Goal: Task Accomplishment & Management: Manage account settings

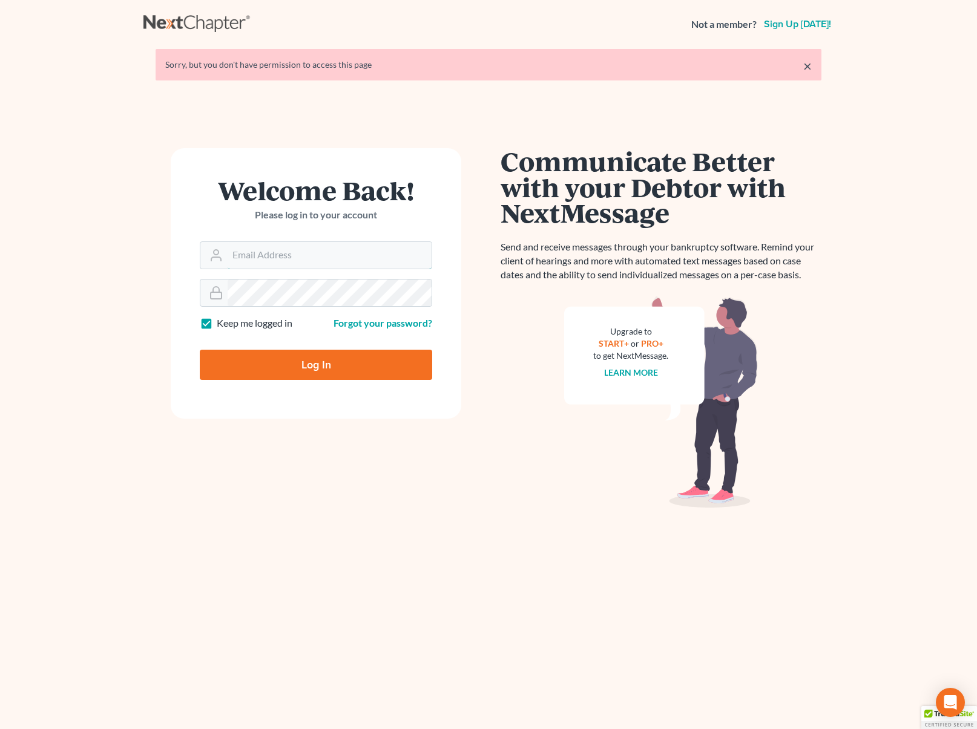
type input "[EMAIL_ADDRESS][DOMAIN_NAME]"
click at [322, 371] on input "Log In" at bounding box center [316, 365] width 232 height 30
type input "Thinking..."
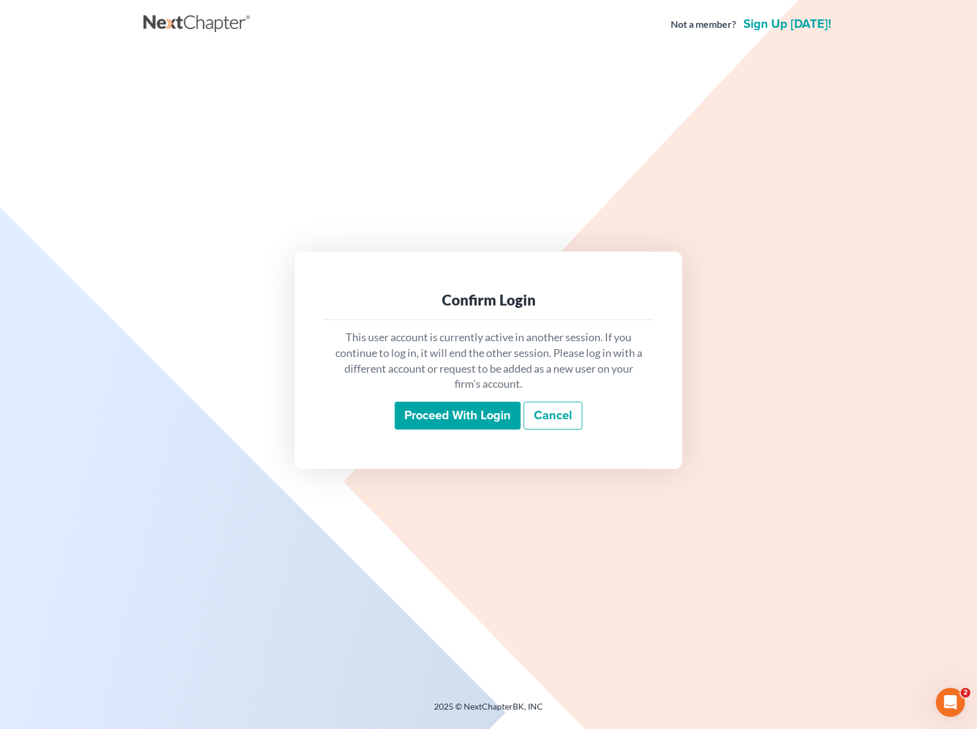
click at [427, 414] on input "Proceed with login" at bounding box center [457, 416] width 126 height 28
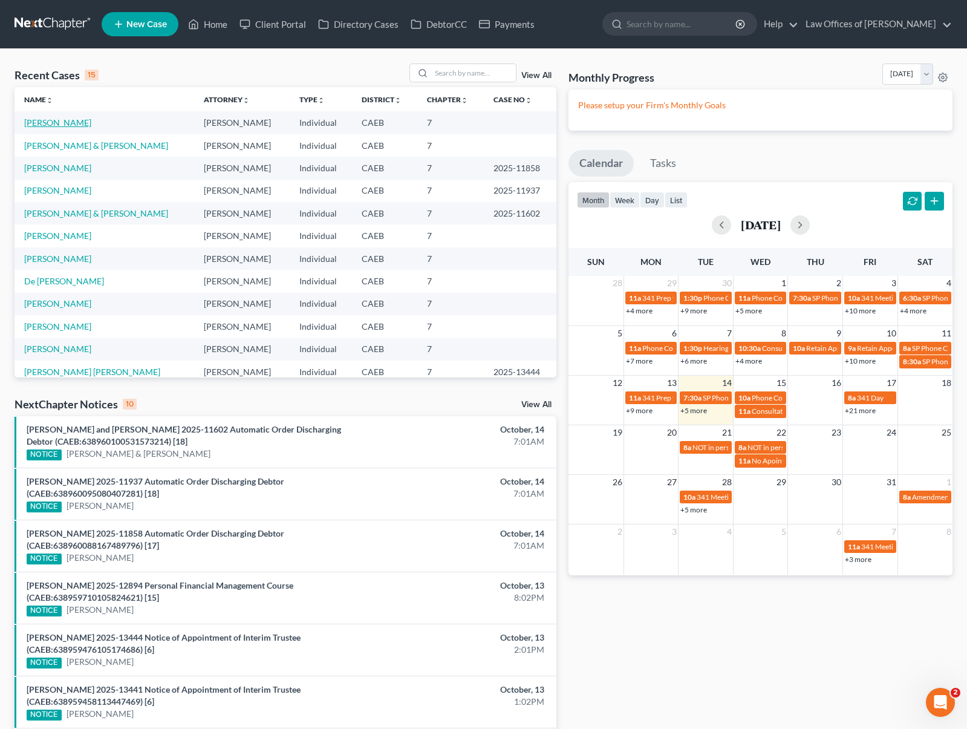
click at [34, 126] on link "[PERSON_NAME]" at bounding box center [57, 122] width 67 height 10
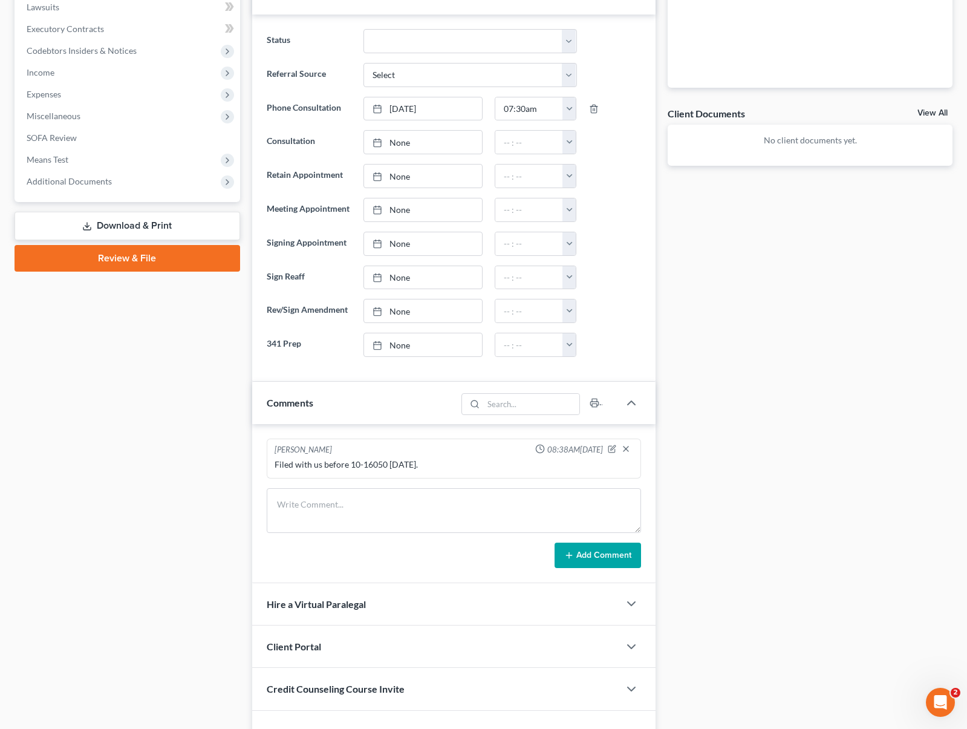
scroll to position [348, 0]
click at [612, 448] on icon "button" at bounding box center [612, 448] width 8 height 8
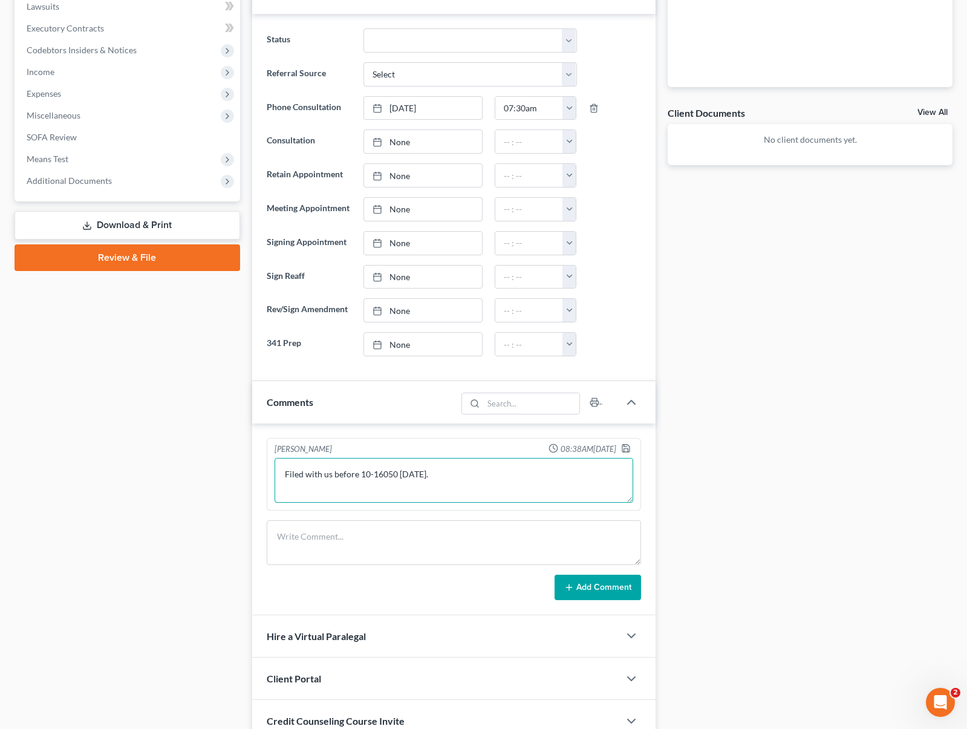
click at [510, 474] on textarea "Filed with us before 10-16050 [DATE]." at bounding box center [454, 480] width 359 height 45
type textarea "Filed with us before 10-16050 [DATE]. 704 no cars, filed taxes 2024, won't file…"
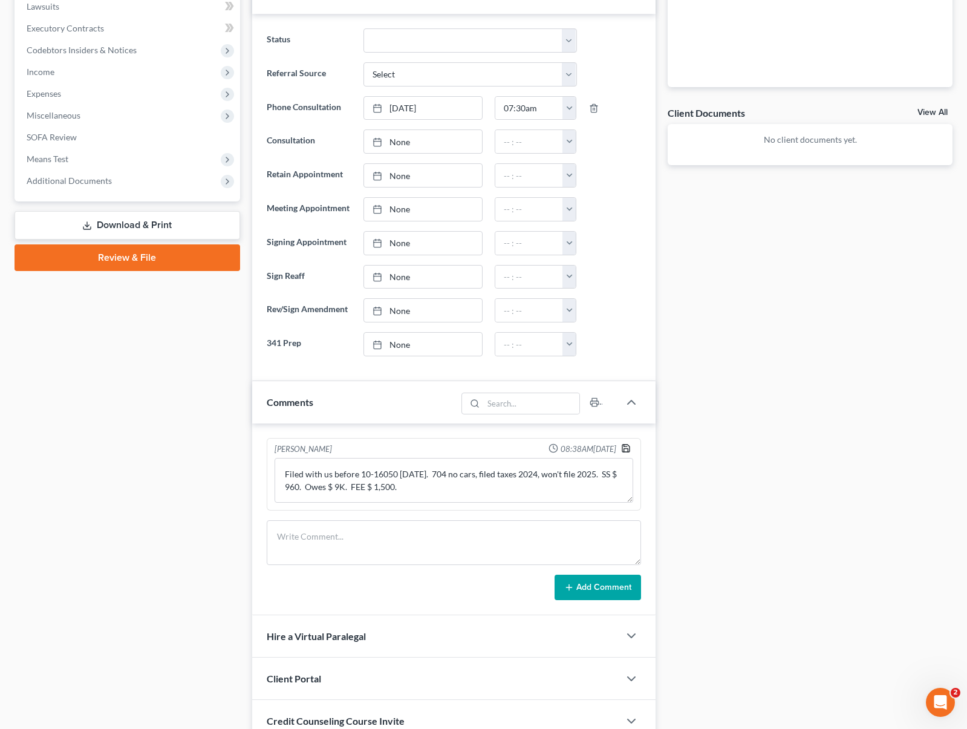
click at [627, 449] on polyline "button" at bounding box center [626, 450] width 4 height 3
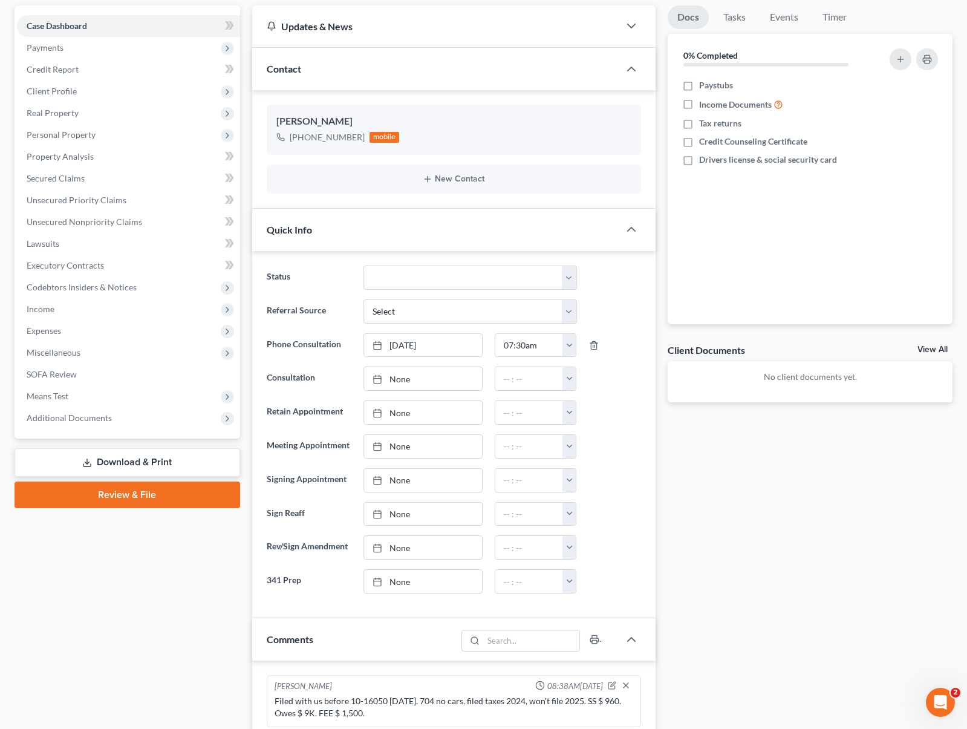
scroll to position [0, 0]
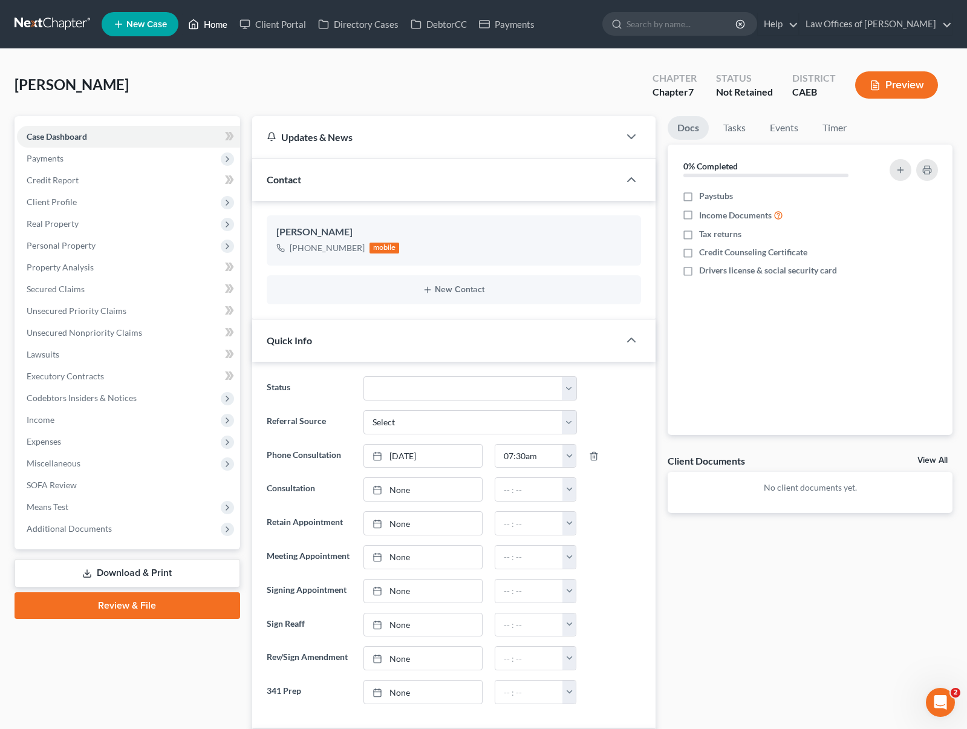
click at [212, 24] on link "Home" at bounding box center [207, 24] width 51 height 22
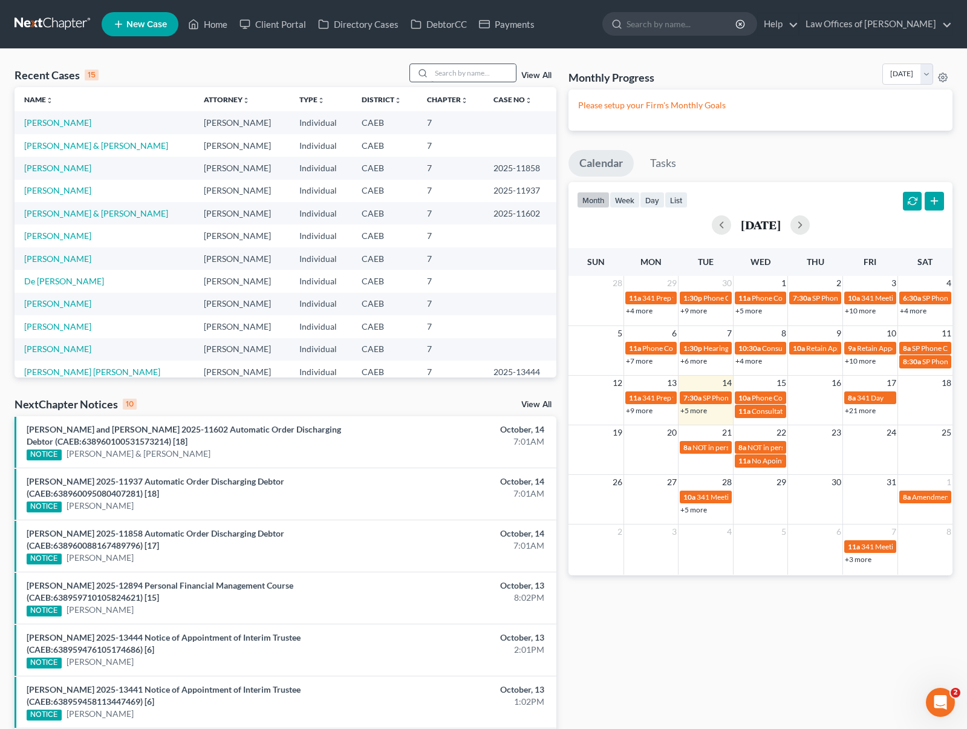
click at [473, 70] on input "search" at bounding box center [473, 73] width 85 height 18
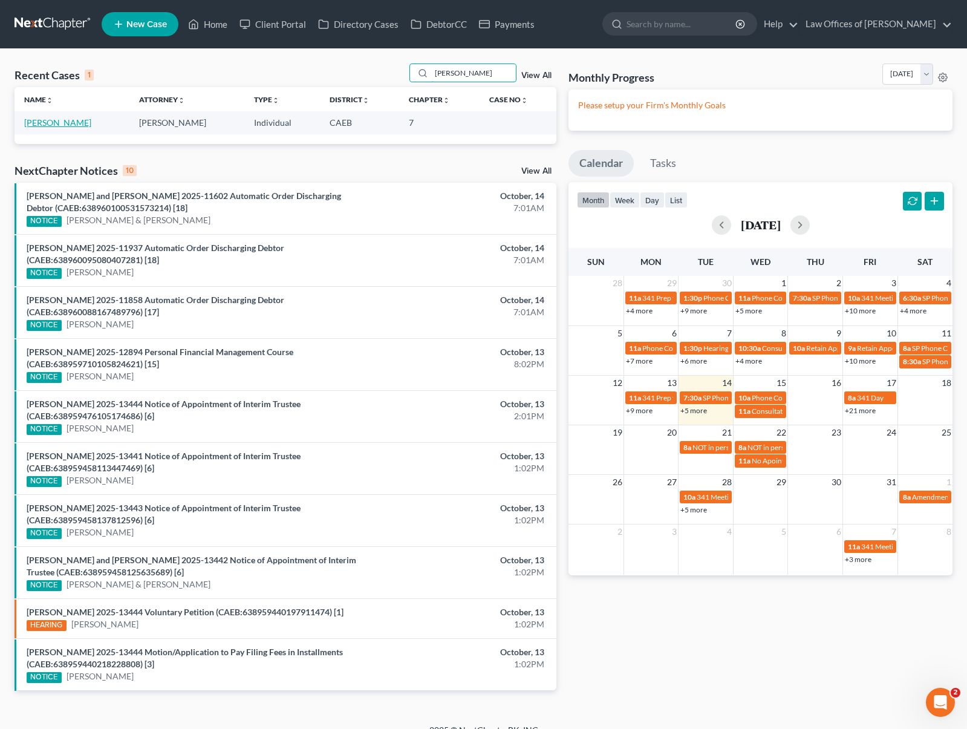
type input "[PERSON_NAME]"
click at [71, 123] on link "[PERSON_NAME]" at bounding box center [57, 122] width 67 height 10
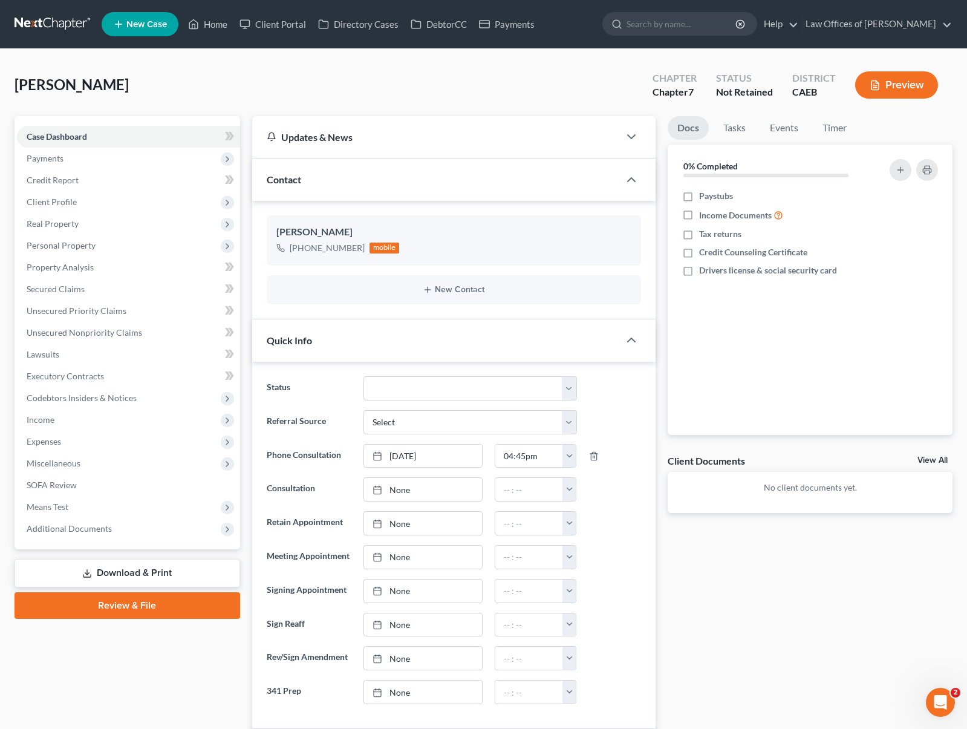
scroll to position [1072, 0]
click at [73, 159] on span "Payments" at bounding box center [128, 159] width 223 height 22
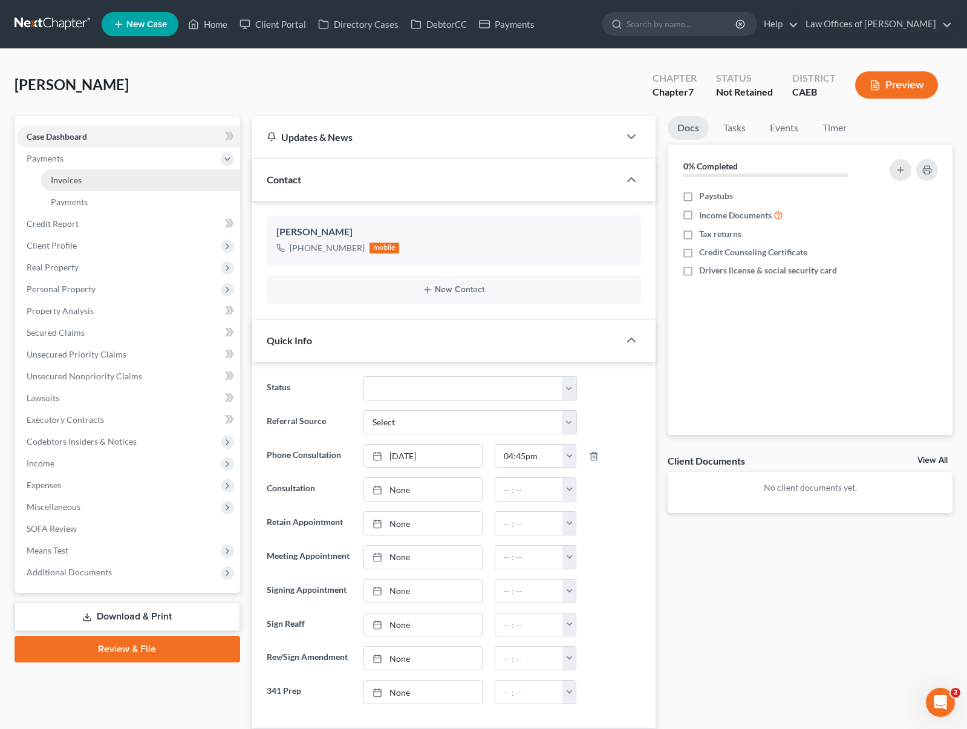
click at [82, 174] on link "Invoices" at bounding box center [140, 180] width 199 height 22
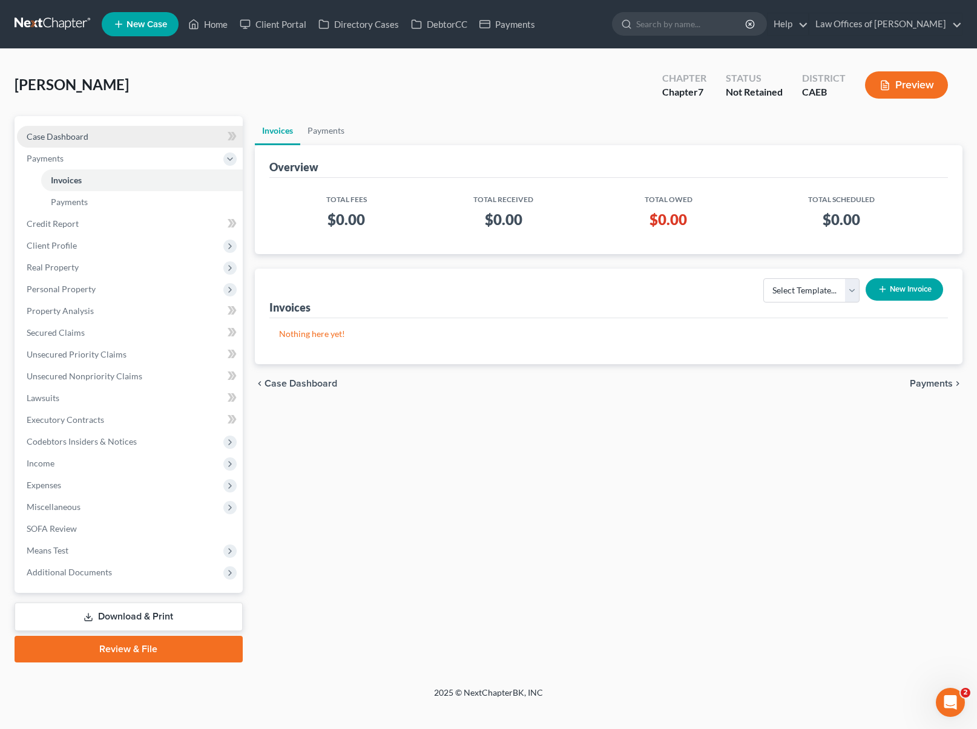
click at [110, 136] on link "Case Dashboard" at bounding box center [130, 137] width 226 height 22
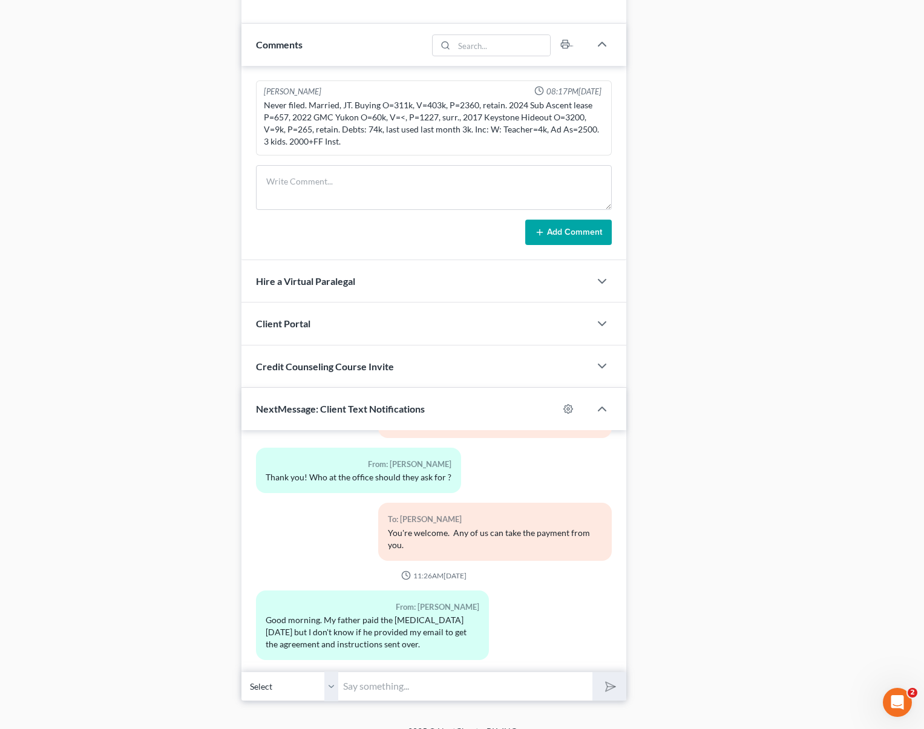
scroll to position [742, 0]
click at [445, 684] on input "text" at bounding box center [465, 687] width 255 height 30
type input "Hi. Yes, we receive the payment, thank you ! May I have your email address ?"
click at [592, 673] on button "submit" at bounding box center [608, 687] width 33 height 28
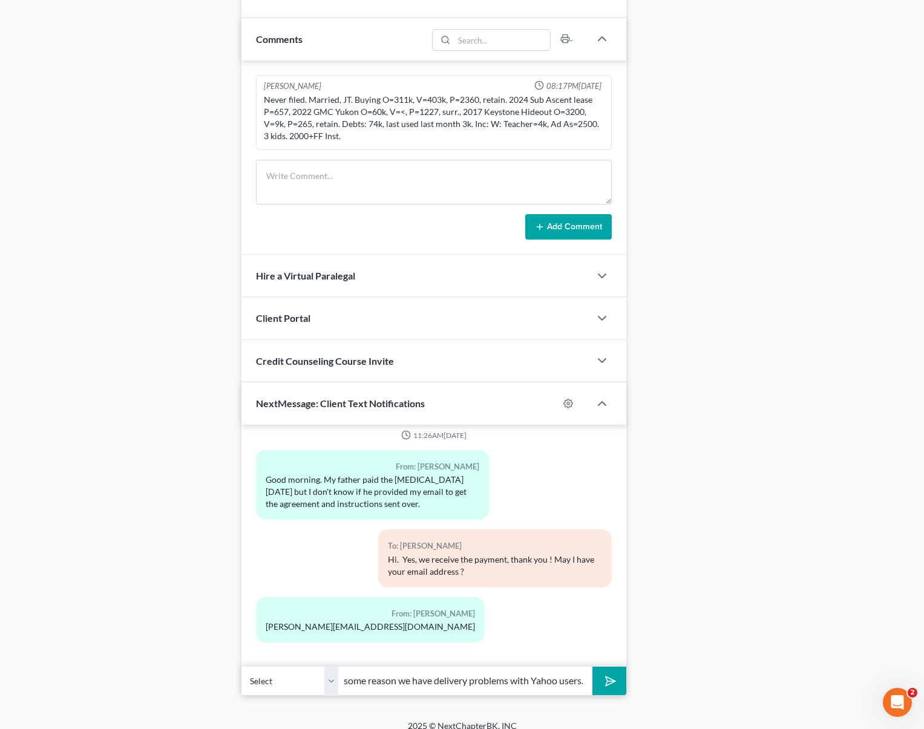
scroll to position [0, 214]
type input "Any chances you have another email address ? for some reason we have delivery p…"
click at [592, 667] on button "submit" at bounding box center [608, 681] width 33 height 28
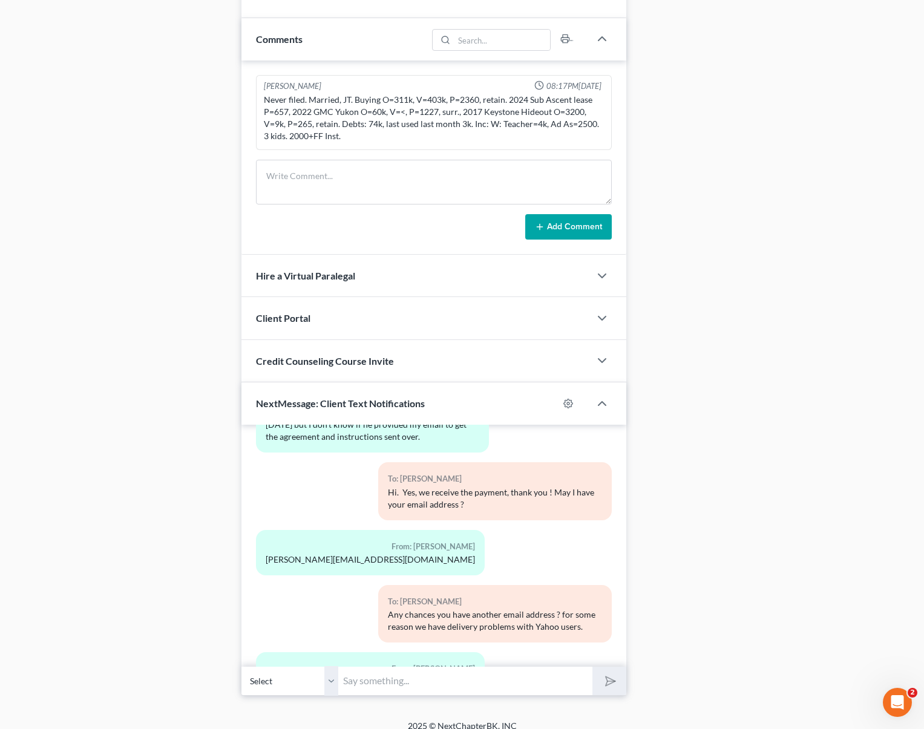
scroll to position [1389, 0]
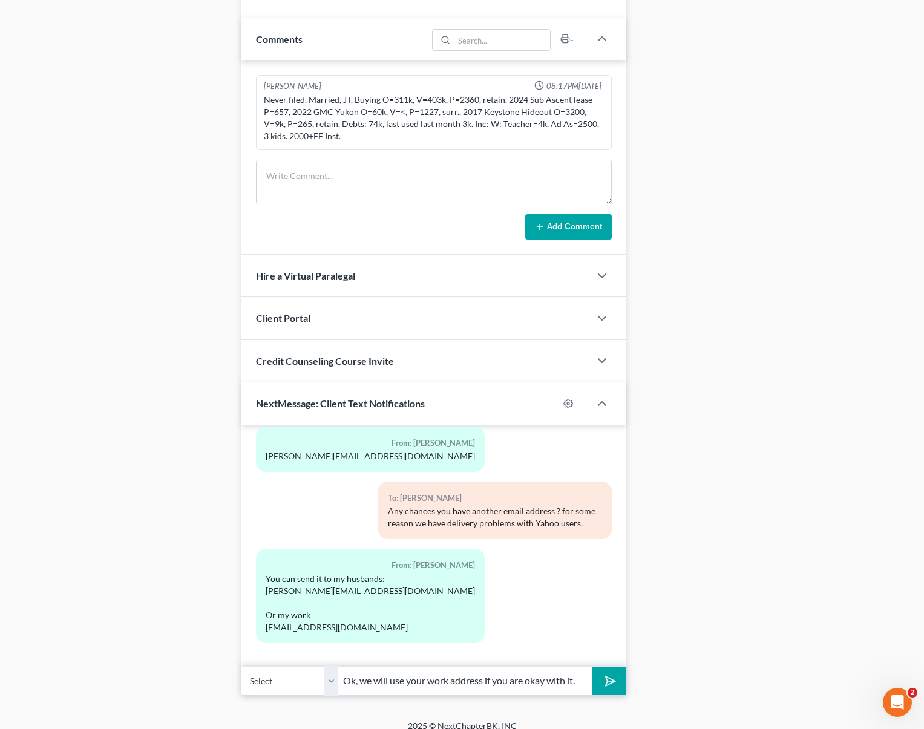
type input "Ok, we will use your work address if you are okay with it."
click at [592, 667] on button "submit" at bounding box center [608, 681] width 33 height 28
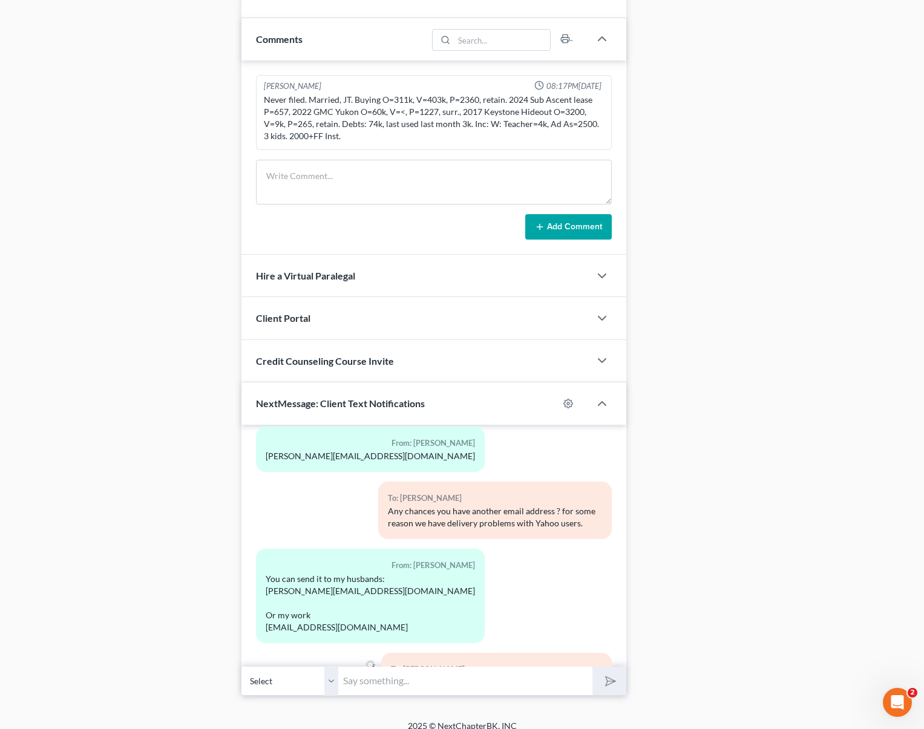
scroll to position [1445, 0]
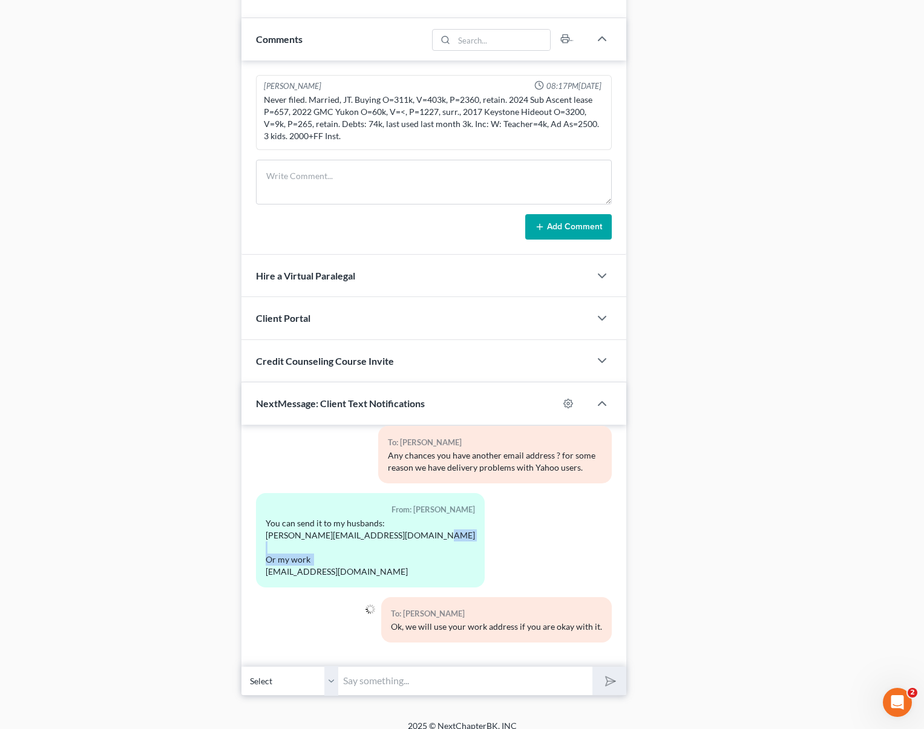
drag, startPoint x: 264, startPoint y: 560, endPoint x: 356, endPoint y: 562, distance: 92.6
click at [356, 562] on div "From: [PERSON_NAME] You can send it to my husbands: [PERSON_NAME][EMAIL_ADDRESS…" at bounding box center [370, 540] width 229 height 94
copy div "[EMAIL_ADDRESS][DOMAIN_NAME]"
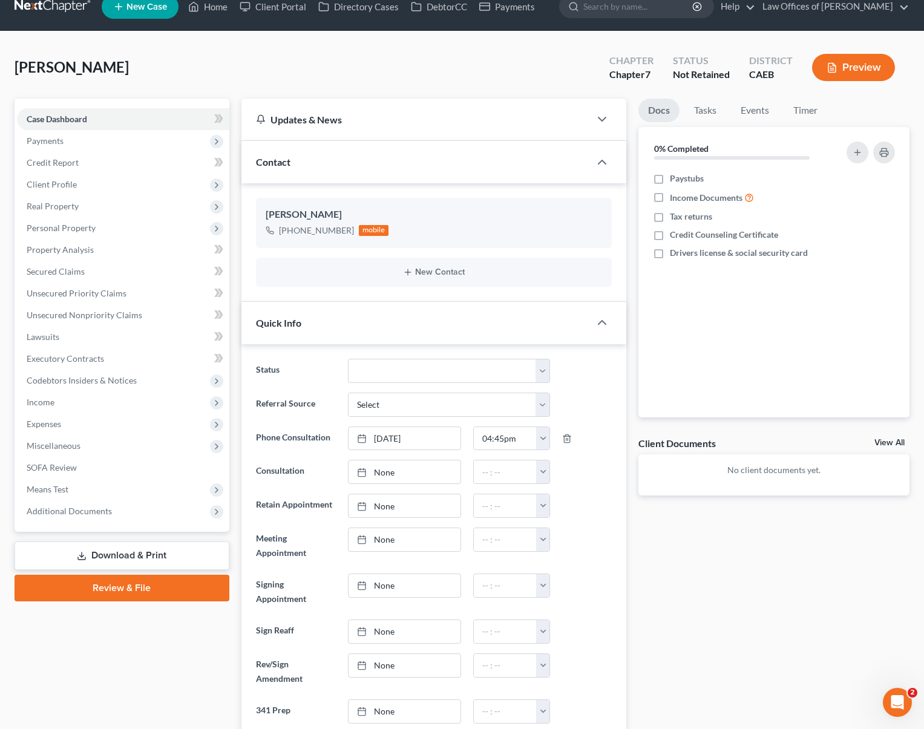
scroll to position [17, 0]
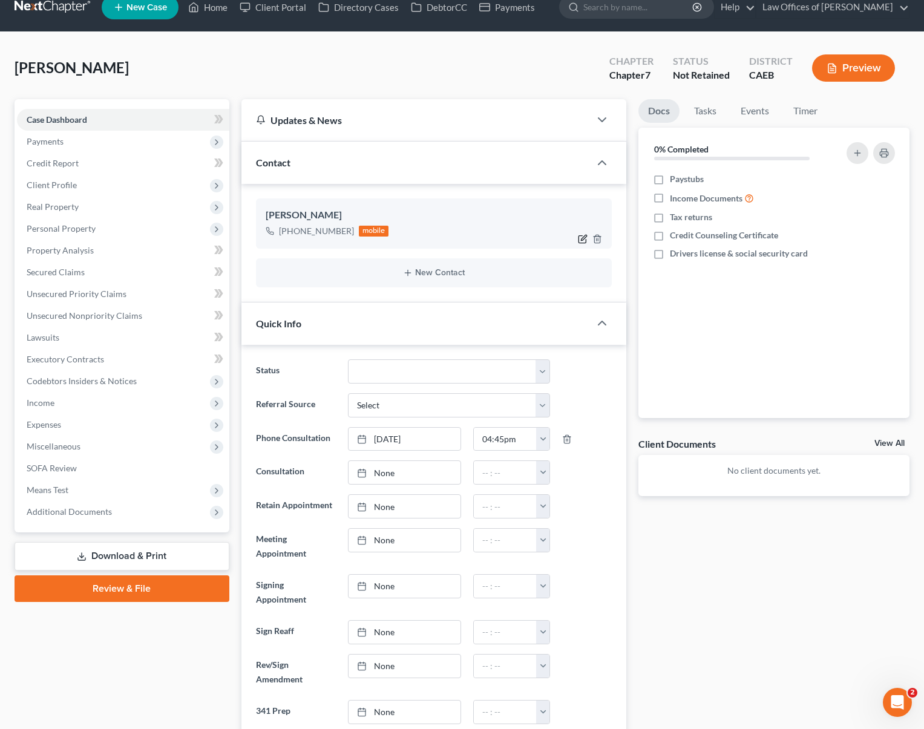
click at [581, 235] on icon "button" at bounding box center [581, 238] width 7 height 7
select select "0"
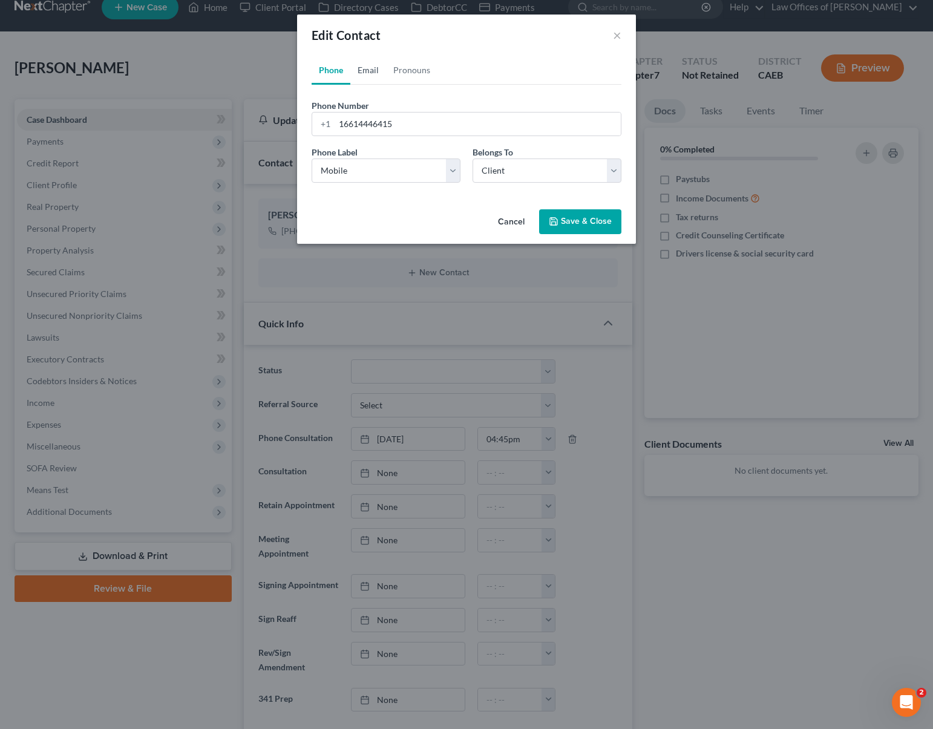
click at [366, 75] on link "Email" at bounding box center [368, 70] width 36 height 29
paste input "[EMAIL_ADDRESS][DOMAIN_NAME]"
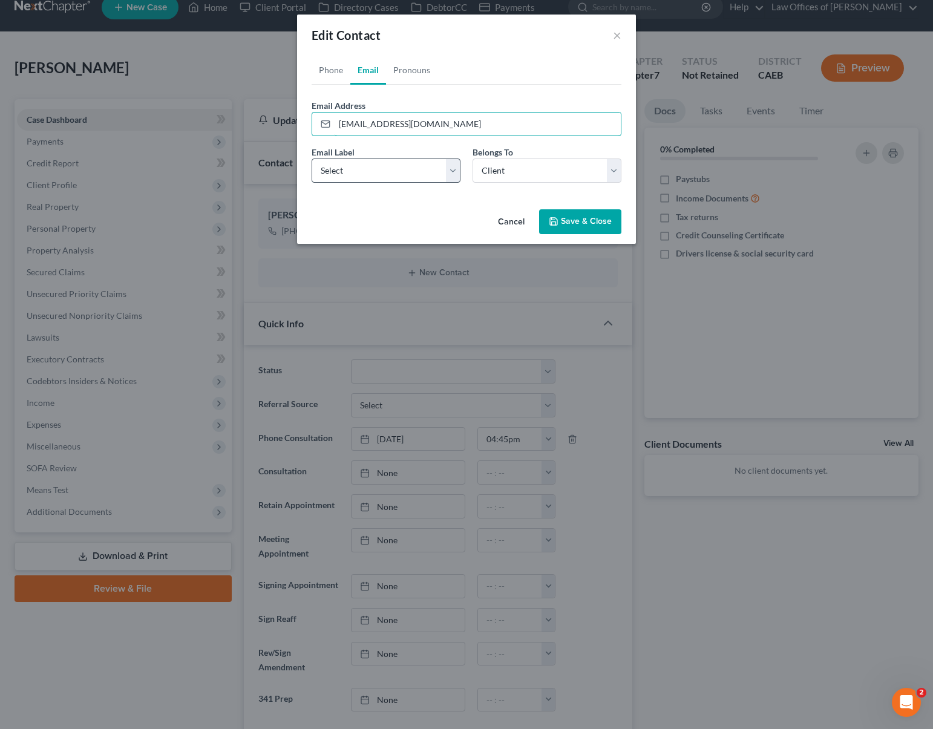
type input "[EMAIL_ADDRESS][DOMAIN_NAME]"
click at [453, 165] on select "Select Home Work Other" at bounding box center [386, 171] width 149 height 24
select select "0"
click at [312, 159] on select "Select Home Work Other" at bounding box center [386, 171] width 149 height 24
click at [618, 172] on select "Select Client Other" at bounding box center [547, 171] width 149 height 24
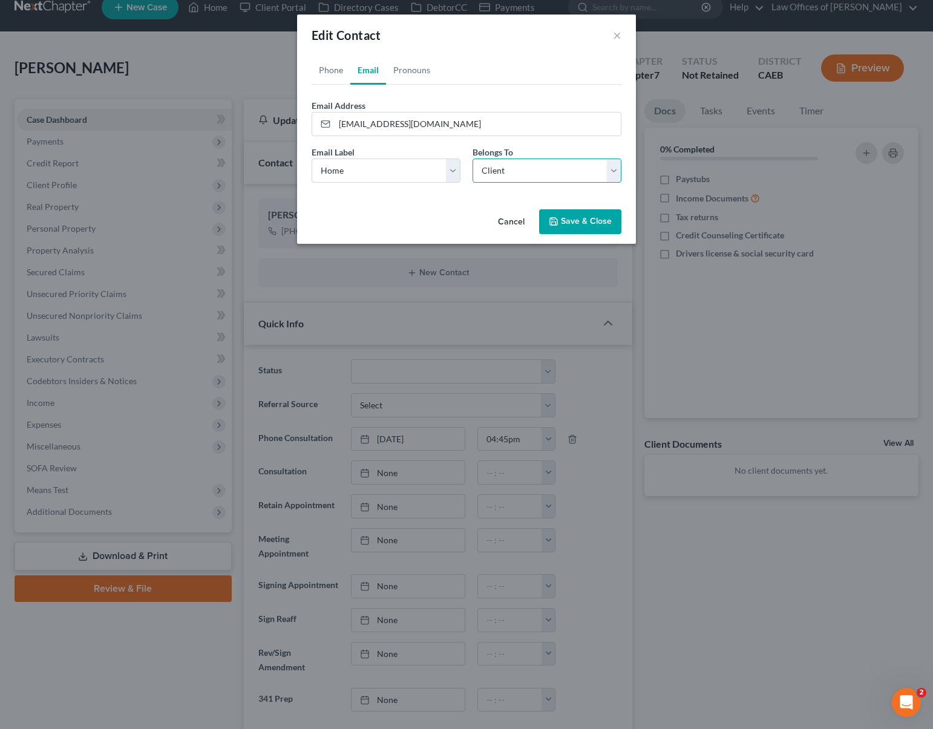
click at [473, 159] on select "Select Client Other" at bounding box center [547, 171] width 149 height 24
click at [571, 222] on button "Save & Close" at bounding box center [580, 221] width 82 height 25
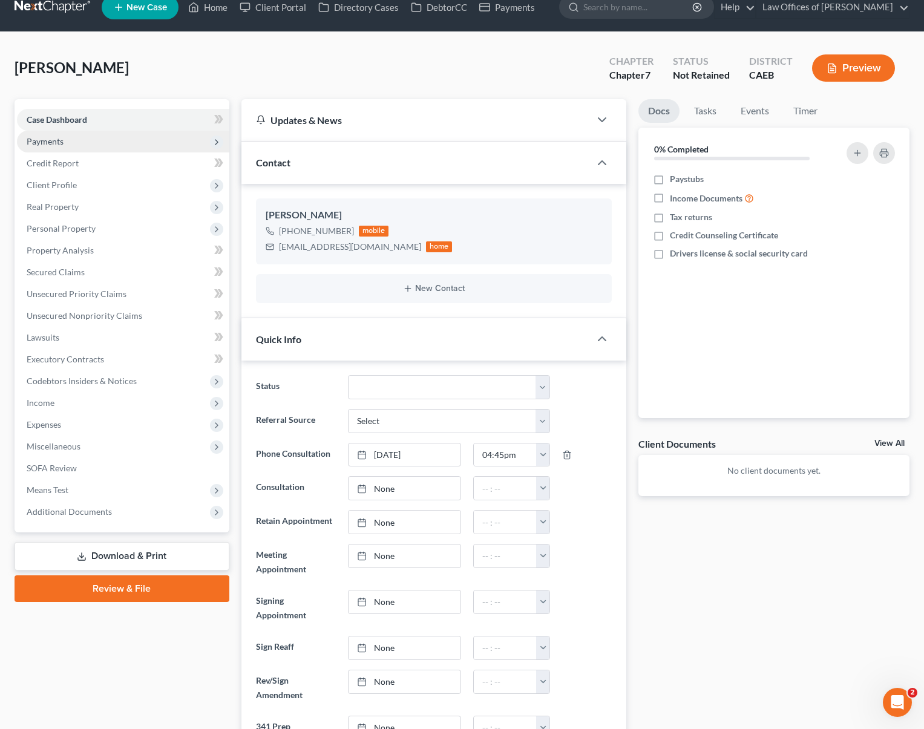
click at [85, 149] on span "Payments" at bounding box center [123, 142] width 212 height 22
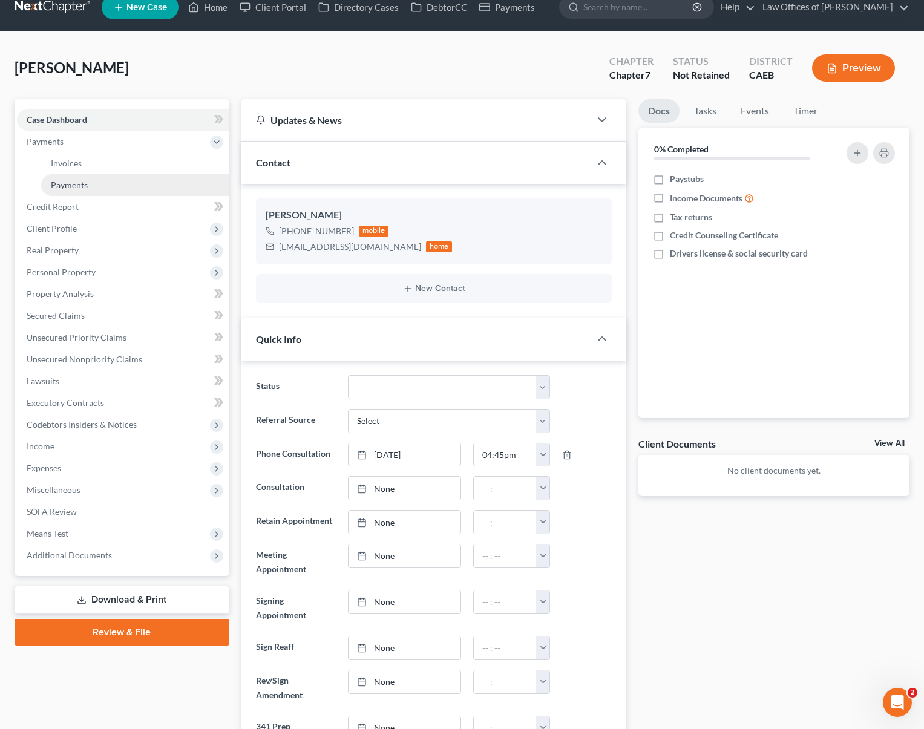
click at [97, 178] on link "Payments" at bounding box center [135, 185] width 188 height 22
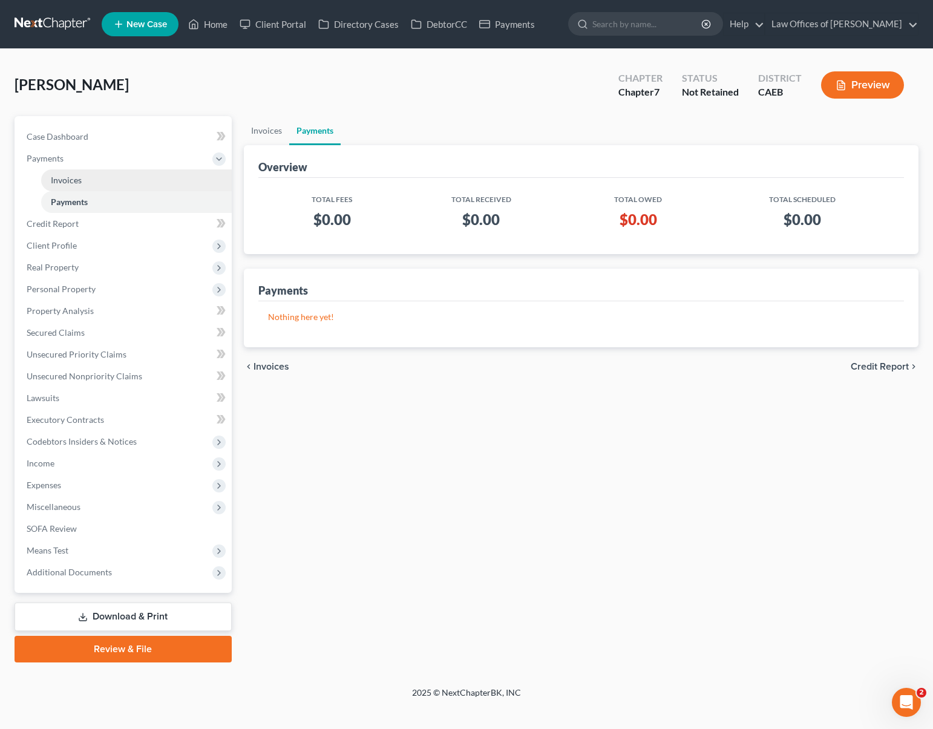
click at [139, 184] on link "Invoices" at bounding box center [136, 180] width 191 height 22
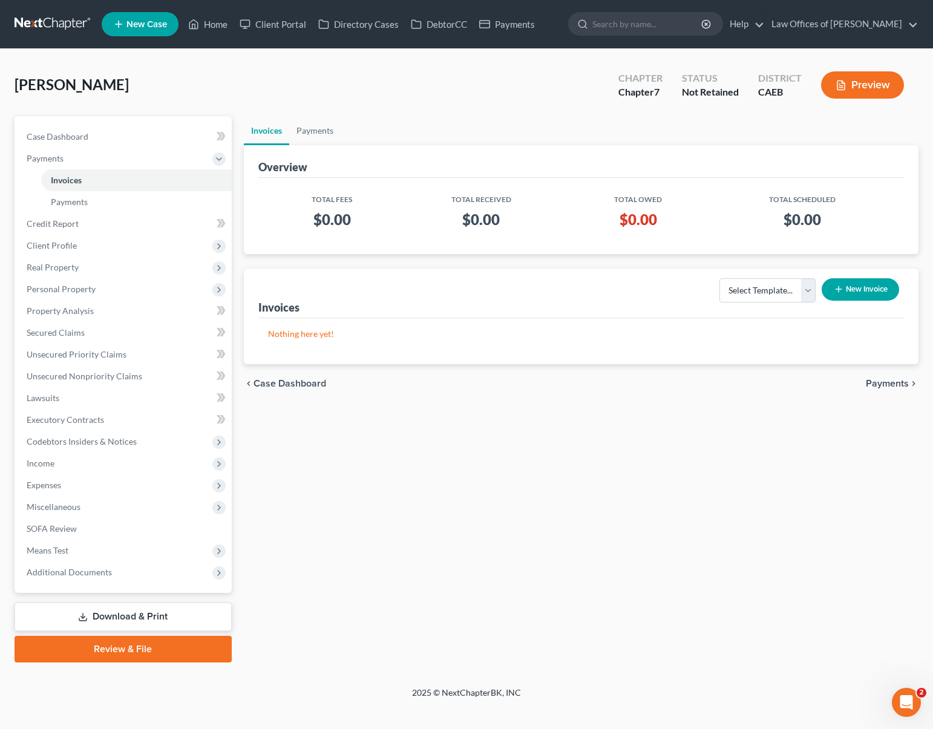
click at [868, 287] on button "New Invoice" at bounding box center [860, 289] width 77 height 22
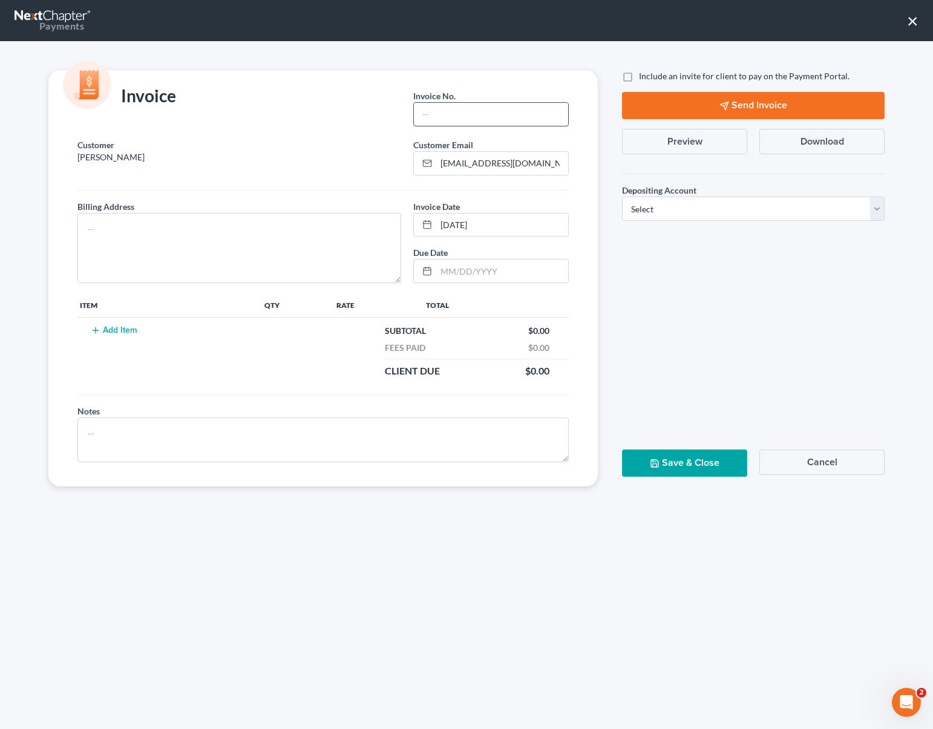
click at [452, 112] on input "text" at bounding box center [491, 114] width 154 height 23
type input "10142025"
click at [151, 235] on textarea at bounding box center [239, 248] width 324 height 70
type textarea "[STREET_ADDRESS]"
click at [115, 331] on button "Add Item" at bounding box center [113, 331] width 53 height 10
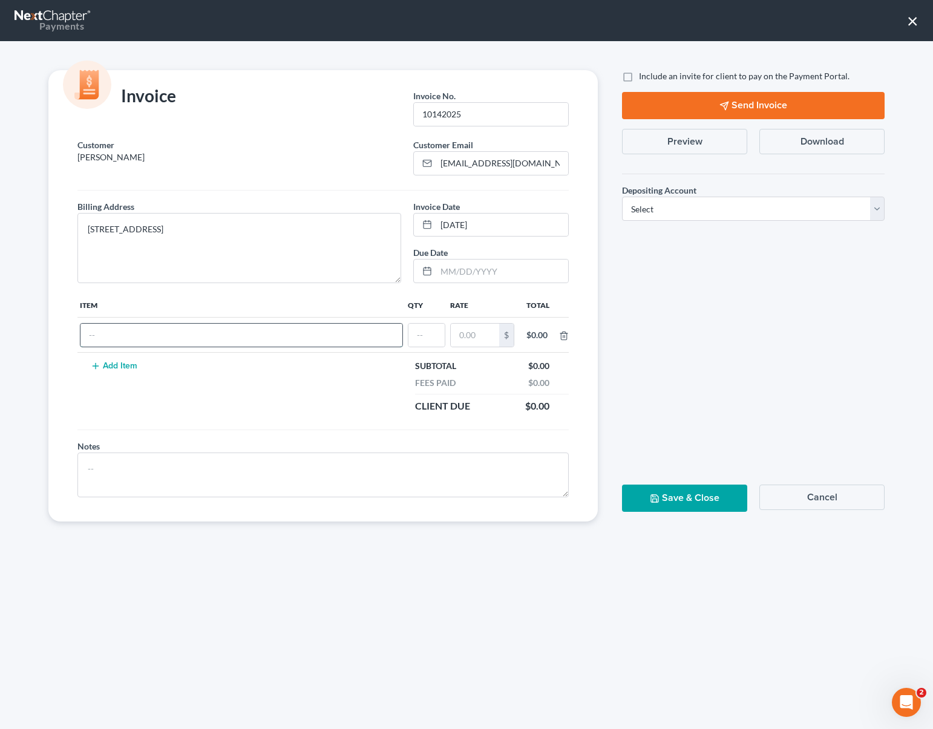
click at [114, 339] on input "text" at bounding box center [241, 335] width 322 height 23
type input "Attorney Fee"
type input "1"
type input "2,000"
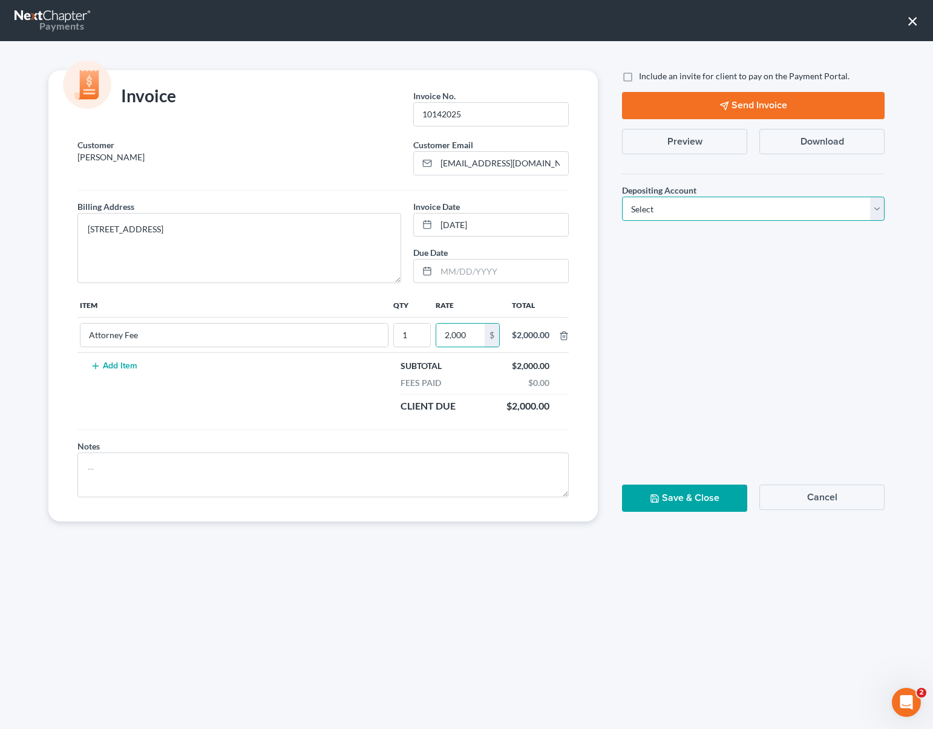
click at [879, 206] on select "Select Operation Trust" at bounding box center [753, 209] width 263 height 24
select select "1"
click at [622, 197] on select "Select Operation Trust" at bounding box center [753, 209] width 263 height 24
click at [707, 494] on button "Save & Close" at bounding box center [684, 498] width 125 height 27
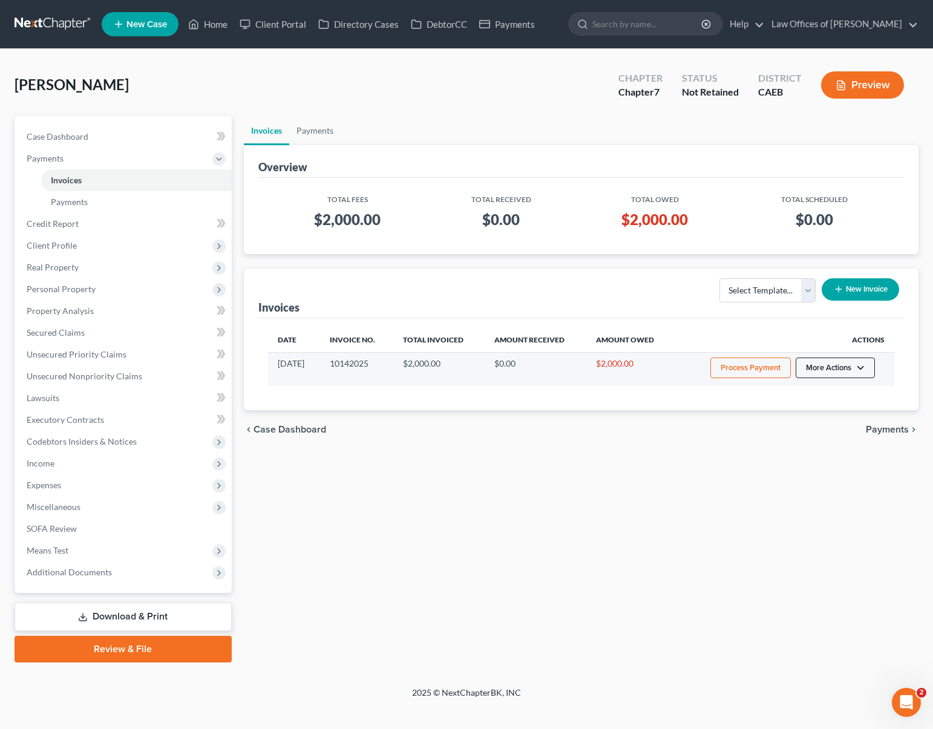
click at [856, 365] on button "More Actions" at bounding box center [835, 368] width 79 height 21
click at [854, 411] on link "Record Cash or Check Payment" at bounding box center [853, 413] width 142 height 21
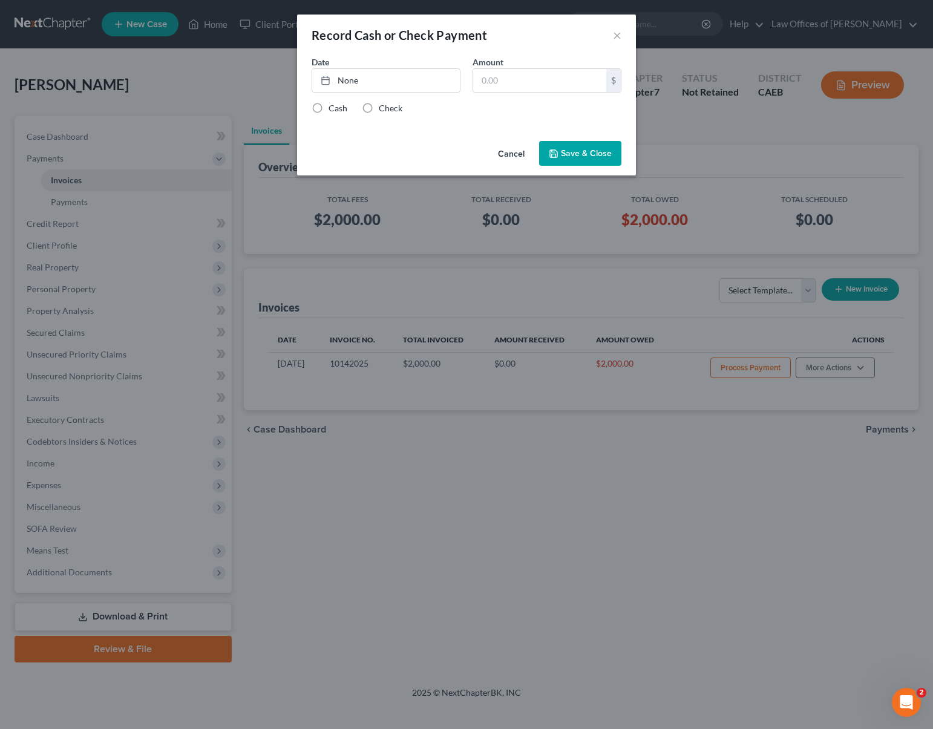
click at [379, 107] on label "Check" at bounding box center [391, 108] width 24 height 12
click at [384, 107] on input "Check" at bounding box center [388, 106] width 8 height 8
radio input "true"
type input "[DATE]"
click at [349, 74] on link "None" at bounding box center [386, 80] width 148 height 23
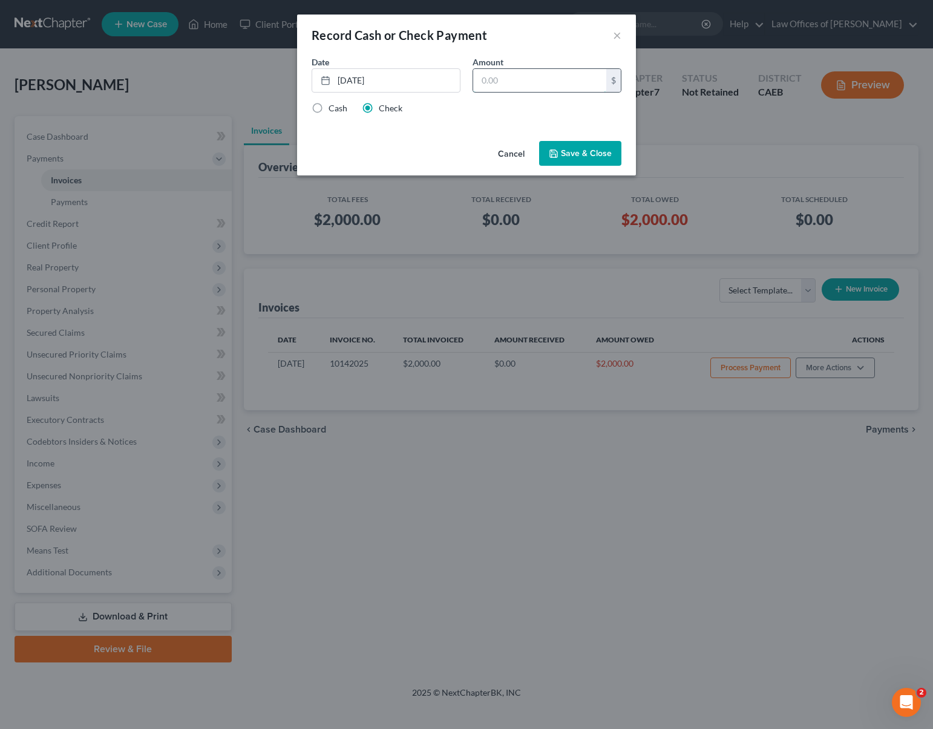
drag, startPoint x: 514, startPoint y: 79, endPoint x: 523, endPoint y: 75, distance: 9.5
click at [517, 77] on input "text" at bounding box center [539, 80] width 133 height 23
type input "2,000."
click at [565, 151] on button "Save & Close" at bounding box center [580, 153] width 82 height 25
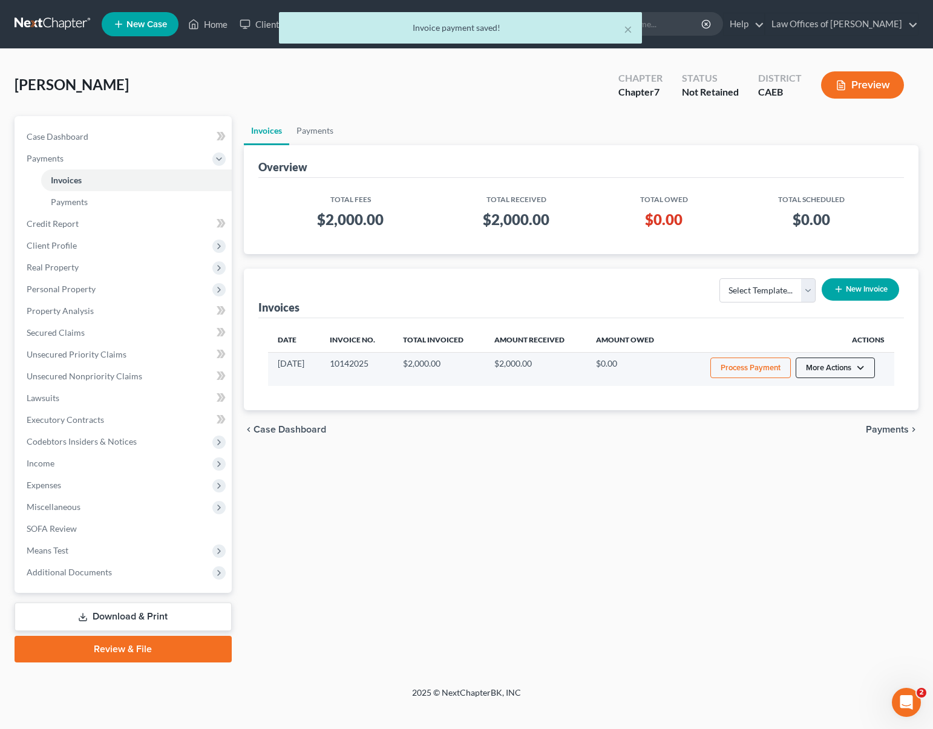
click at [865, 363] on button "More Actions" at bounding box center [835, 368] width 79 height 21
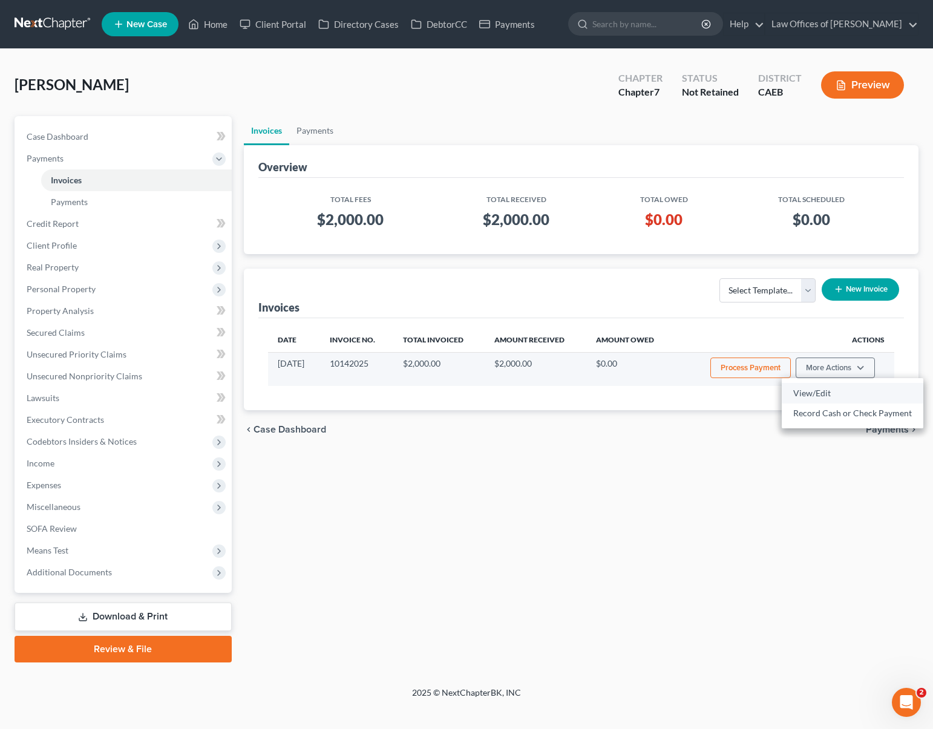
click at [830, 393] on link "View/Edit" at bounding box center [853, 393] width 142 height 21
select select "1"
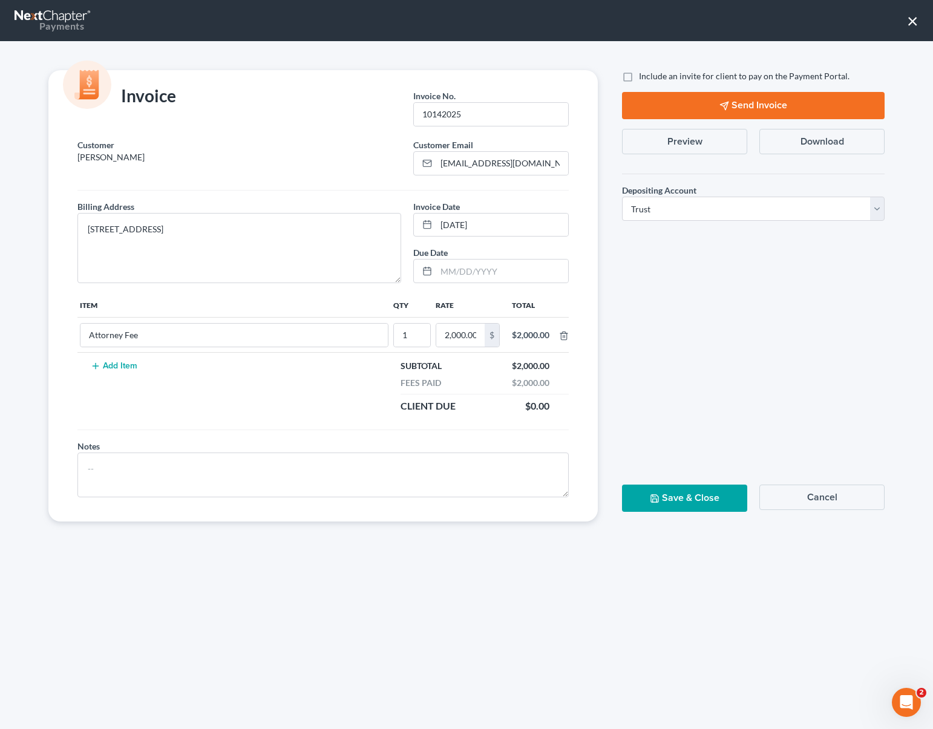
click at [765, 106] on button "Send Invoice" at bounding box center [753, 105] width 263 height 27
click at [907, 21] on button "×" at bounding box center [912, 20] width 11 height 19
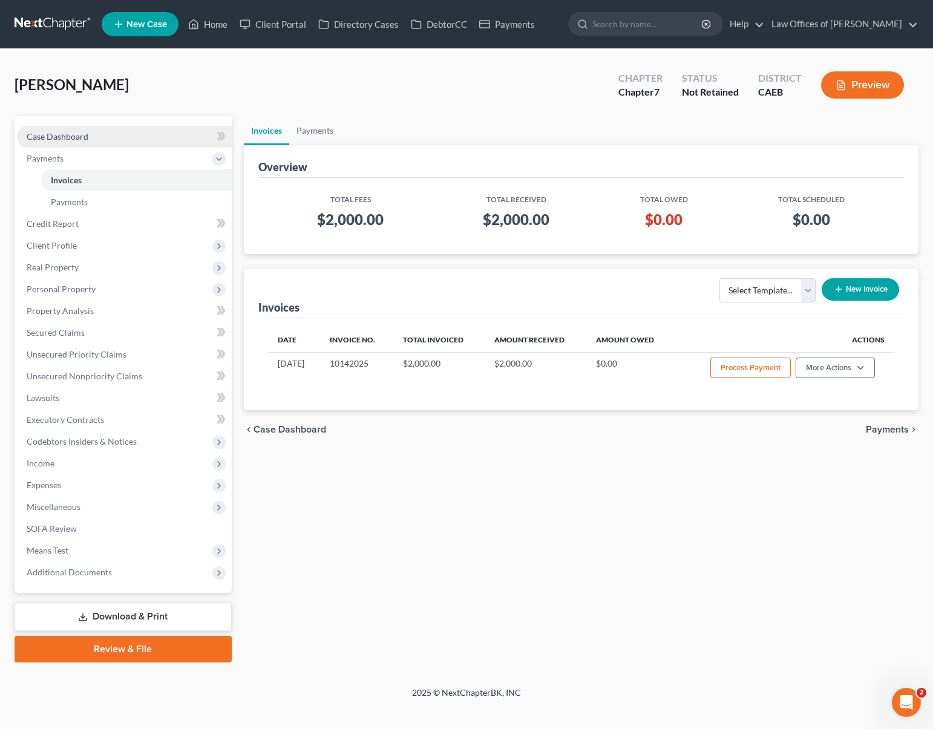
click at [132, 141] on link "Case Dashboard" at bounding box center [124, 137] width 215 height 22
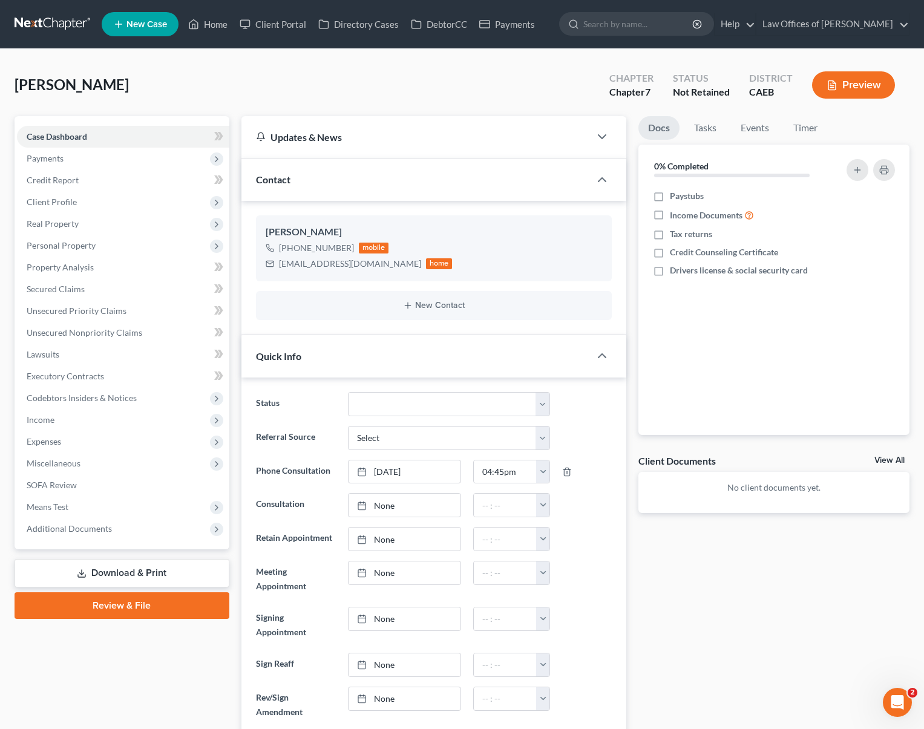
scroll to position [1445, 0]
click at [545, 405] on select "Cancelled/Refund Closed Consultation Declined Discharged Filed Income Check In …" at bounding box center [449, 404] width 203 height 24
select select "11"
click at [348, 392] on select "Cancelled/Refund Closed Consultation Declined Discharged Filed Income Check In …" at bounding box center [449, 404] width 203 height 24
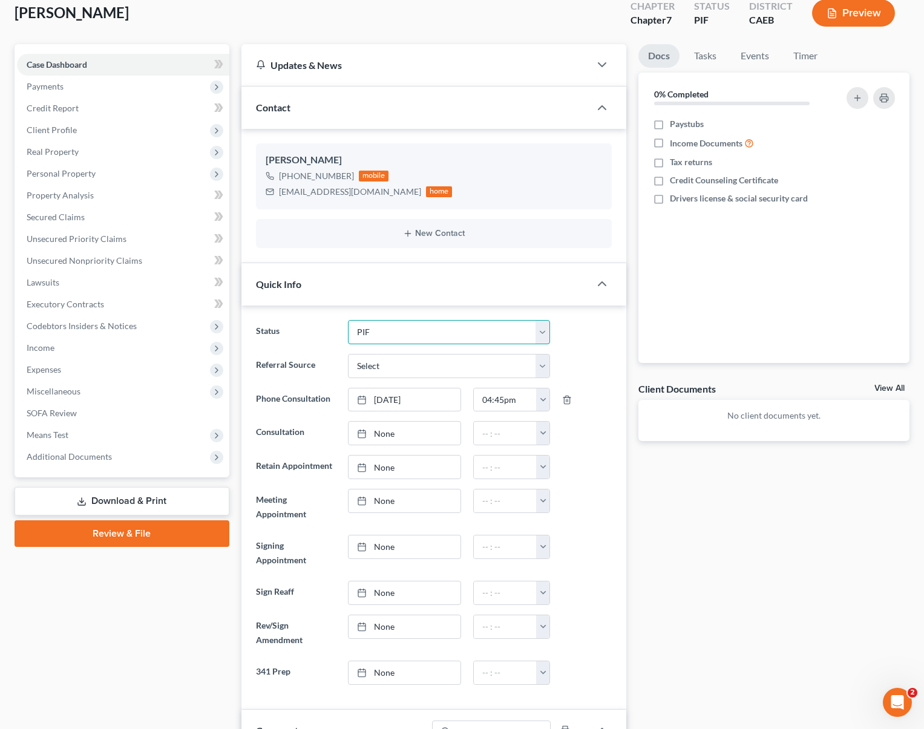
scroll to position [0, 0]
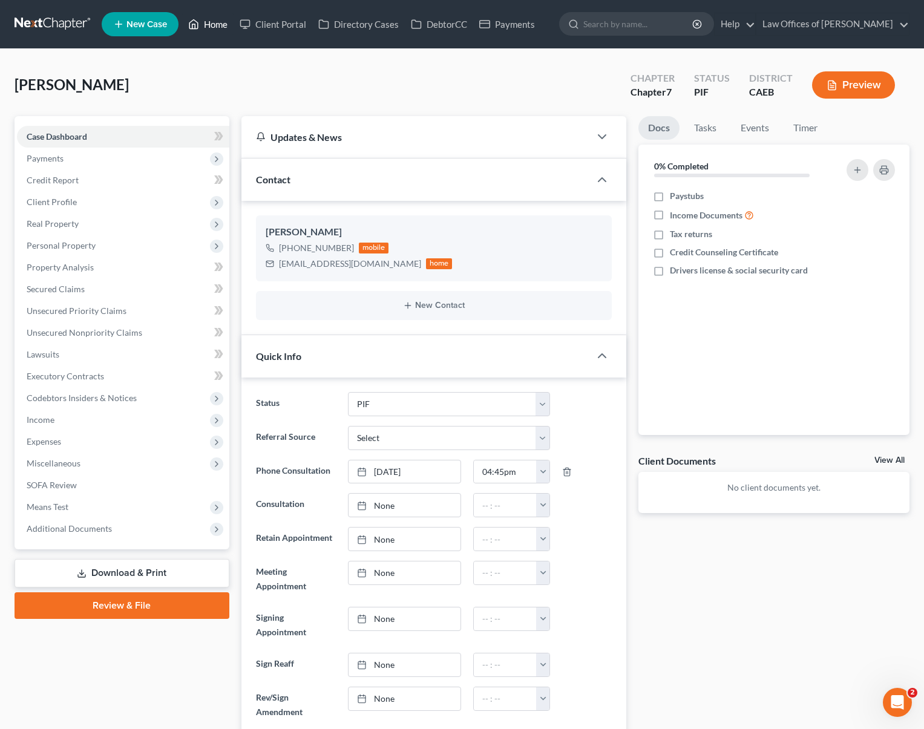
click at [215, 21] on link "Home" at bounding box center [207, 24] width 51 height 22
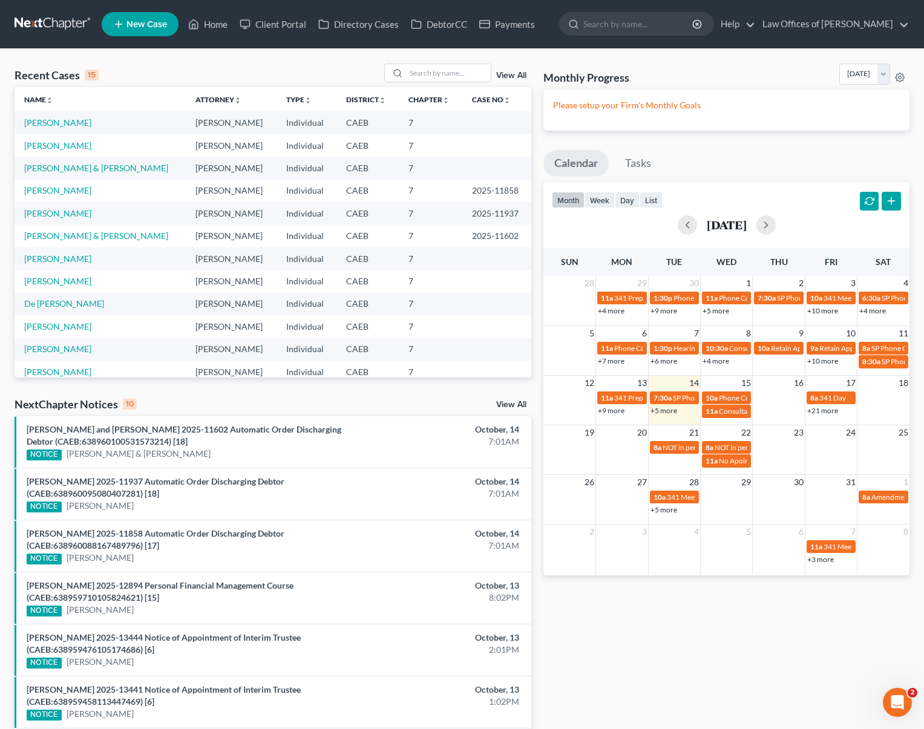
click at [665, 409] on link "+5 more" at bounding box center [663, 410] width 27 height 9
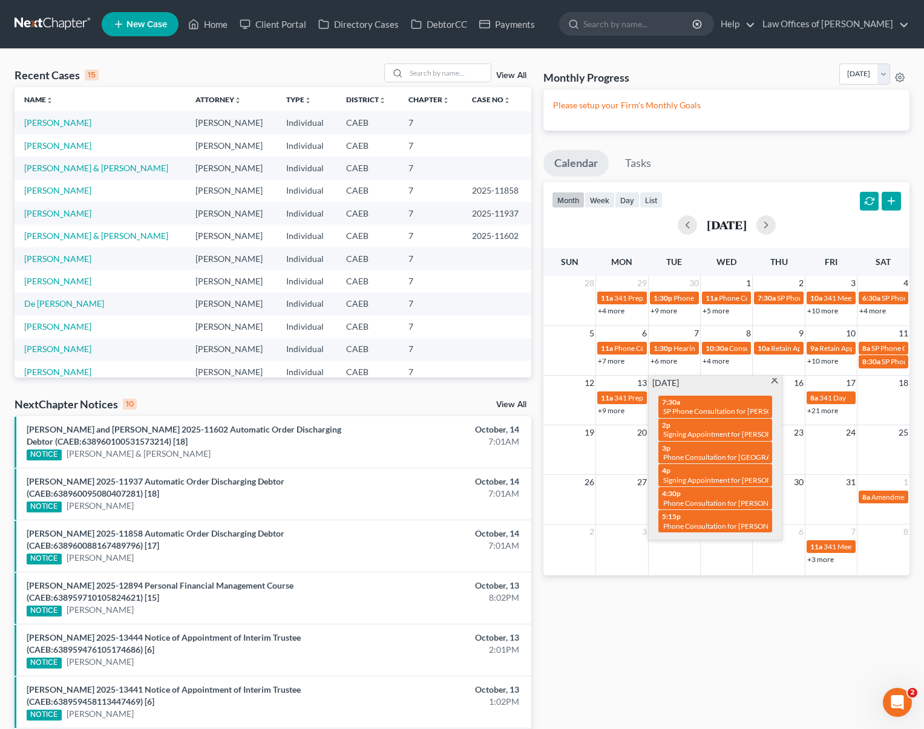
click at [773, 382] on span at bounding box center [774, 382] width 9 height 8
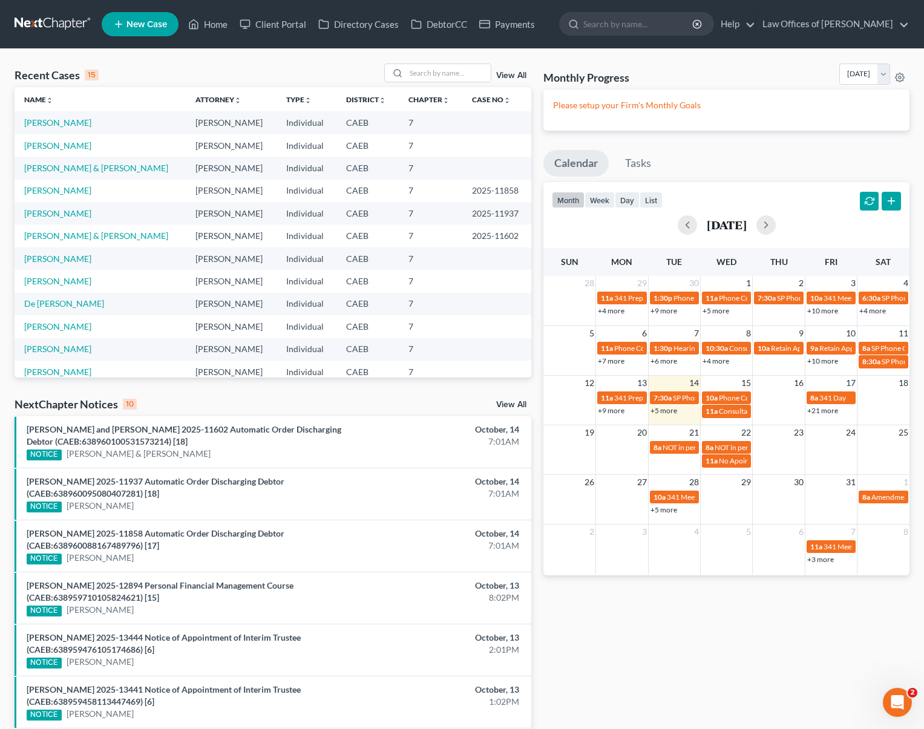
click at [817, 411] on link "+21 more" at bounding box center [822, 410] width 31 height 9
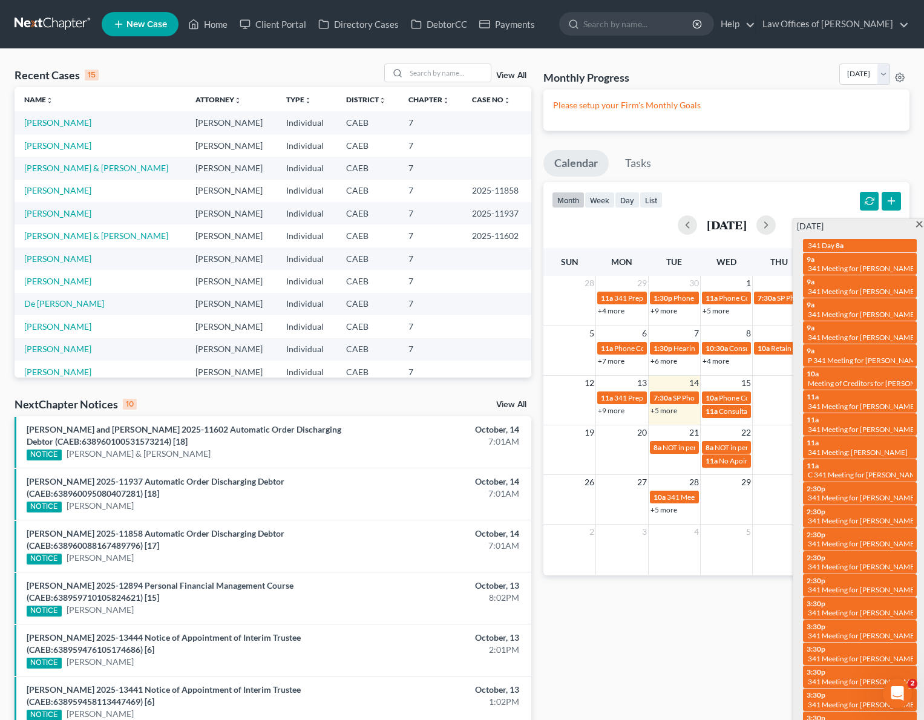
click at [920, 226] on span at bounding box center [919, 225] width 9 height 8
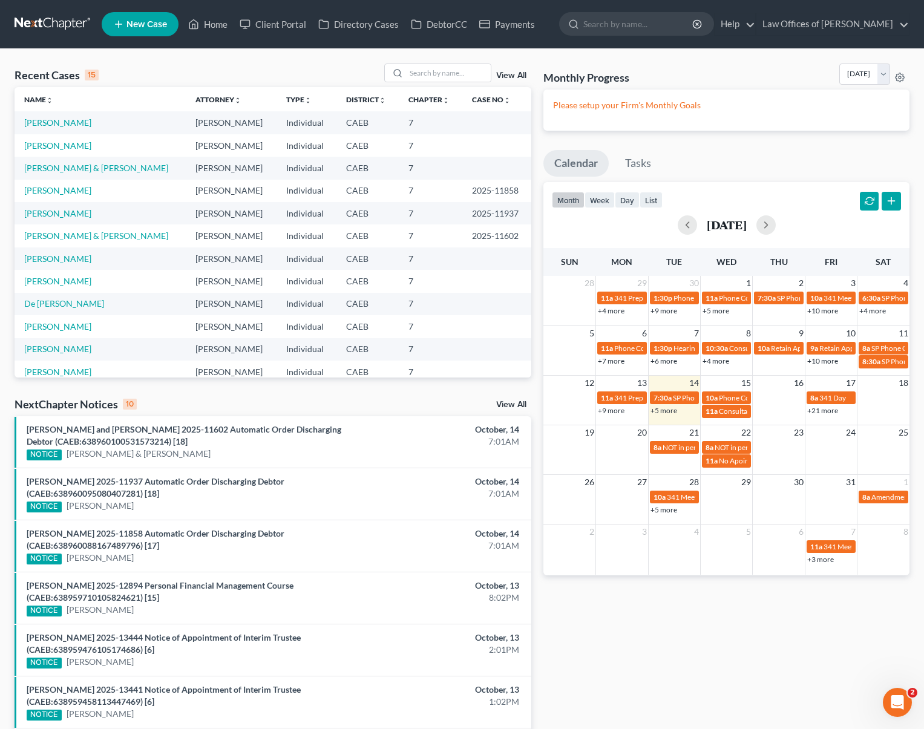
click at [821, 407] on link "+21 more" at bounding box center [822, 410] width 31 height 9
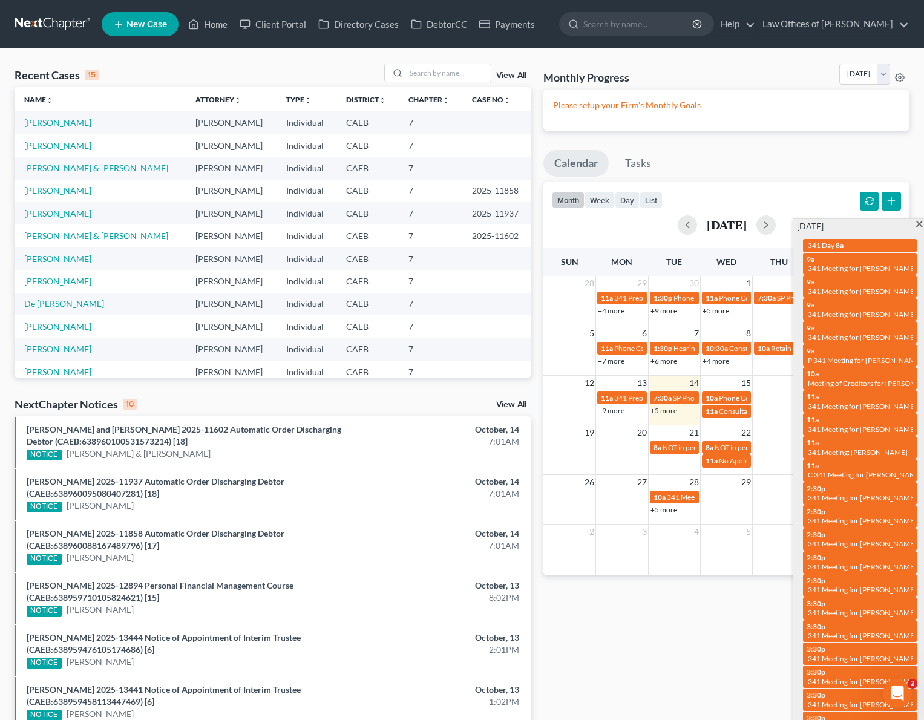
click at [920, 226] on span at bounding box center [919, 225] width 9 height 8
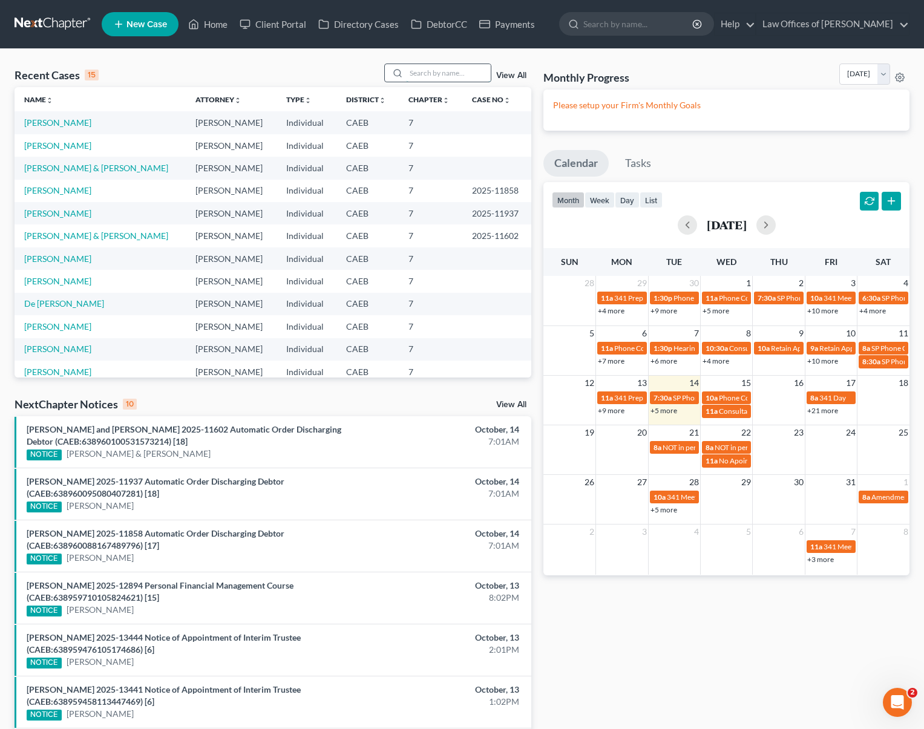
click at [430, 73] on input "search" at bounding box center [448, 73] width 85 height 18
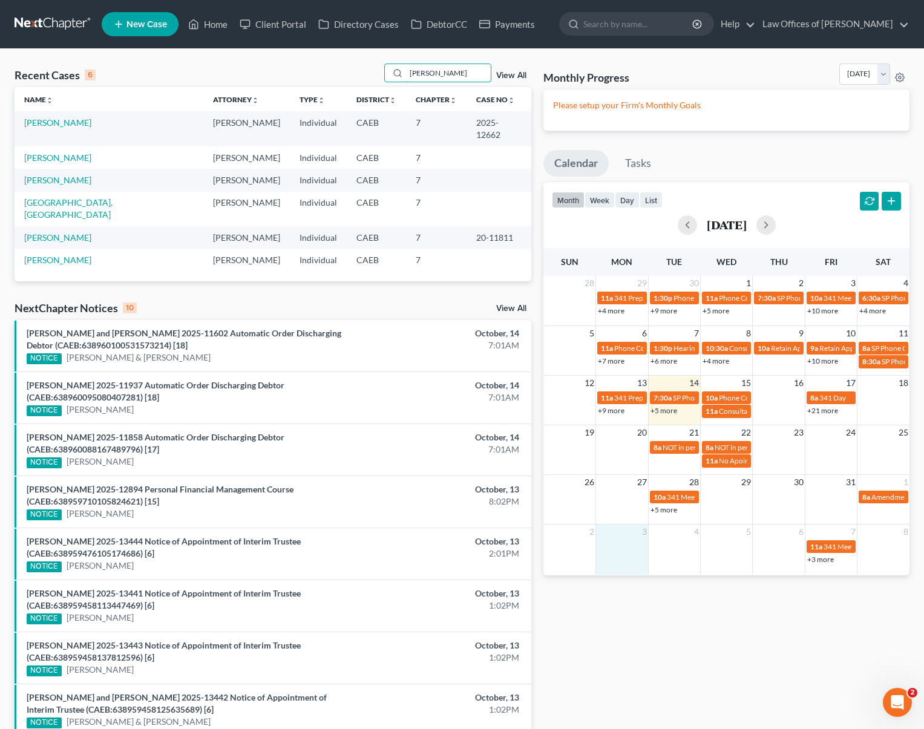
click at [604, 572] on div "2 3 4 5 6 7 8 11a 341 Meeting for [PERSON_NAME] & [PERSON_NAME] 11a 341 Meeting…" at bounding box center [726, 549] width 366 height 51
type input "[PERSON_NAME]"
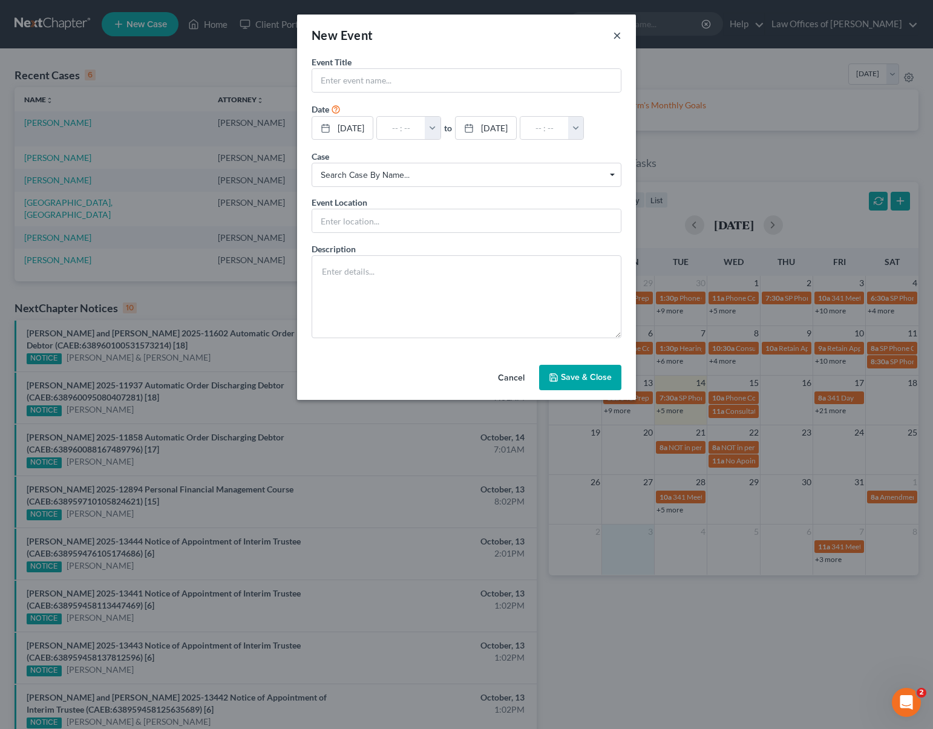
click at [616, 36] on button "×" at bounding box center [617, 35] width 8 height 15
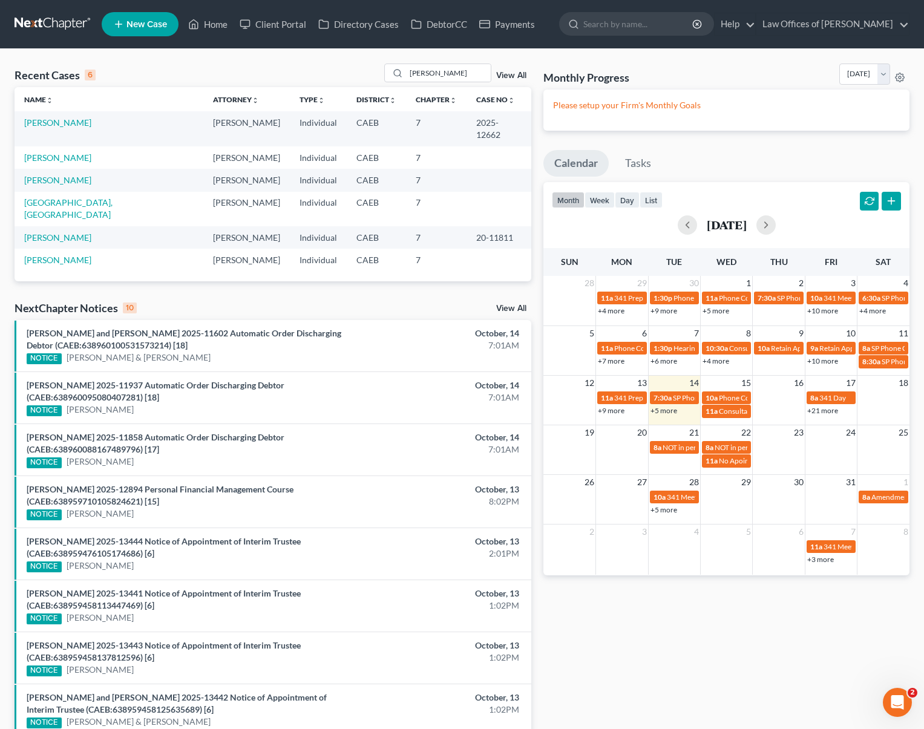
click at [660, 407] on link "+5 more" at bounding box center [663, 410] width 27 height 9
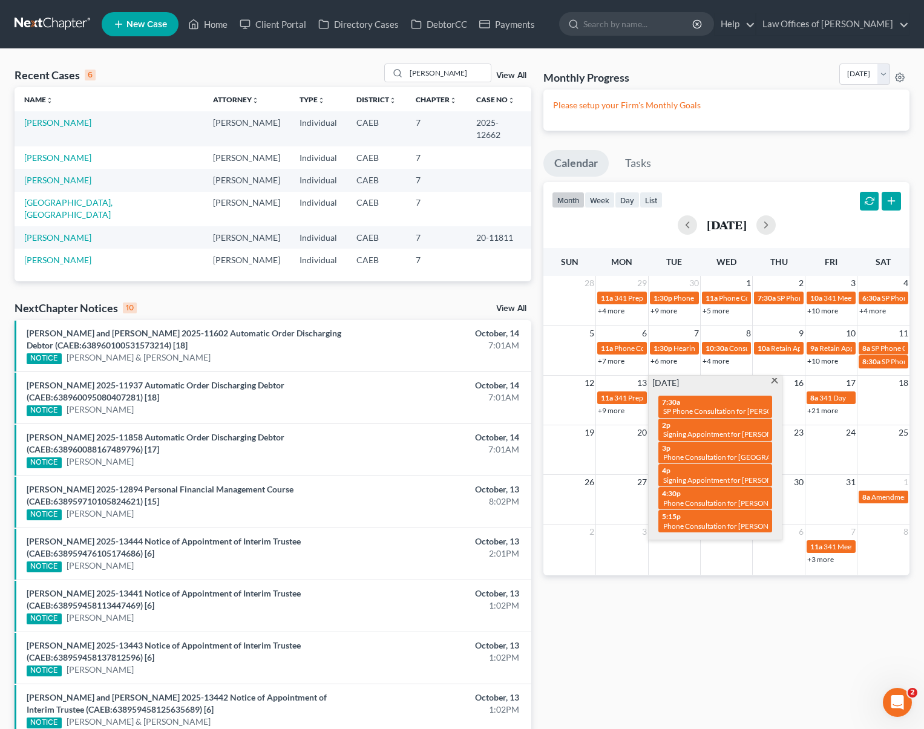
click at [774, 381] on span at bounding box center [774, 382] width 9 height 8
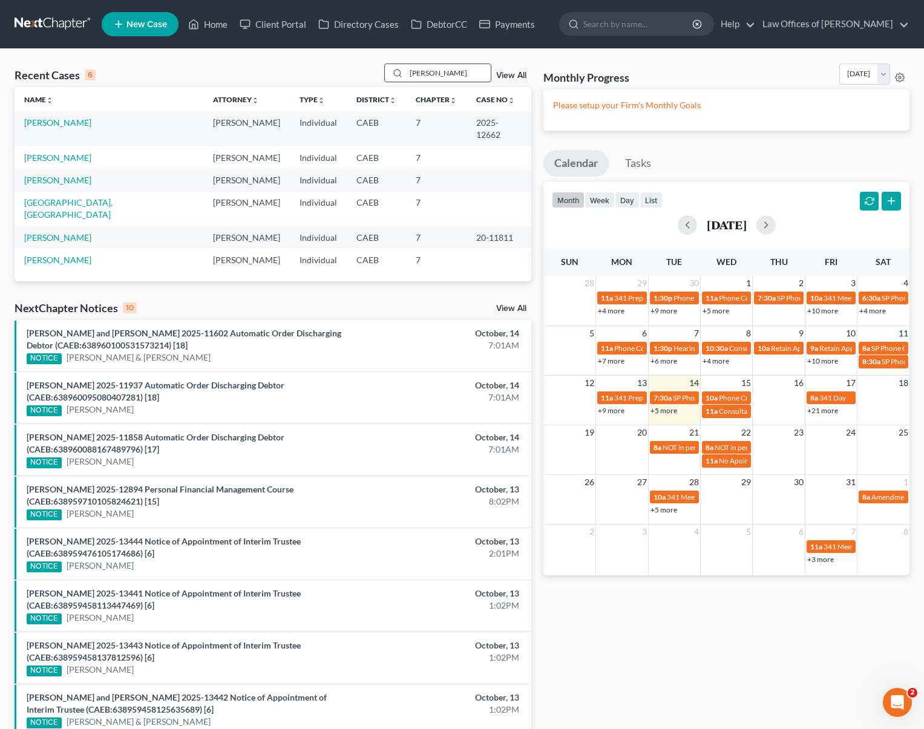
click at [448, 75] on input "[PERSON_NAME]" at bounding box center [448, 73] width 85 height 18
drag, startPoint x: 448, startPoint y: 76, endPoint x: 332, endPoint y: 64, distance: 116.8
click at [333, 64] on div "Recent Cases 6 [PERSON_NAME] View All" at bounding box center [273, 76] width 517 height 24
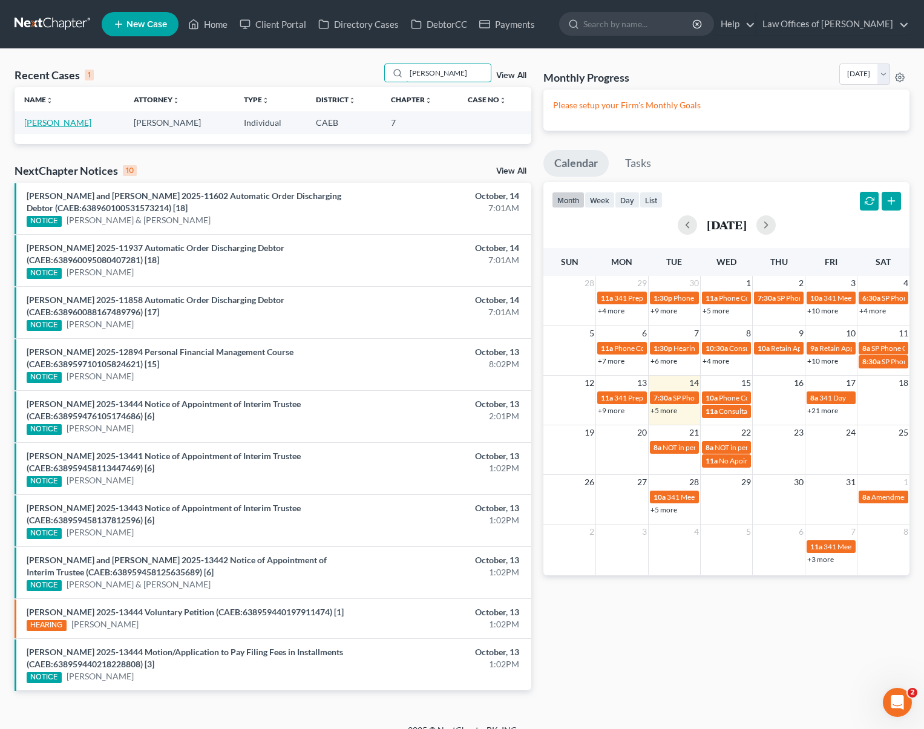
type input "[PERSON_NAME]"
click at [38, 123] on link "[PERSON_NAME]" at bounding box center [57, 122] width 67 height 10
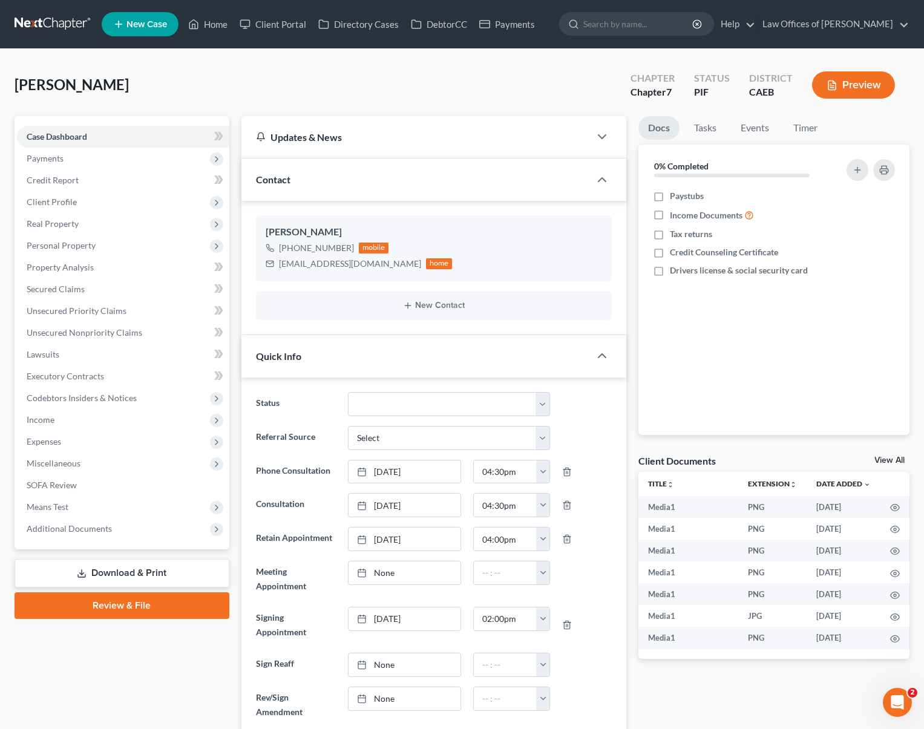
scroll to position [19917, 0]
click at [89, 336] on span "Unsecured Nonpriority Claims" at bounding box center [85, 332] width 116 height 10
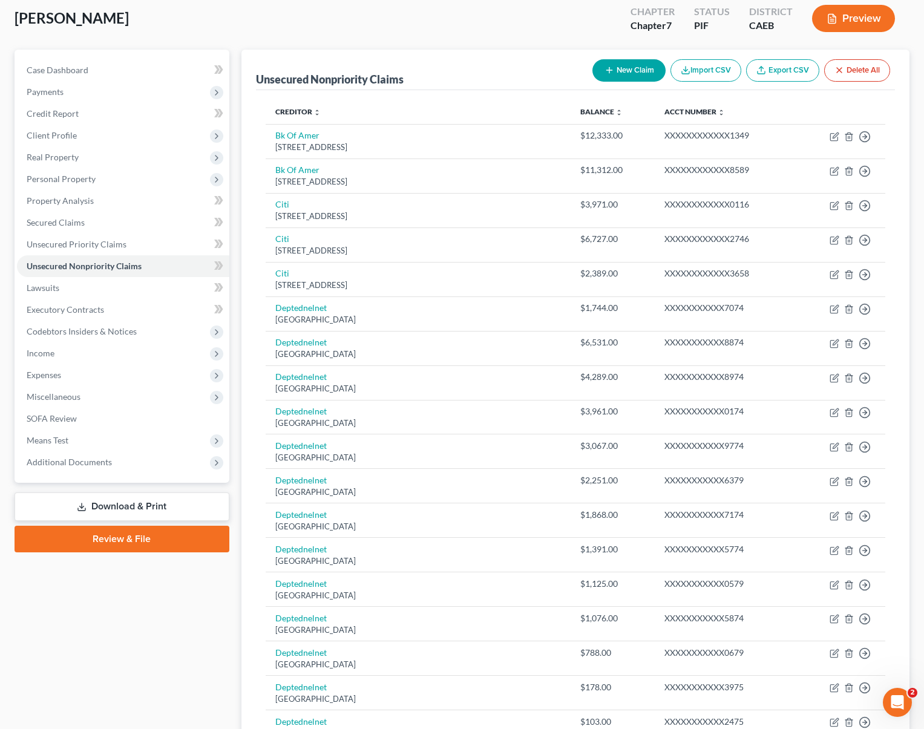
scroll to position [51, 0]
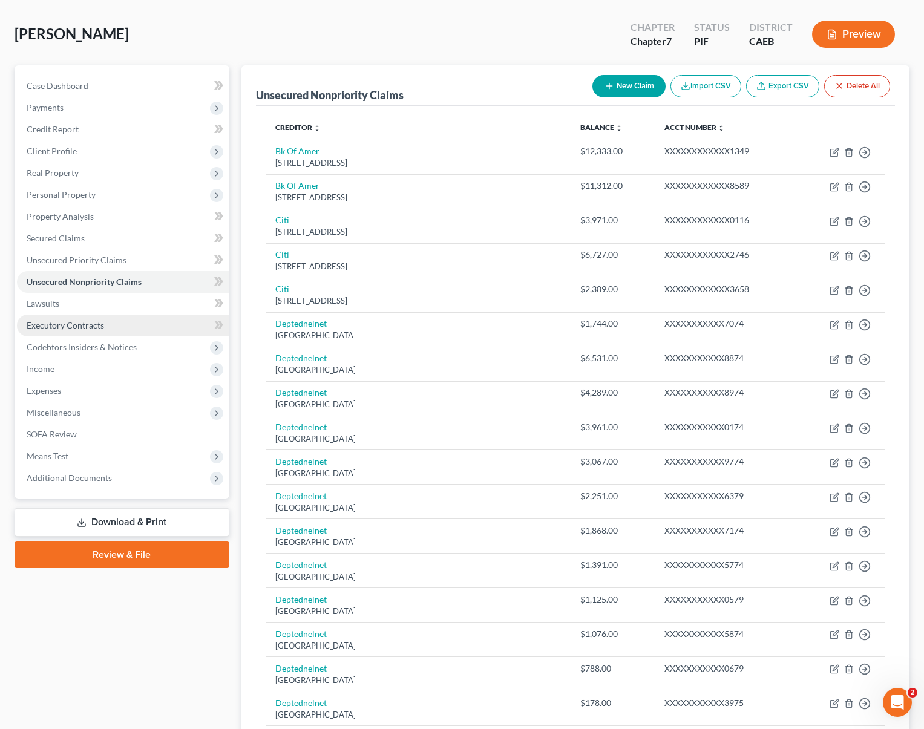
click at [59, 327] on span "Executory Contracts" at bounding box center [65, 325] width 77 height 10
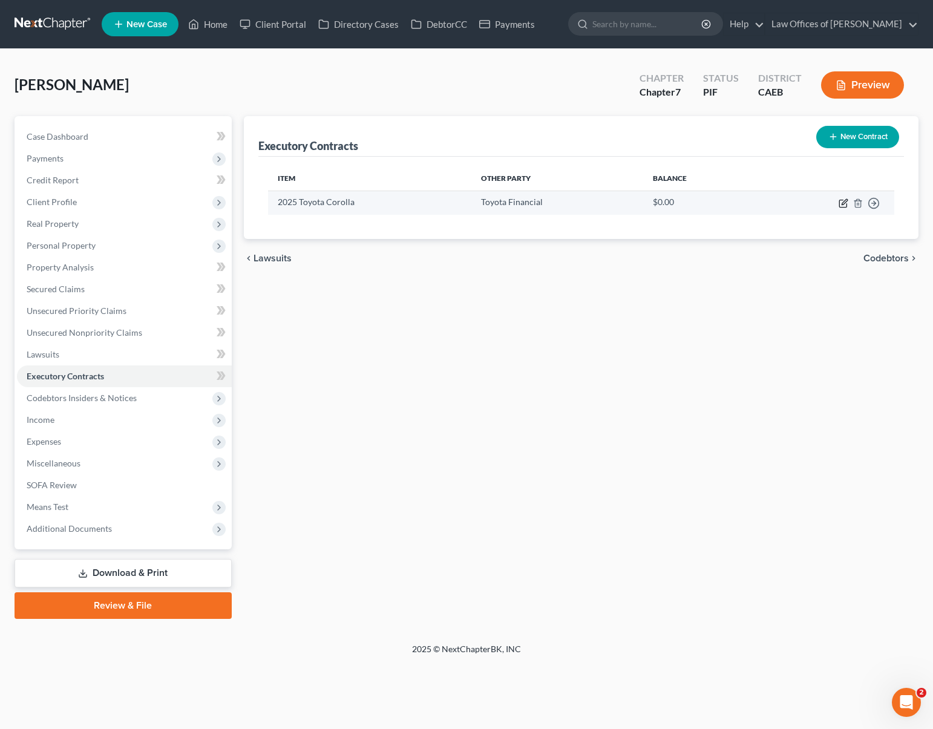
click at [844, 200] on icon "button" at bounding box center [844, 201] width 5 height 5
select select "4"
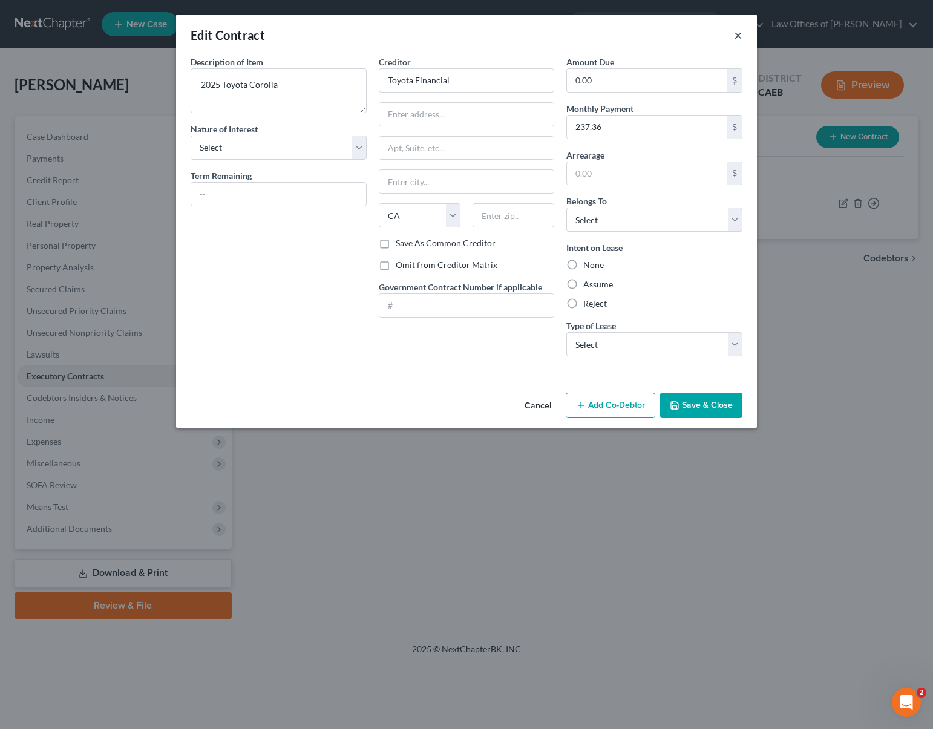
click at [735, 33] on button "×" at bounding box center [738, 35] width 8 height 15
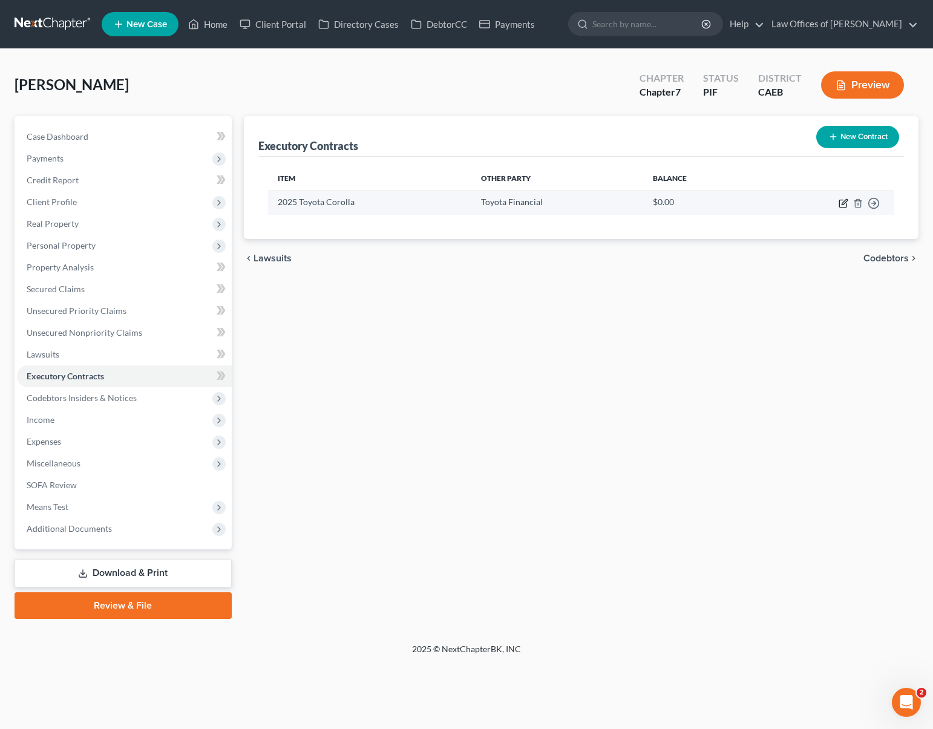
click at [840, 202] on icon "button" at bounding box center [844, 203] width 10 height 10
select select "4"
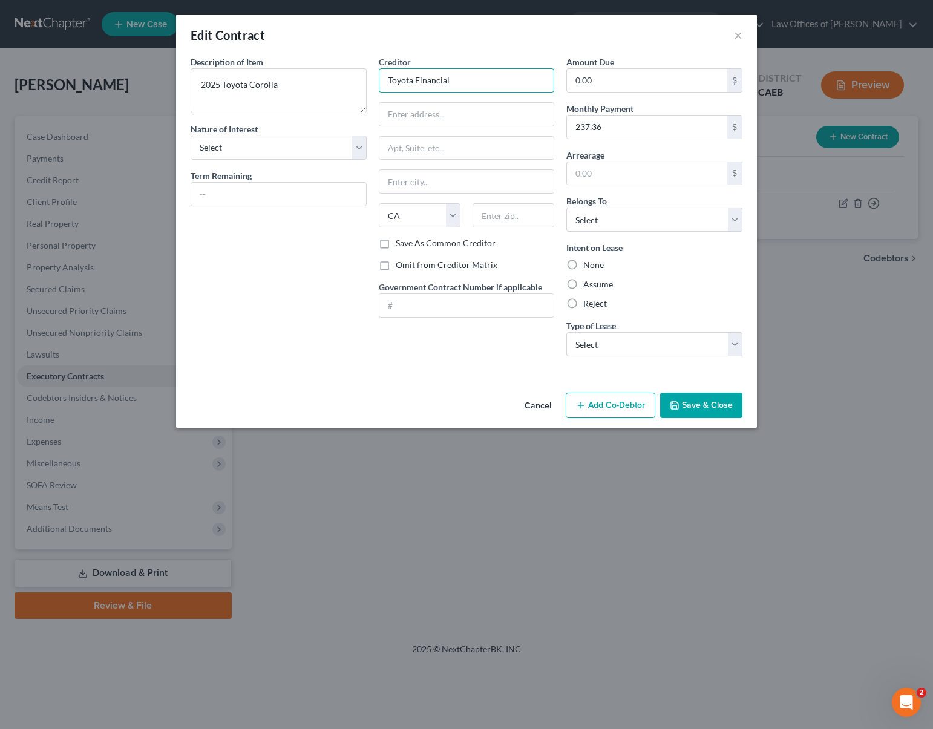
click at [462, 80] on input "Toyota Financial" at bounding box center [467, 80] width 176 height 24
drag, startPoint x: 462, startPoint y: 80, endPoint x: 195, endPoint y: 62, distance: 268.0
click at [195, 62] on div "Description of non-residential real property * Description of Item * 2025 Toyot…" at bounding box center [467, 211] width 564 height 310
type input "T"
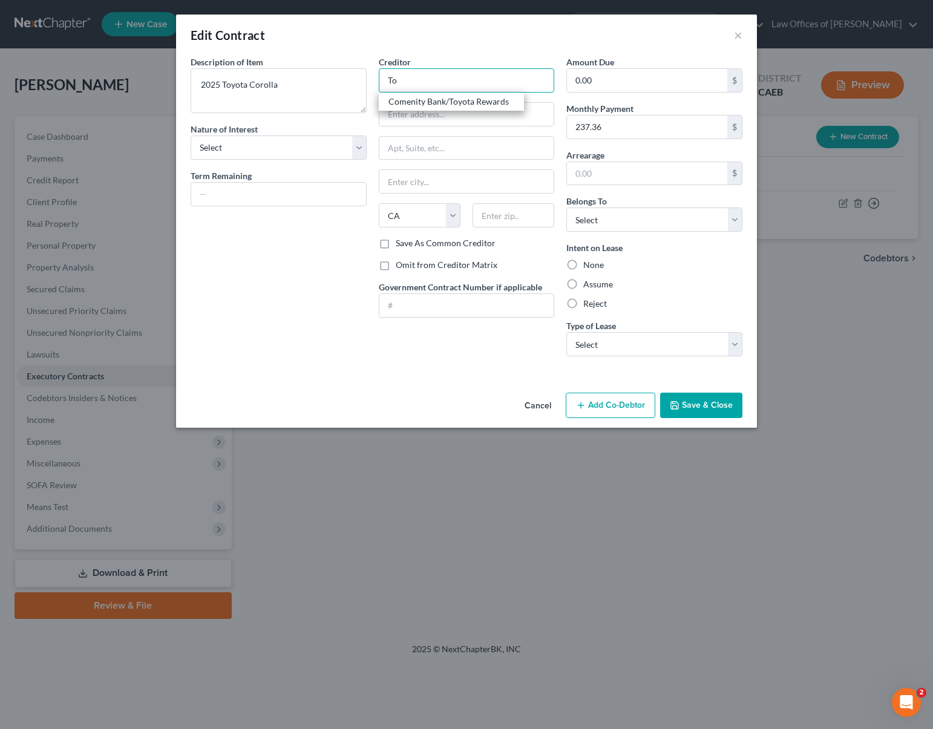
type input "T"
click at [673, 405] on icon "button" at bounding box center [675, 406] width 10 height 10
type input "Toyota leased"
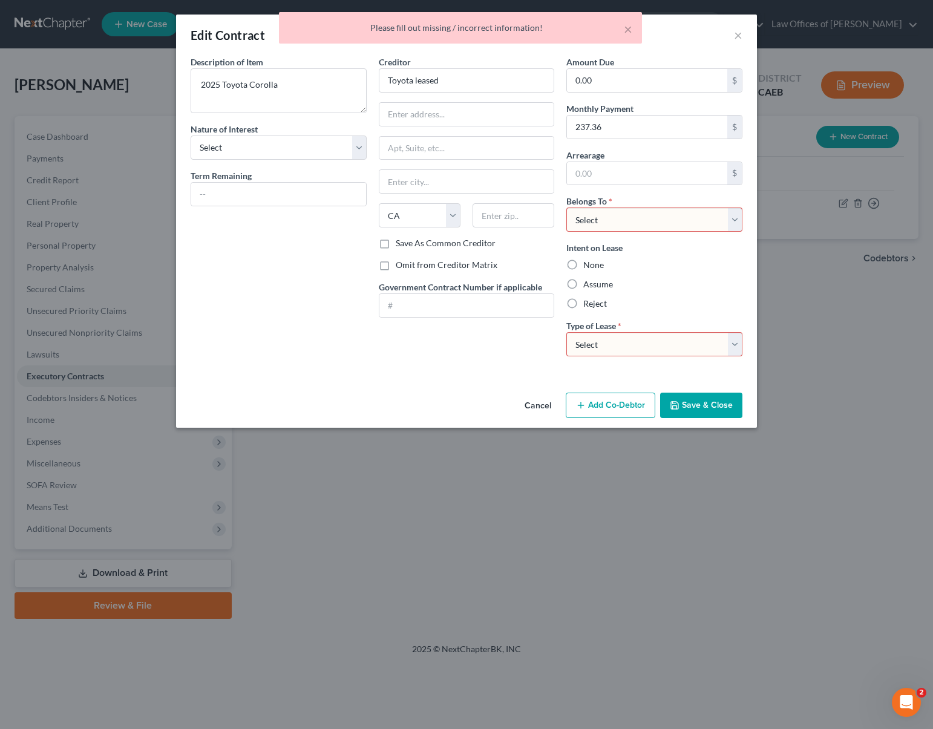
click at [737, 220] on select "Select Debtor 1 Only Debtor 2 Only Debtor 1 And Debtor 2 Only At Least One Of T…" at bounding box center [654, 220] width 176 height 24
select select "0"
click at [566, 208] on select "Select Debtor 1 Only Debtor 2 Only Debtor 1 And Debtor 2 Only At Least One Of T…" at bounding box center [654, 220] width 176 height 24
click at [731, 341] on select "Select Real Estate Car Other" at bounding box center [654, 344] width 176 height 24
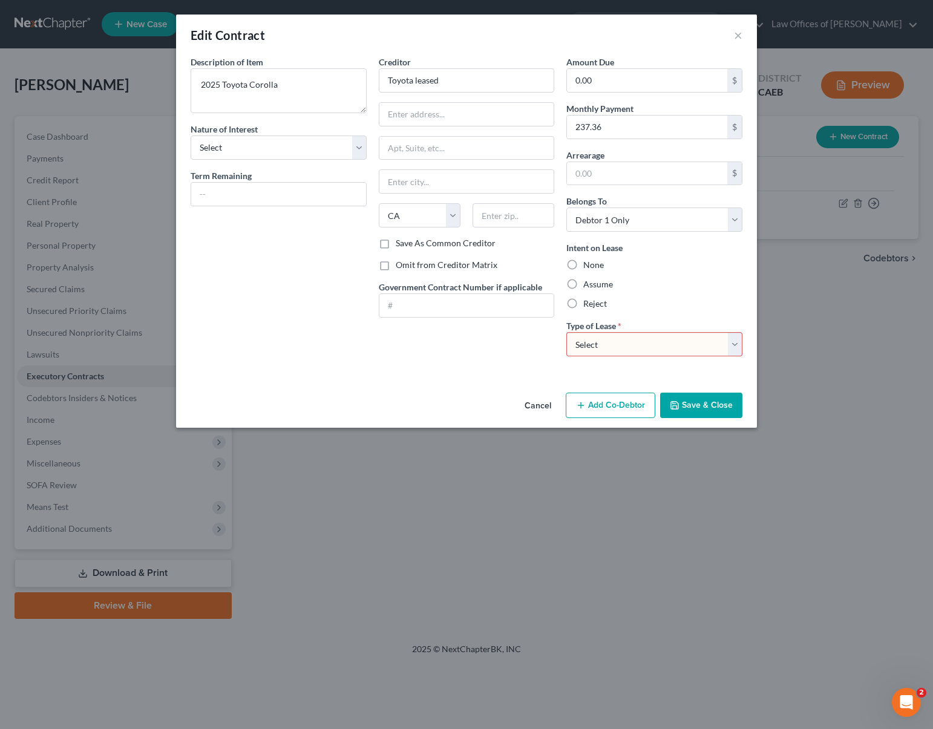
select select "1"
click at [566, 332] on select "Select Real Estate Car Other" at bounding box center [654, 344] width 176 height 24
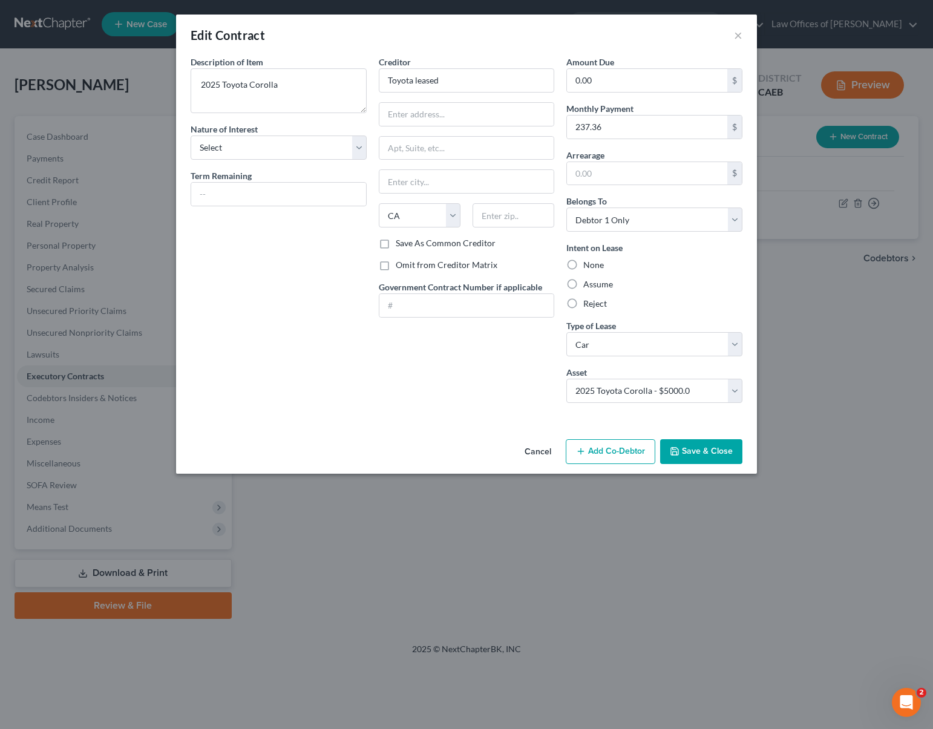
click at [696, 452] on button "Save & Close" at bounding box center [701, 451] width 82 height 25
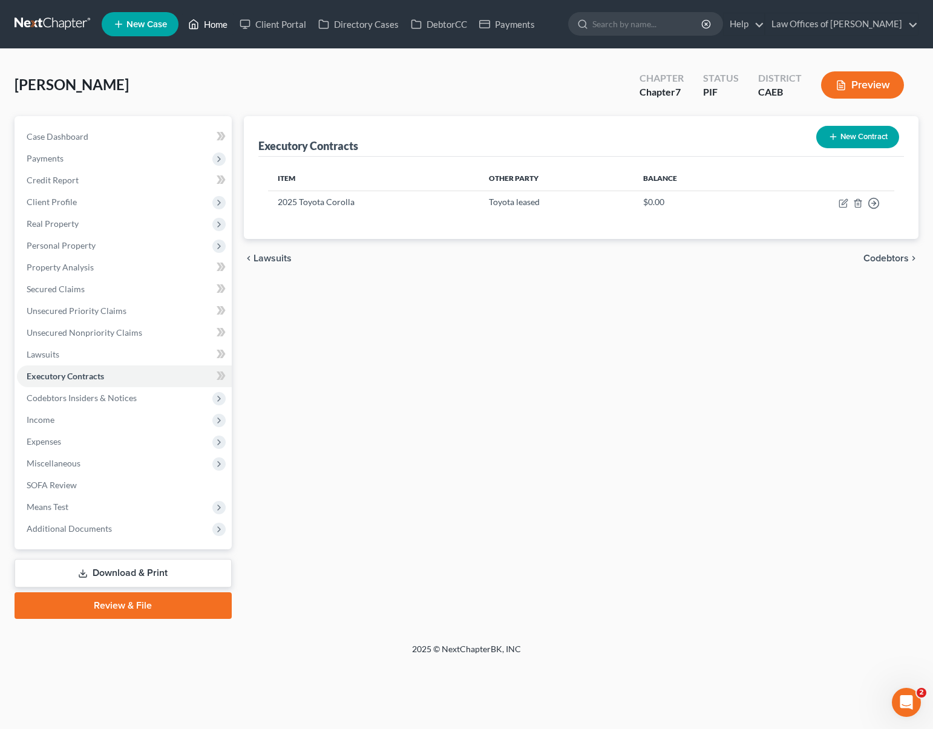
click at [221, 31] on link "Home" at bounding box center [207, 24] width 51 height 22
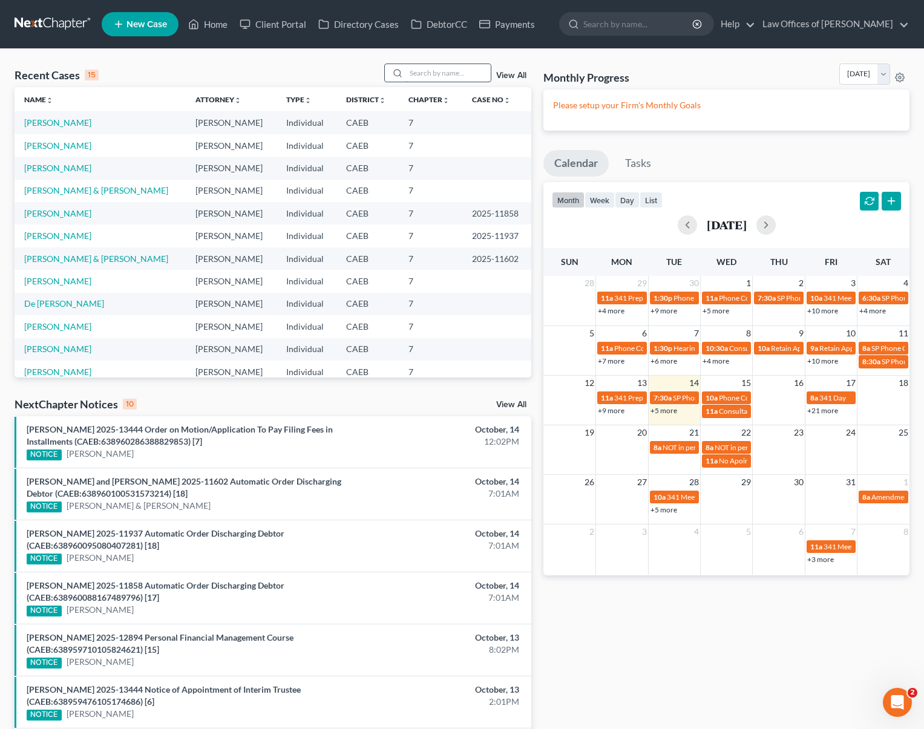
click at [431, 77] on input "search" at bounding box center [448, 73] width 85 height 18
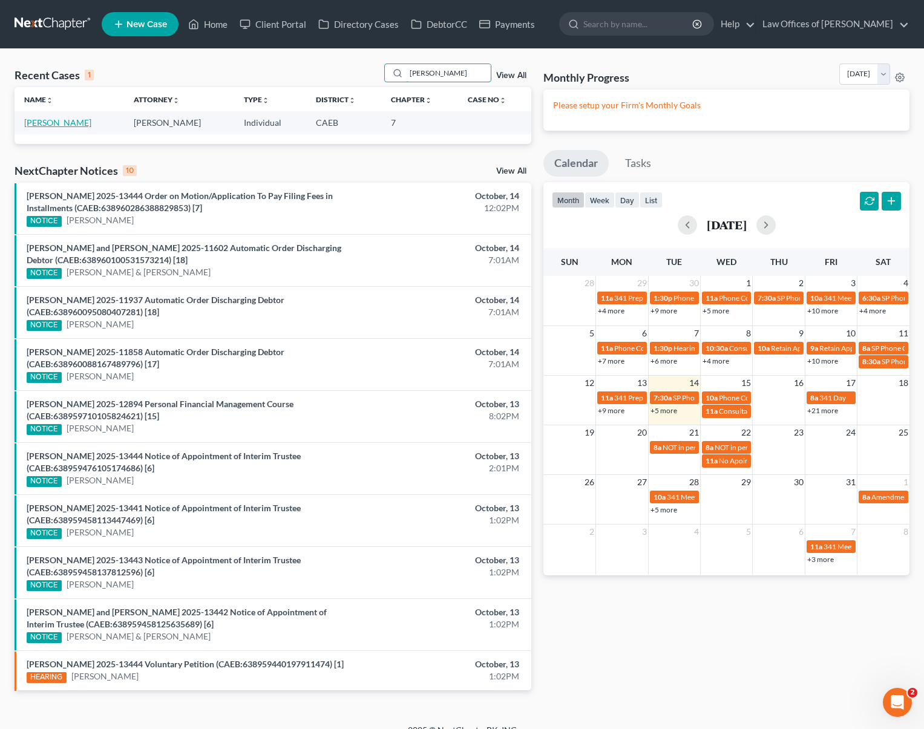
type input "[PERSON_NAME]"
click at [40, 122] on link "[PERSON_NAME]" at bounding box center [57, 122] width 67 height 10
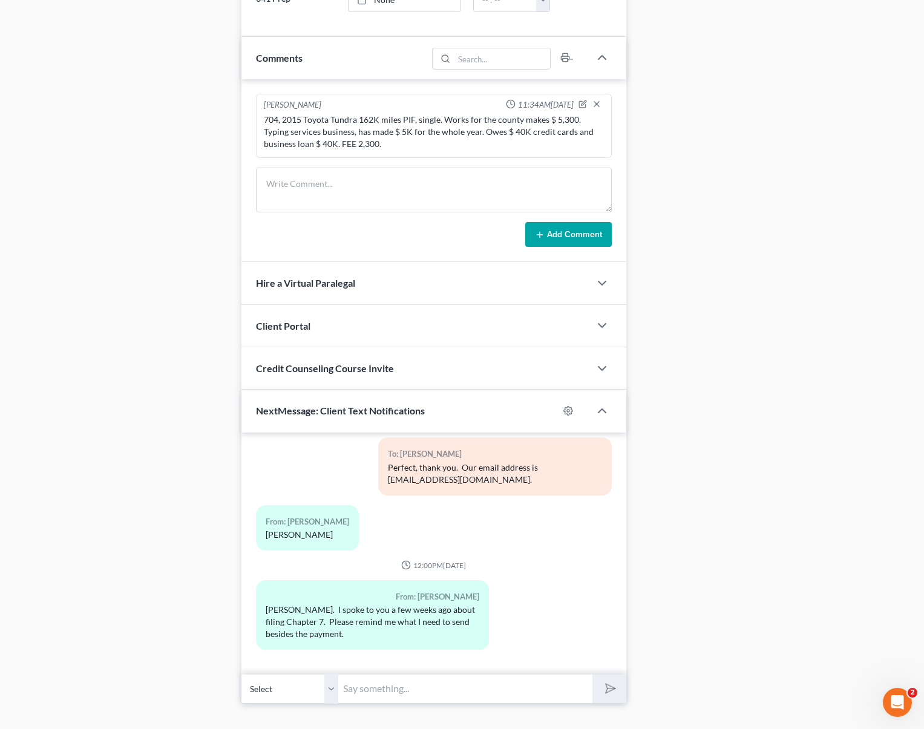
scroll to position [736, 0]
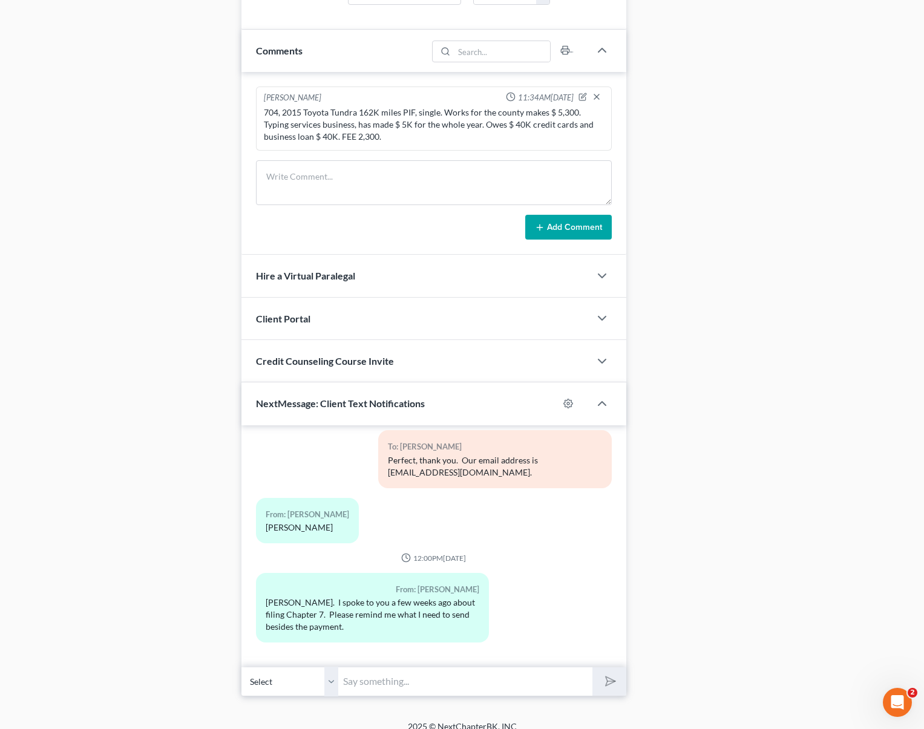
click at [368, 667] on input "text" at bounding box center [465, 682] width 255 height 30
type input "Hi [PERSON_NAME]. We will need your 2023 & 2024 tax returns, paystubs from Apri…"
click at [592, 667] on button "submit" at bounding box center [608, 681] width 33 height 28
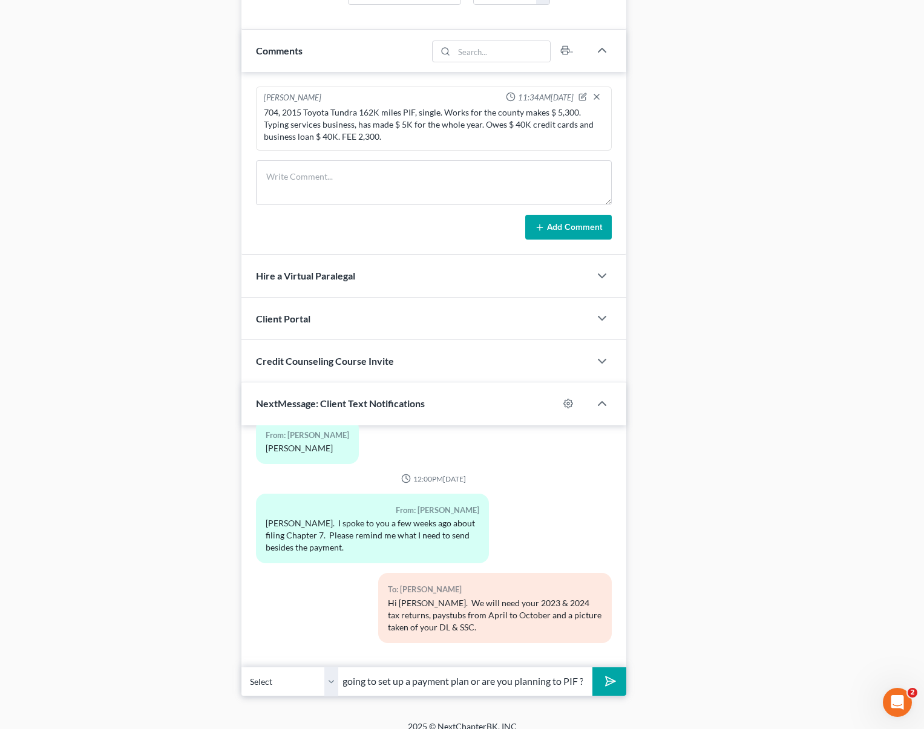
scroll to position [0, 39]
type input "Are you going to set up a payment plan or are you planning to PIF ?"
click at [592, 667] on button "submit" at bounding box center [608, 681] width 33 height 28
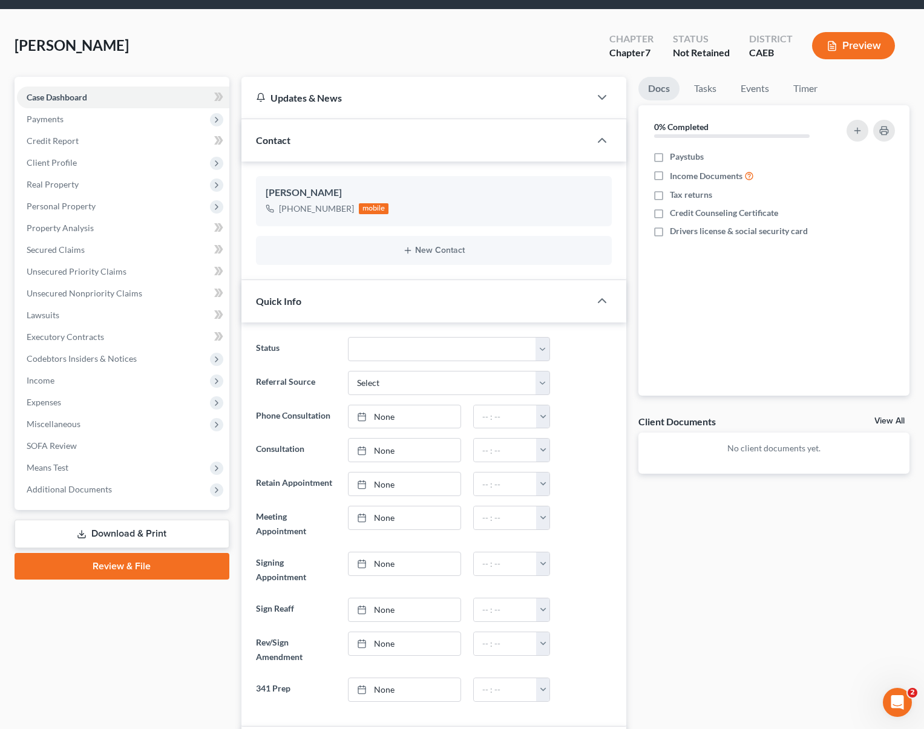
scroll to position [0, 0]
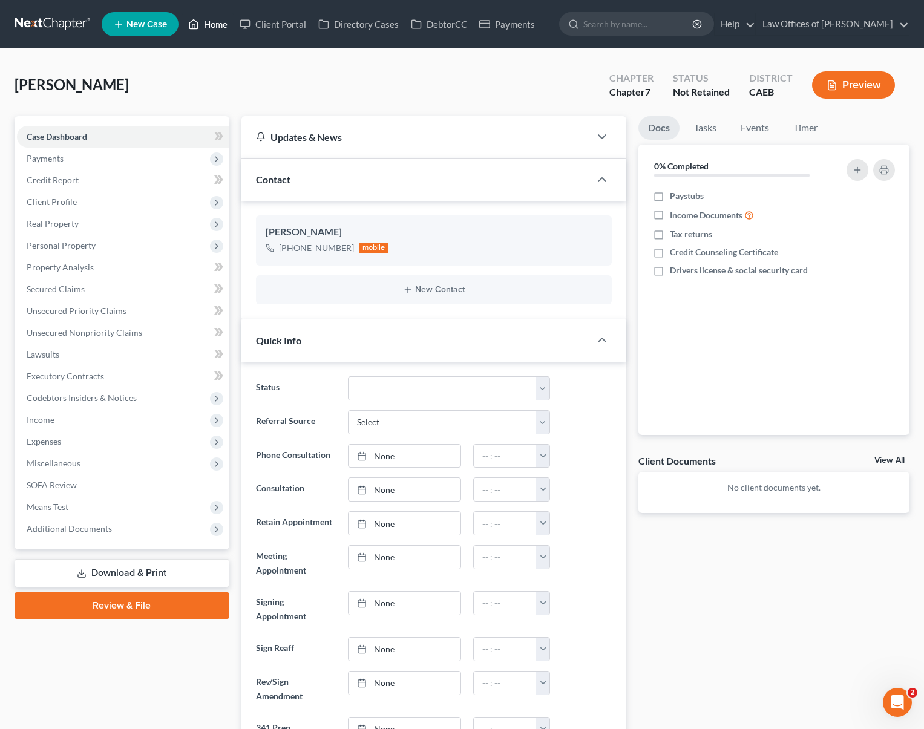
click at [220, 27] on link "Home" at bounding box center [207, 24] width 51 height 22
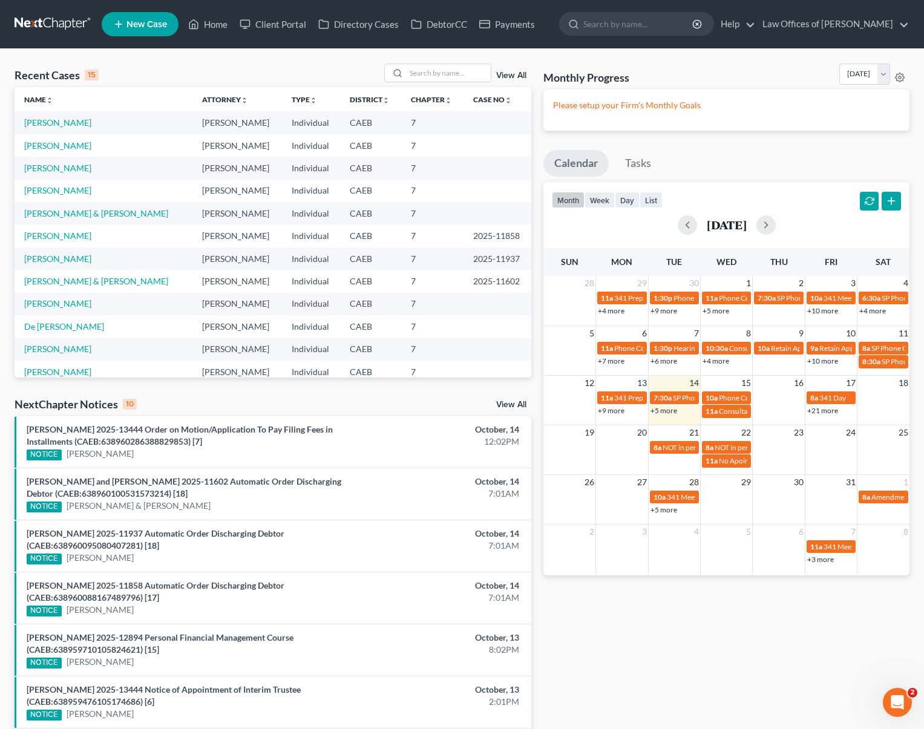
click at [655, 412] on link "+5 more" at bounding box center [663, 410] width 27 height 9
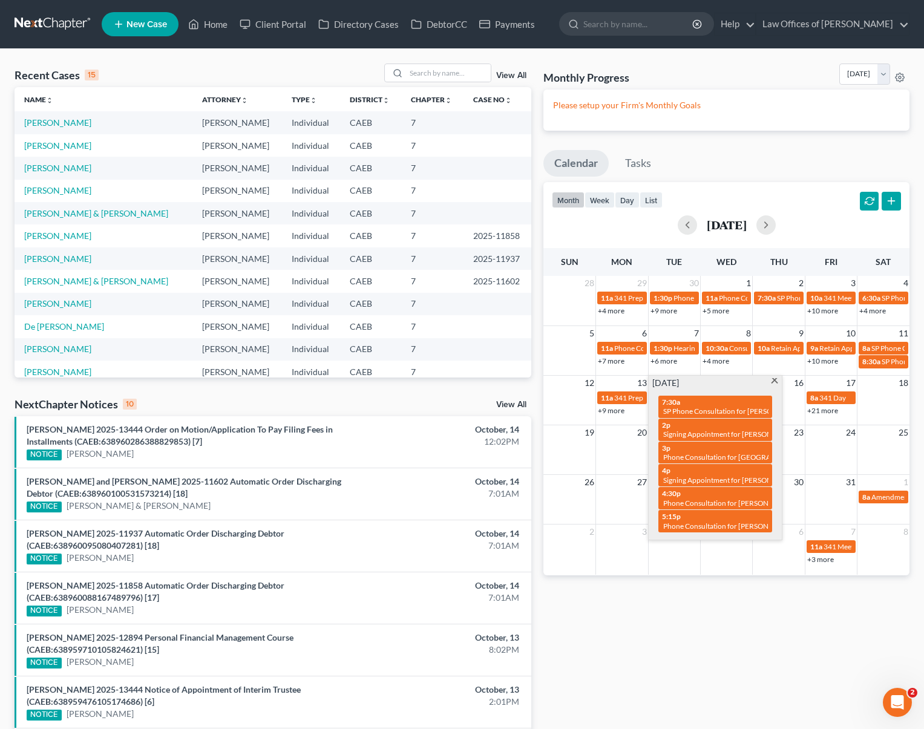
click at [775, 381] on span at bounding box center [774, 382] width 9 height 8
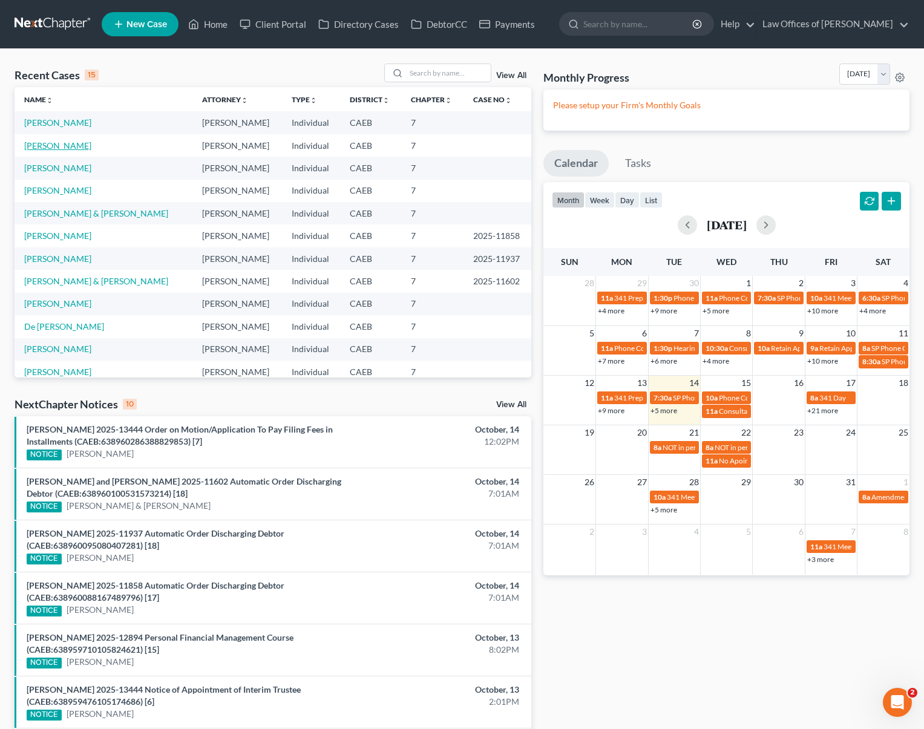
click at [67, 140] on link "[PERSON_NAME]" at bounding box center [57, 145] width 67 height 10
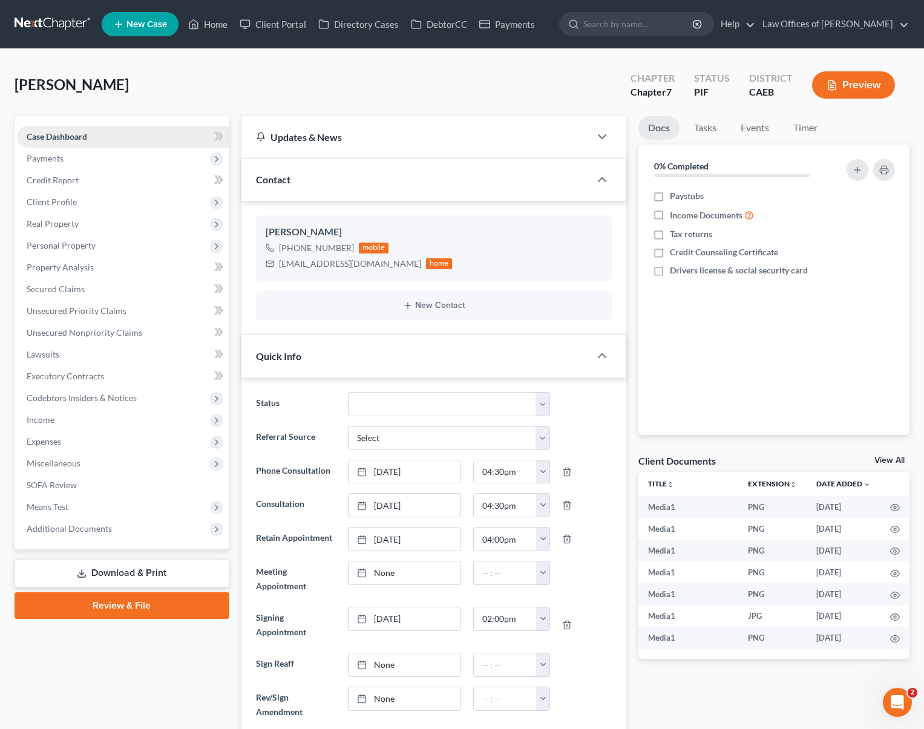
scroll to position [19917, 0]
click at [100, 289] on link "Secured Claims" at bounding box center [123, 289] width 212 height 22
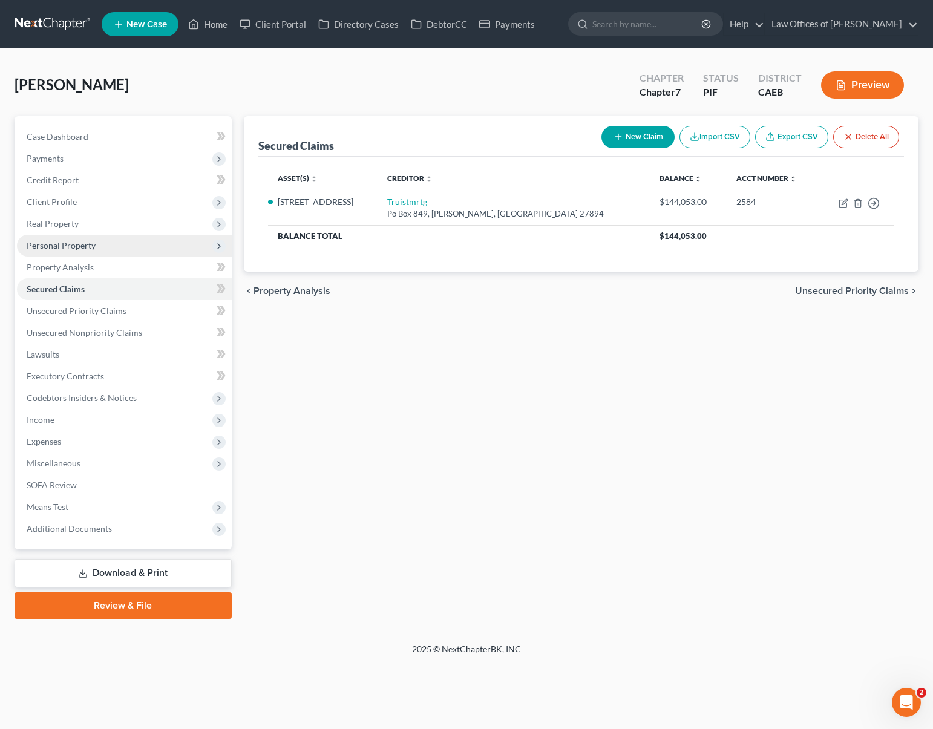
click at [106, 245] on span "Personal Property" at bounding box center [124, 246] width 215 height 22
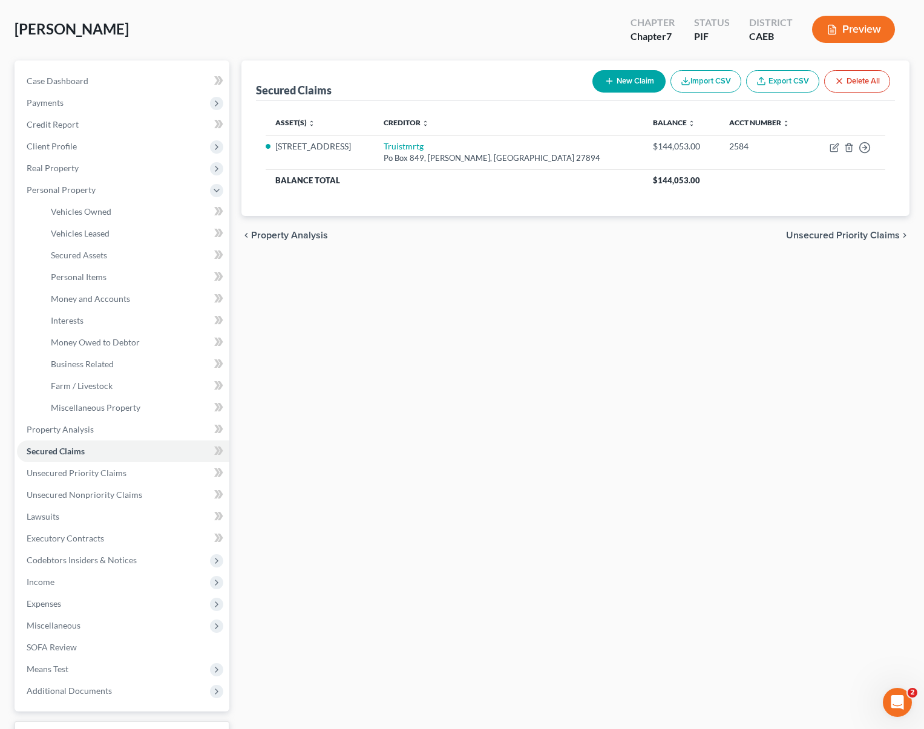
scroll to position [57, 0]
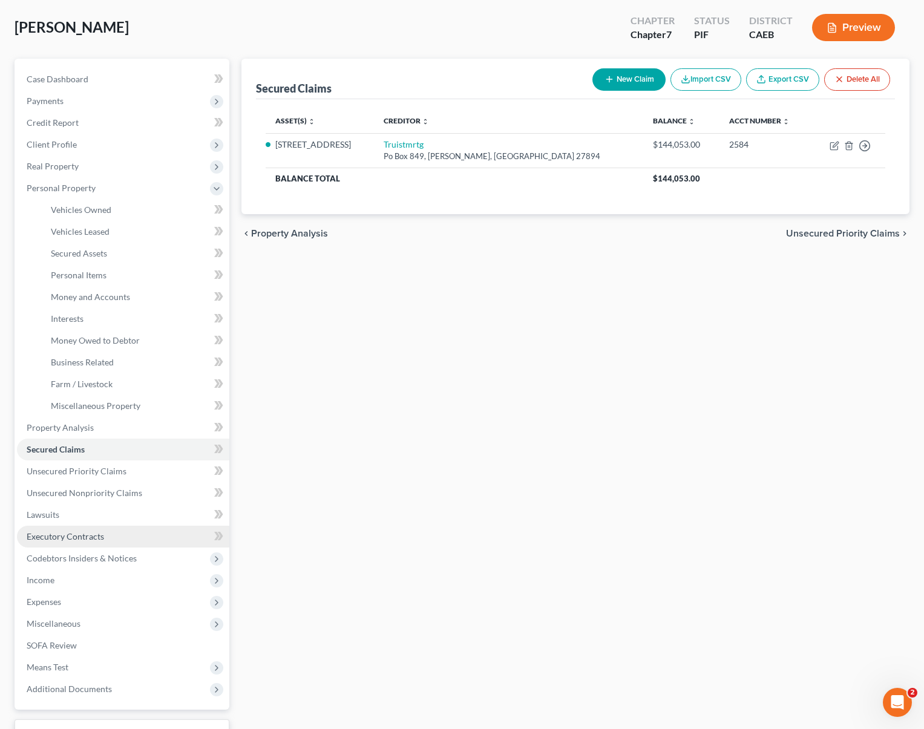
click at [93, 538] on span "Executory Contracts" at bounding box center [65, 536] width 77 height 10
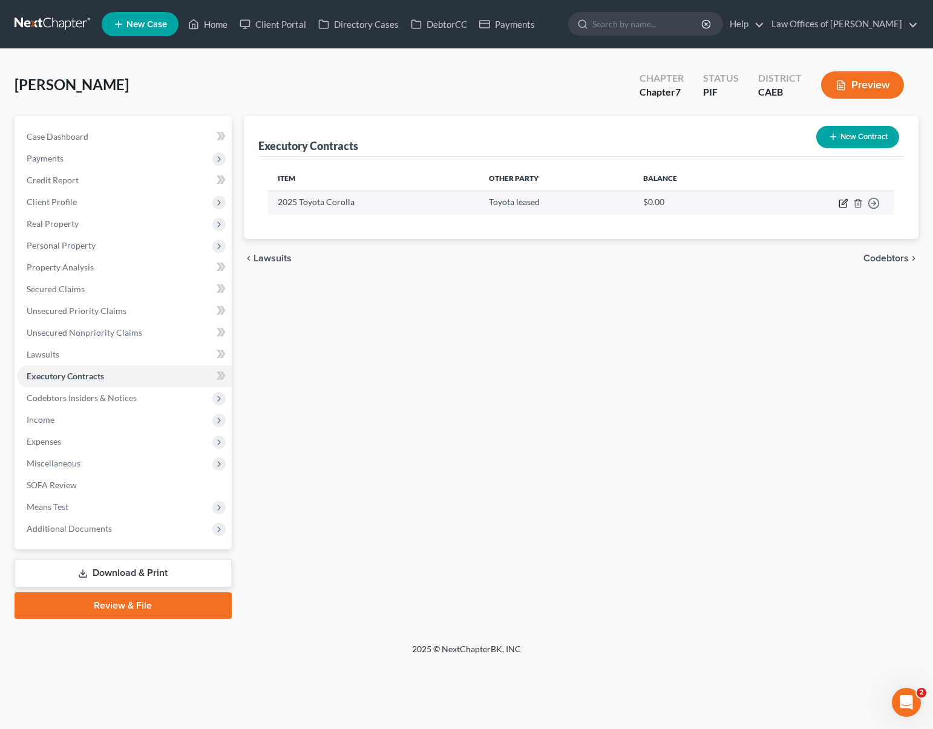
click at [840, 203] on icon "button" at bounding box center [844, 203] width 10 height 10
select select "4"
select select "0"
select select "1"
select select "0"
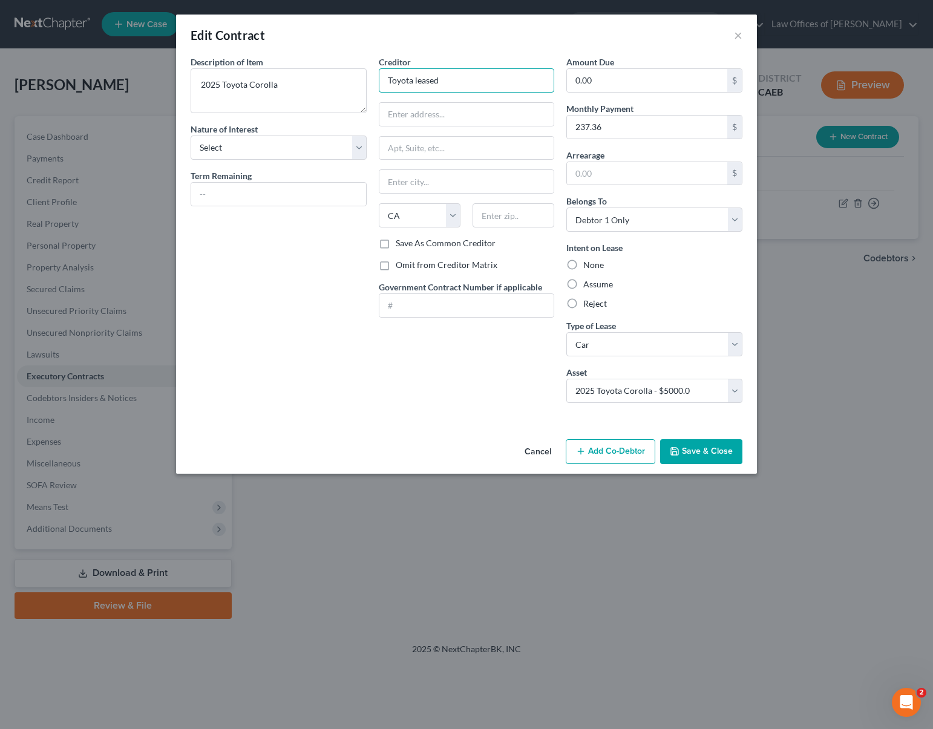
click at [472, 87] on input "Toyota leased" at bounding box center [467, 80] width 176 height 24
drag, startPoint x: 462, startPoint y: 78, endPoint x: 350, endPoint y: 58, distance: 113.7
click at [350, 58] on div "Description of non-residential real property * Description of Item * 2025 Toyot…" at bounding box center [467, 234] width 564 height 357
type input "Toyota Motors"
type input "111 W 22nd. St."
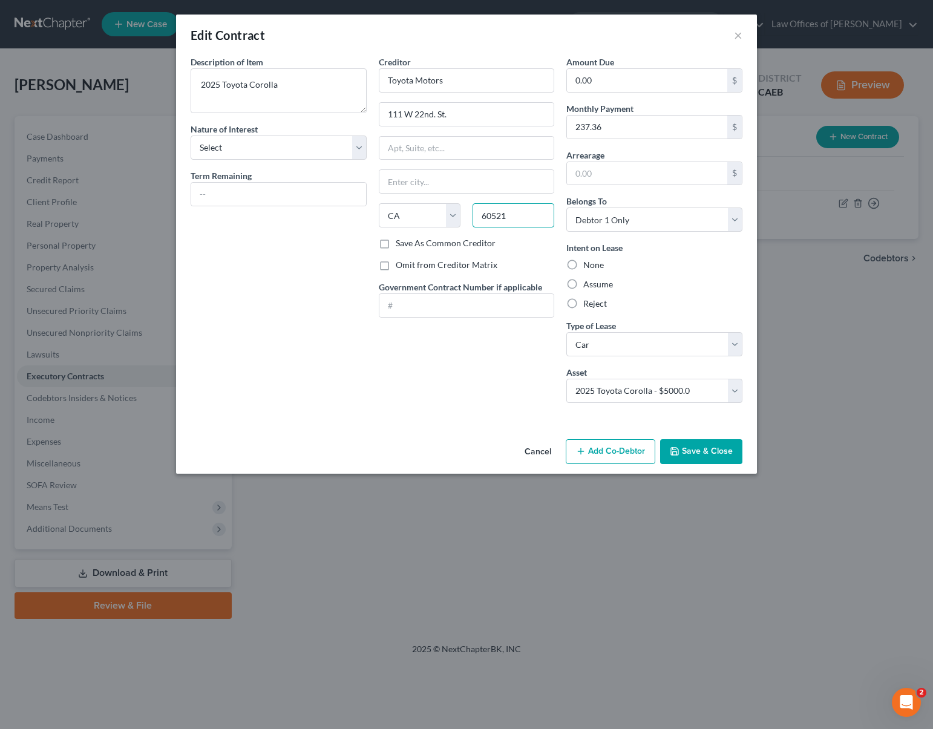
type input "60521"
type input "Hinsdale"
select select "14"
click at [267, 200] on input "text" at bounding box center [278, 194] width 175 height 23
type input "36 Months"
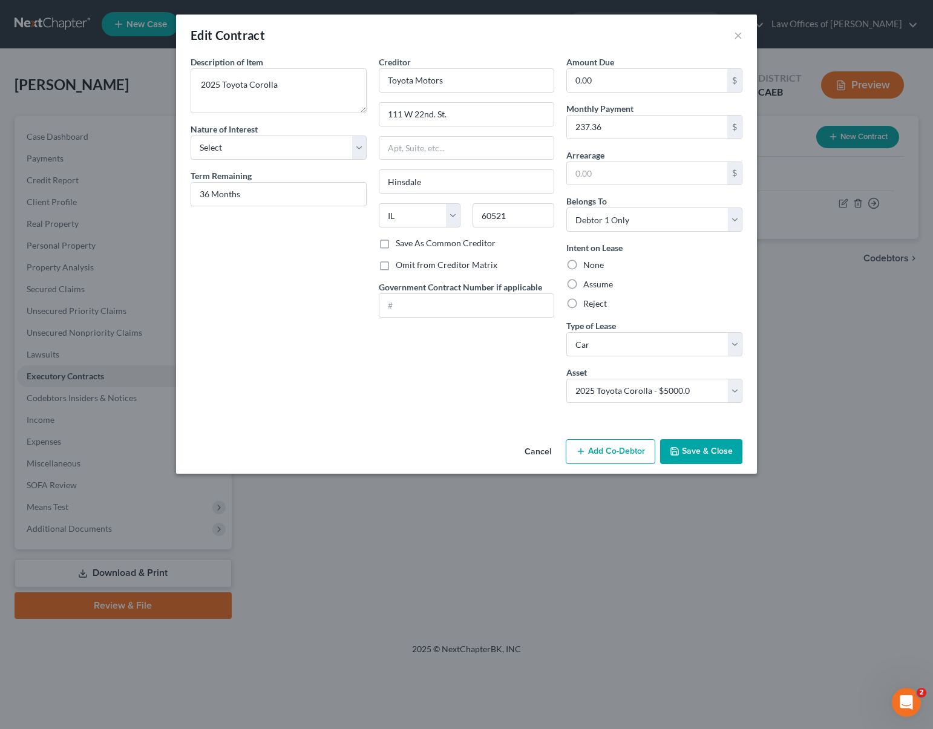
click at [370, 146] on div "Description of non-residential real property * Description of Item * 2025 Toyot…" at bounding box center [279, 234] width 188 height 357
click at [357, 148] on select "Select Purchaser Agent Lessor Lessee" at bounding box center [279, 148] width 176 height 24
select select "3"
click at [191, 136] on select "Select Purchaser Agent Lessor Lessee" at bounding box center [279, 148] width 176 height 24
click at [583, 286] on label "Assume" at bounding box center [598, 284] width 30 height 12
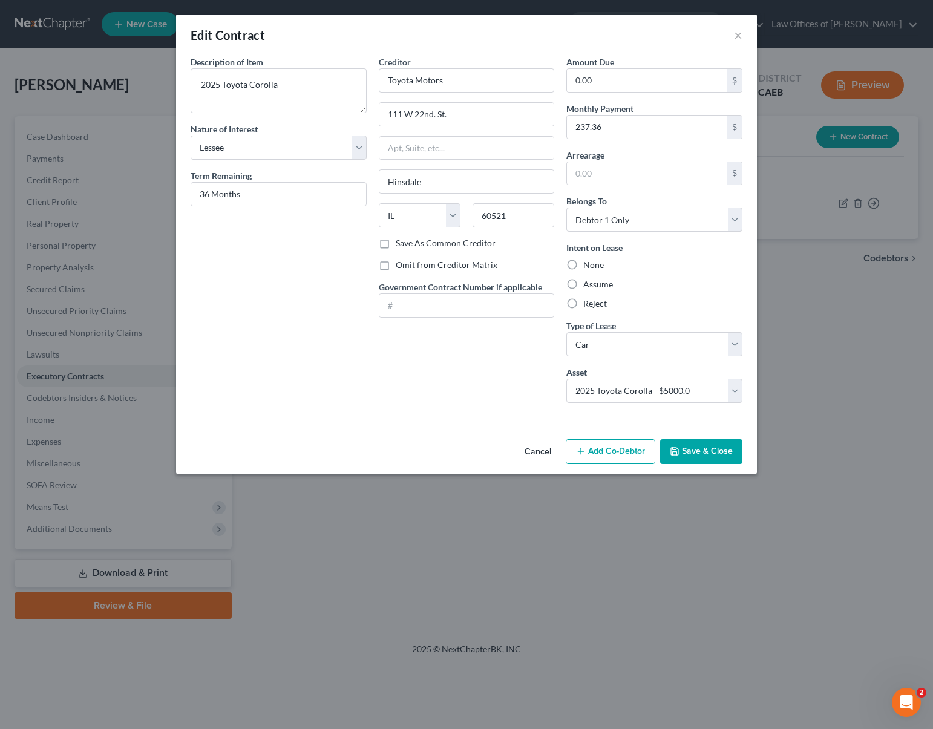
click at [588, 286] on input "Assume" at bounding box center [592, 282] width 8 height 8
radio input "true"
click at [731, 341] on select "Select Real Estate Car Other" at bounding box center [654, 344] width 176 height 24
click at [566, 332] on select "Select Real Estate Car Other" at bounding box center [654, 344] width 176 height 24
click at [696, 391] on select "Select 2025 Toyota Corolla - $5000.0" at bounding box center [654, 391] width 176 height 24
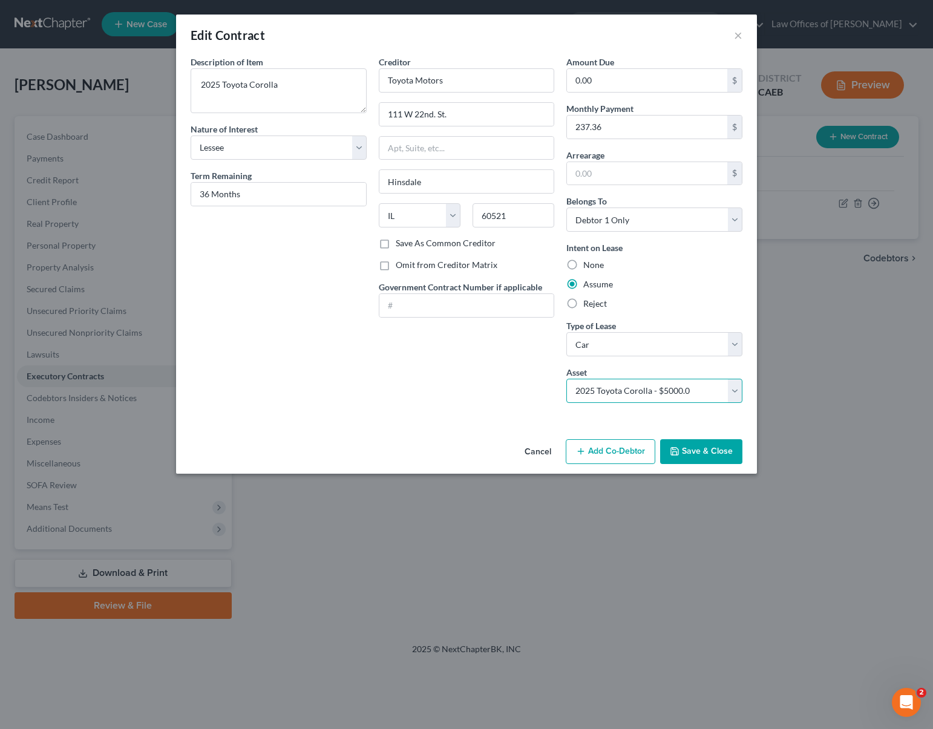
click at [566, 379] on select "Select 2025 Toyota Corolla - $5000.0" at bounding box center [654, 391] width 176 height 24
click at [687, 391] on select "Select 2025 Toyota Corolla - $5000.0" at bounding box center [654, 391] width 176 height 24
click at [566, 379] on select "Select 2025 Toyota Corolla - $5000.0" at bounding box center [654, 391] width 176 height 24
click at [733, 389] on select "Select 2025 Toyota Corolla - $5000.0" at bounding box center [654, 391] width 176 height 24
click at [566, 379] on select "Select 2025 Toyota Corolla - $5000.0" at bounding box center [654, 391] width 176 height 24
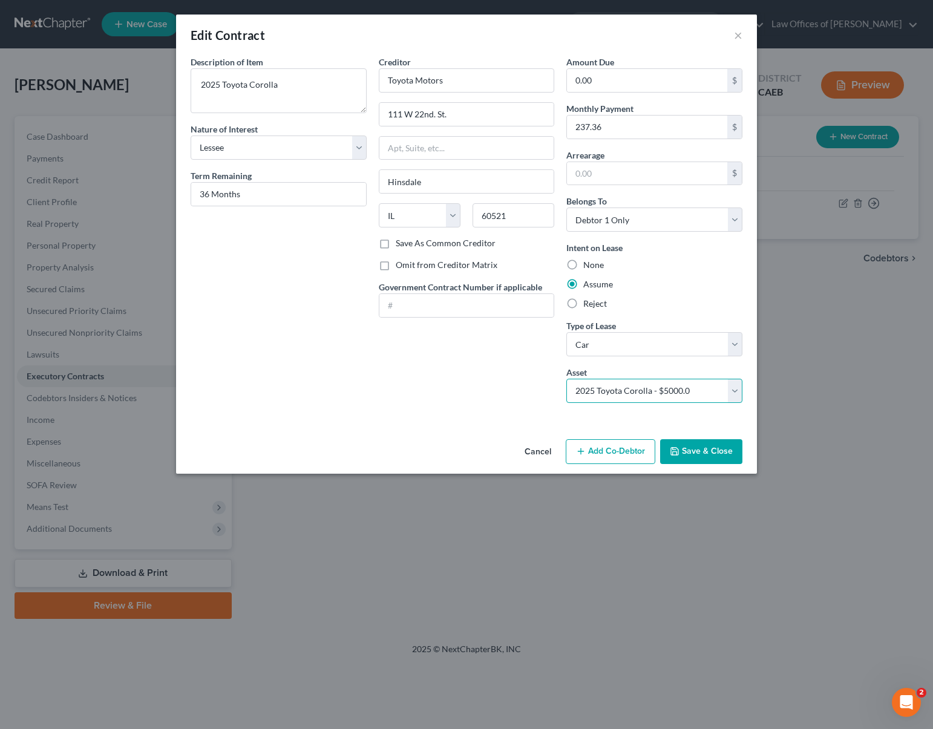
click at [634, 387] on select "Select 2025 Toyota Corolla - $5000.0" at bounding box center [654, 391] width 176 height 24
click at [566, 379] on select "Select 2025 Toyota Corolla - $5000.0" at bounding box center [654, 391] width 176 height 24
click at [569, 391] on select "Select 2025 Toyota Corolla - $5000.0" at bounding box center [654, 391] width 176 height 24
click at [736, 394] on select "Select 2025 Toyota Corolla - $5000.0" at bounding box center [654, 391] width 176 height 24
click at [719, 452] on button "Save & Close" at bounding box center [701, 451] width 82 height 25
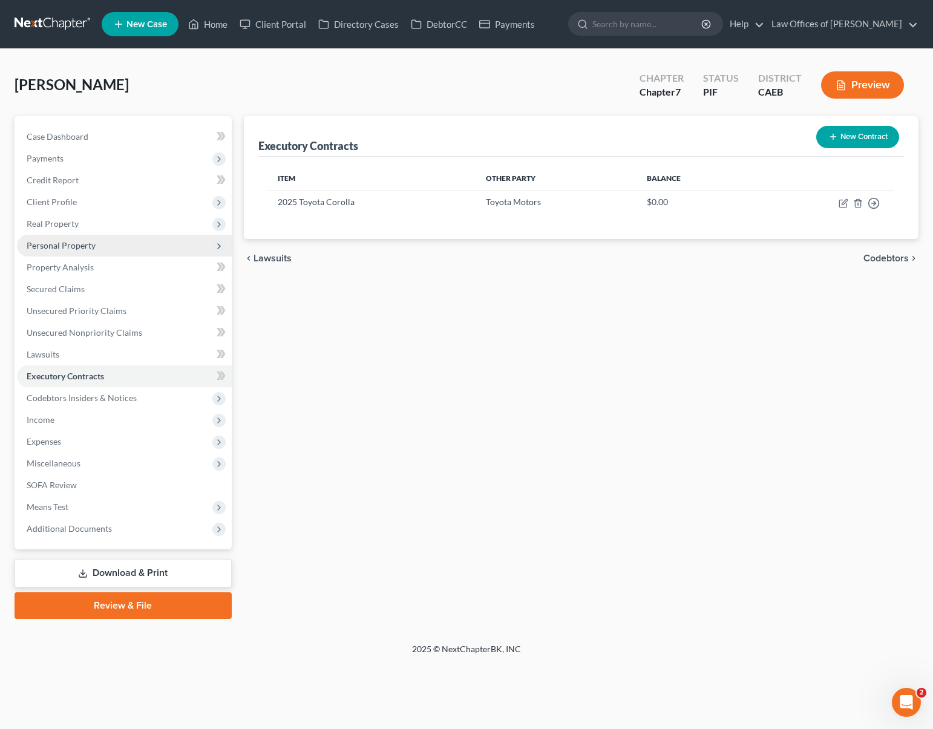
click at [100, 250] on span "Personal Property" at bounding box center [124, 246] width 215 height 22
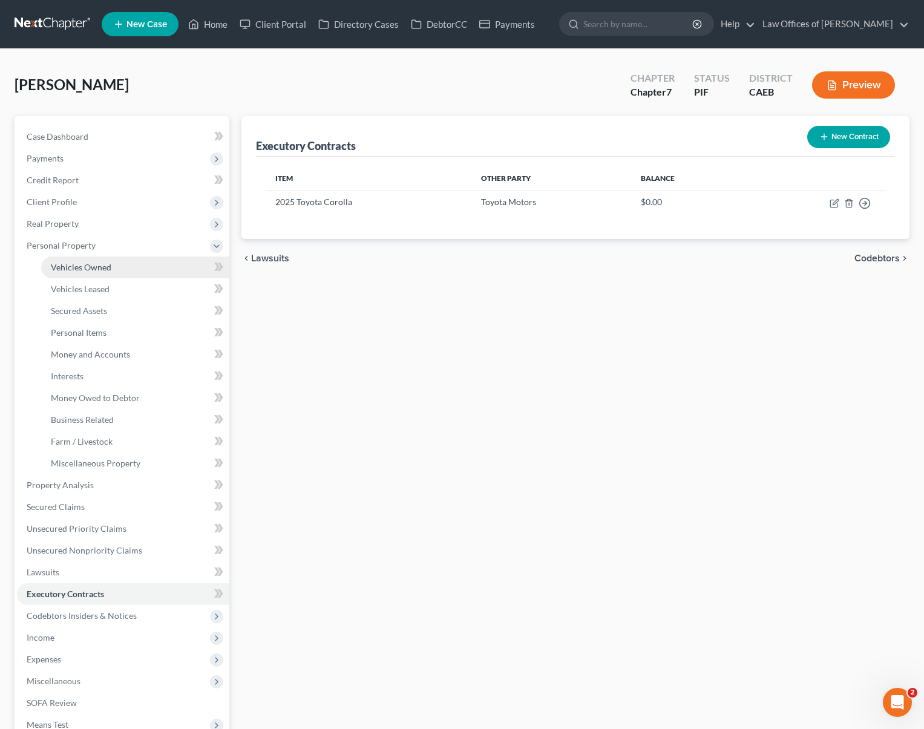
click at [114, 263] on link "Vehicles Owned" at bounding box center [135, 268] width 188 height 22
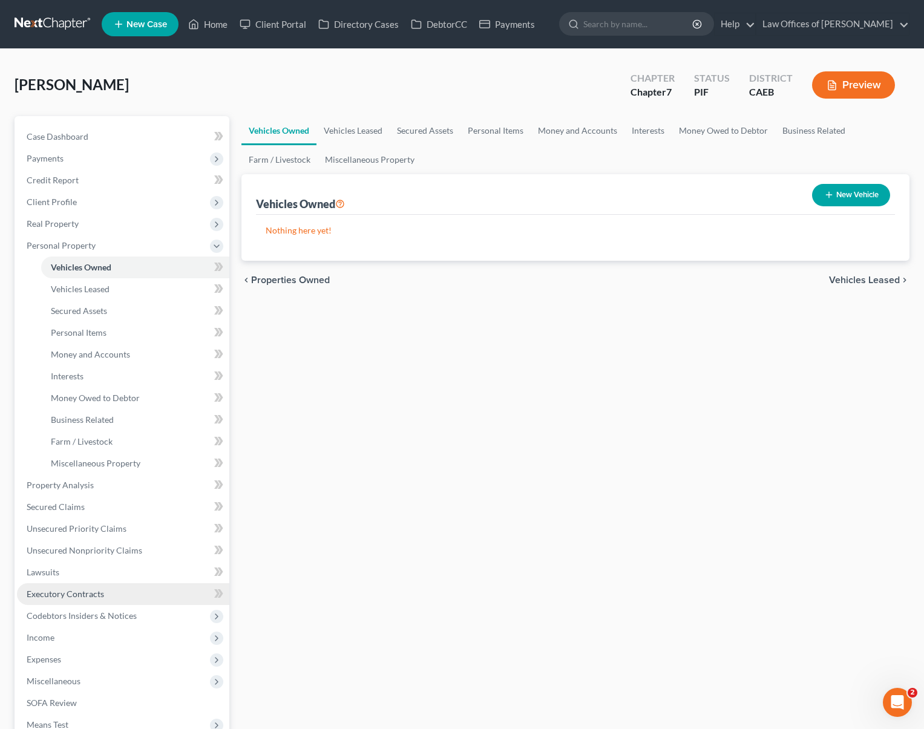
click at [102, 595] on span "Executory Contracts" at bounding box center [65, 594] width 77 height 10
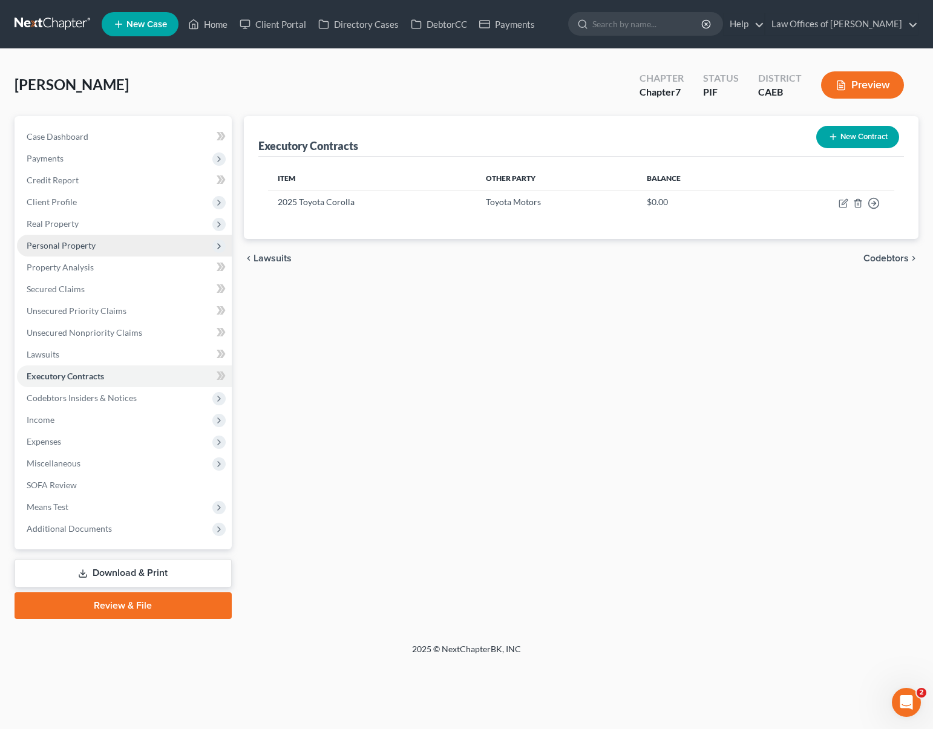
click at [99, 246] on span "Personal Property" at bounding box center [124, 246] width 215 height 22
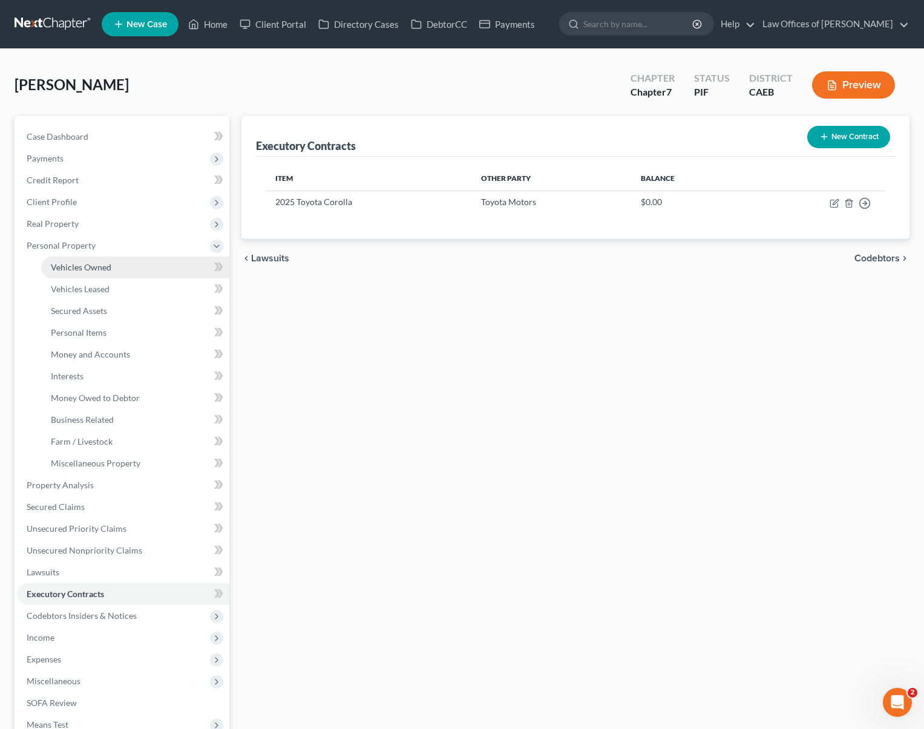
click at [114, 263] on link "Vehicles Owned" at bounding box center [135, 268] width 188 height 22
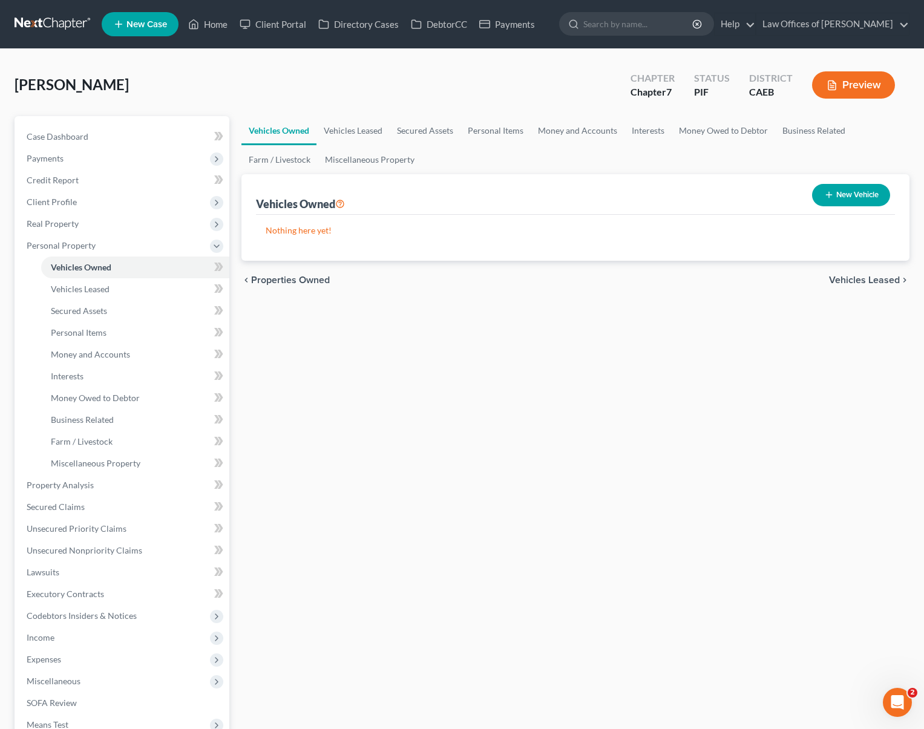
click at [817, 195] on button "New Vehicle" at bounding box center [851, 195] width 78 height 22
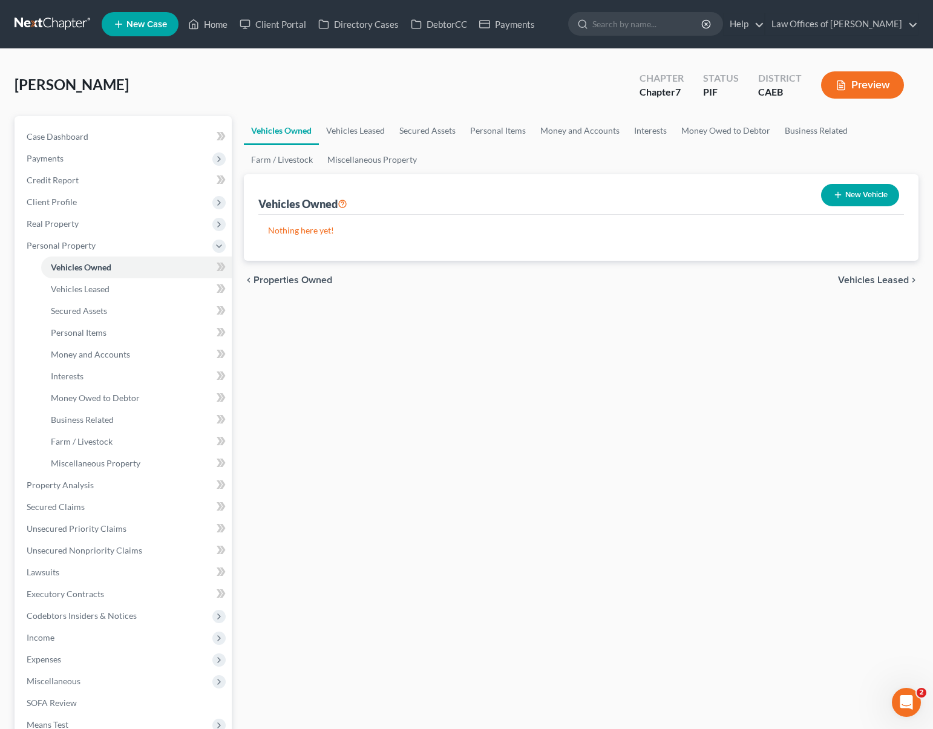
select select "0"
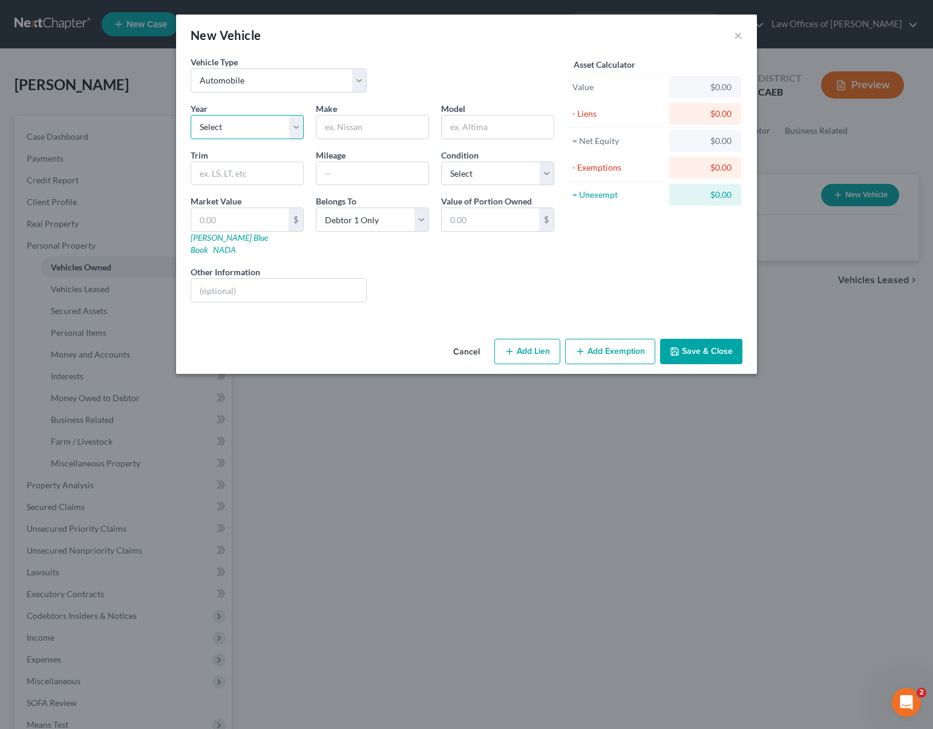
click at [292, 127] on select "Select 2026 2025 2024 2023 2022 2021 2020 2019 2018 2017 2016 2015 2014 2013 20…" at bounding box center [247, 127] width 113 height 24
select select "1"
click at [191, 115] on select "Select 2026 2025 2024 2023 2022 2021 2020 2019 2018 2017 2016 2015 2014 2013 20…" at bounding box center [247, 127] width 113 height 24
click at [398, 129] on input "text" at bounding box center [372, 127] width 112 height 23
type input "Toyota"
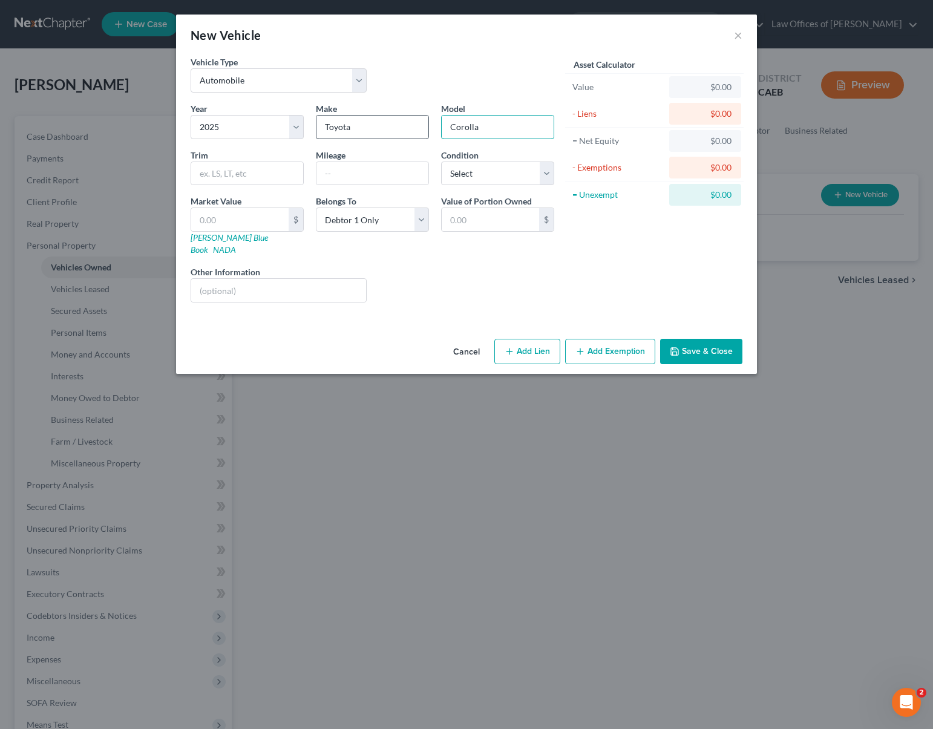
type input "Corolla"
type input "8"
type input "4,000"
click at [545, 172] on select "Select Excellent Very Good Good Fair Poor" at bounding box center [497, 174] width 113 height 24
select select "0"
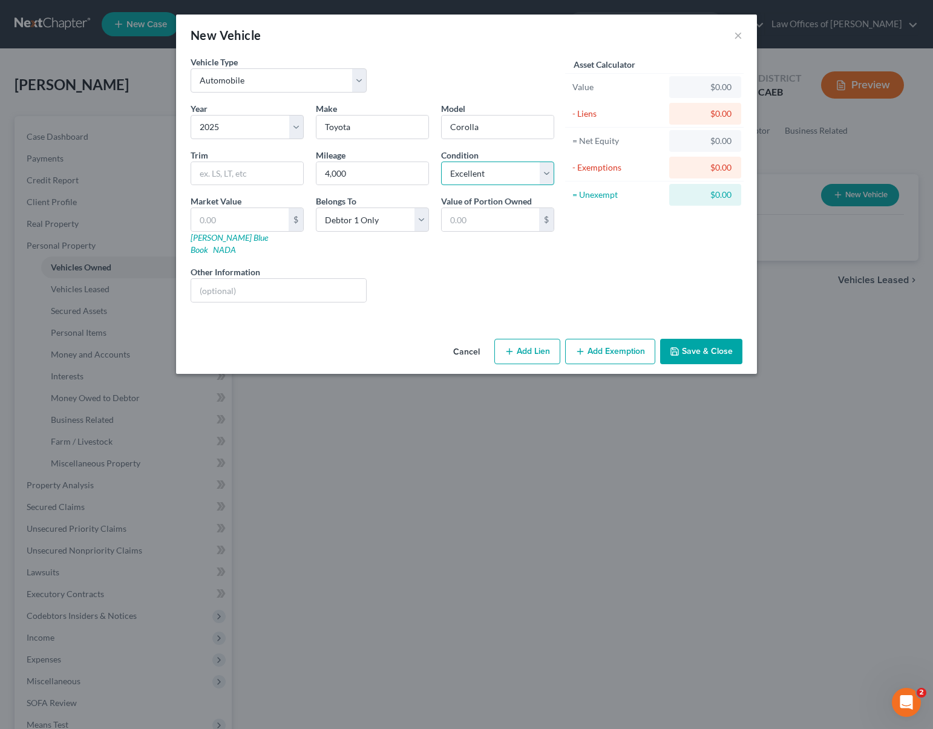
click at [441, 162] on select "Select Excellent Very Good Good Fair Poor" at bounding box center [497, 174] width 113 height 24
click at [249, 224] on input "text" at bounding box center [239, 219] width 97 height 23
type input "3"
type input "3.00"
type input "38"
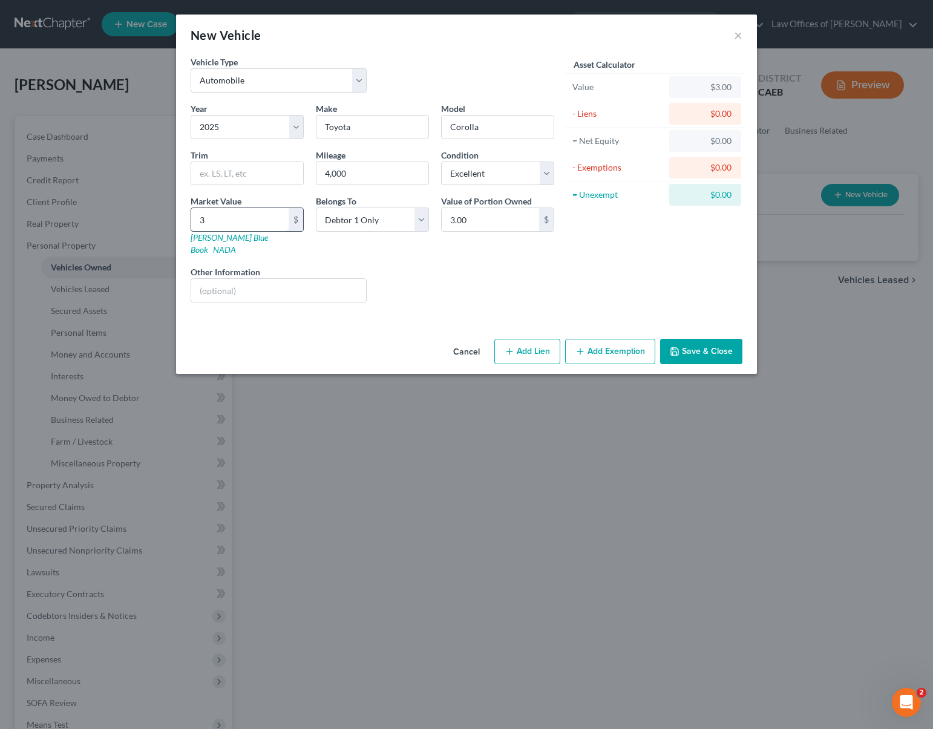
type input "38.00"
type input "380"
type input "380.00"
type input "3800"
type input "3,800.00"
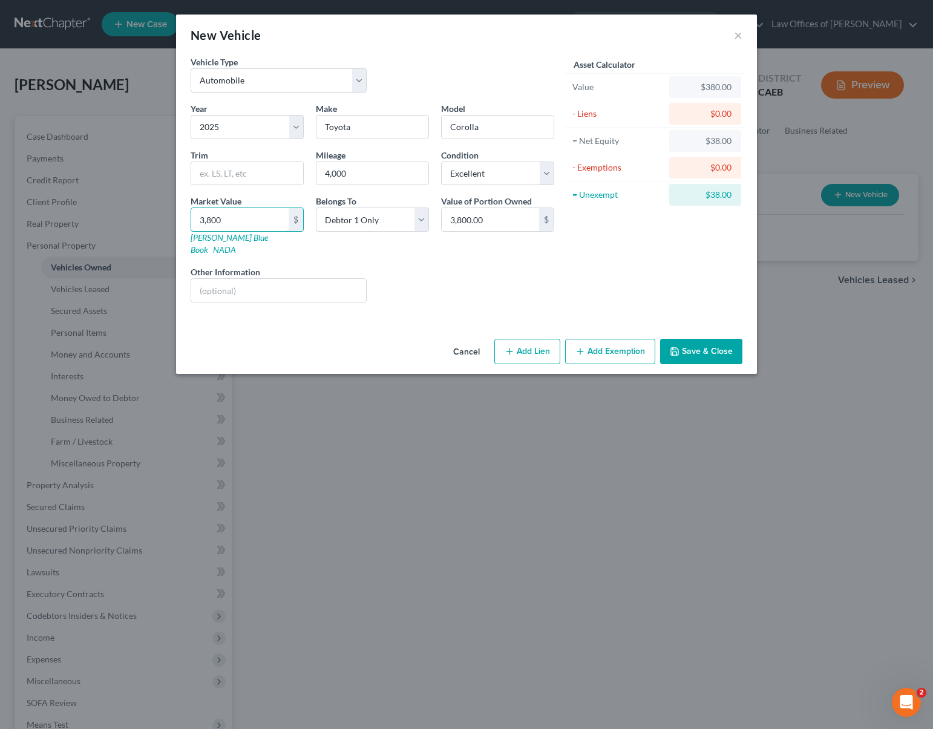
type input "3,8000"
type input "38,000.00"
type input "38,000"
click at [508, 217] on input "38,000.00" at bounding box center [490, 219] width 97 height 23
type input "0"
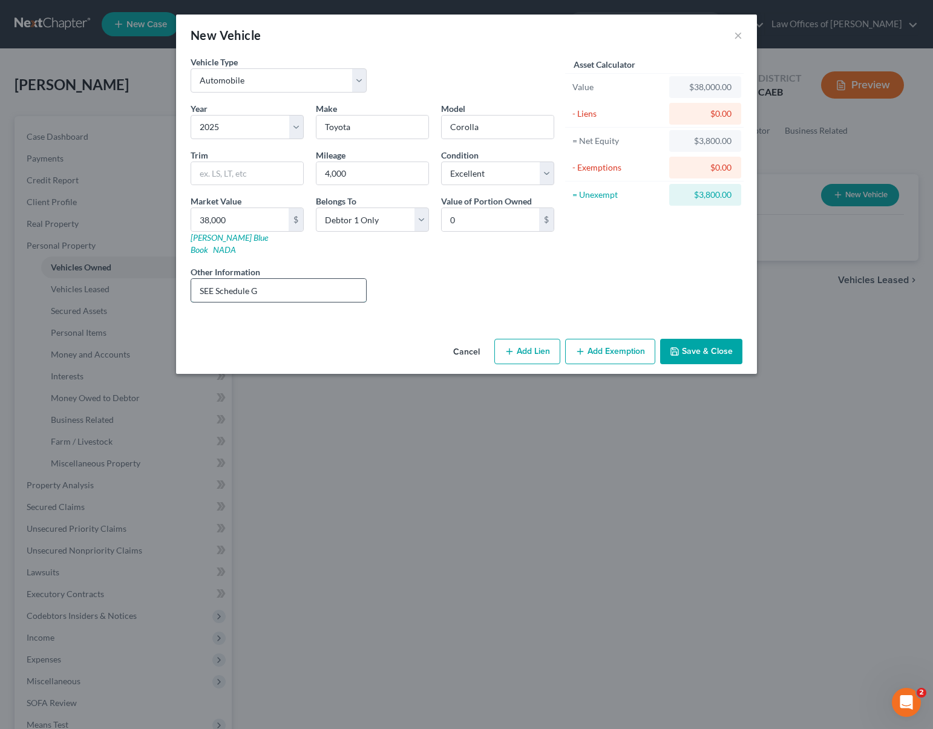
click at [211, 279] on input "SEE Schedule G" at bounding box center [278, 290] width 175 height 23
click at [217, 280] on input "SEE Schedule G" at bounding box center [278, 290] width 175 height 23
type input "See Schedule G"
click at [721, 339] on button "Save & Close" at bounding box center [701, 351] width 82 height 25
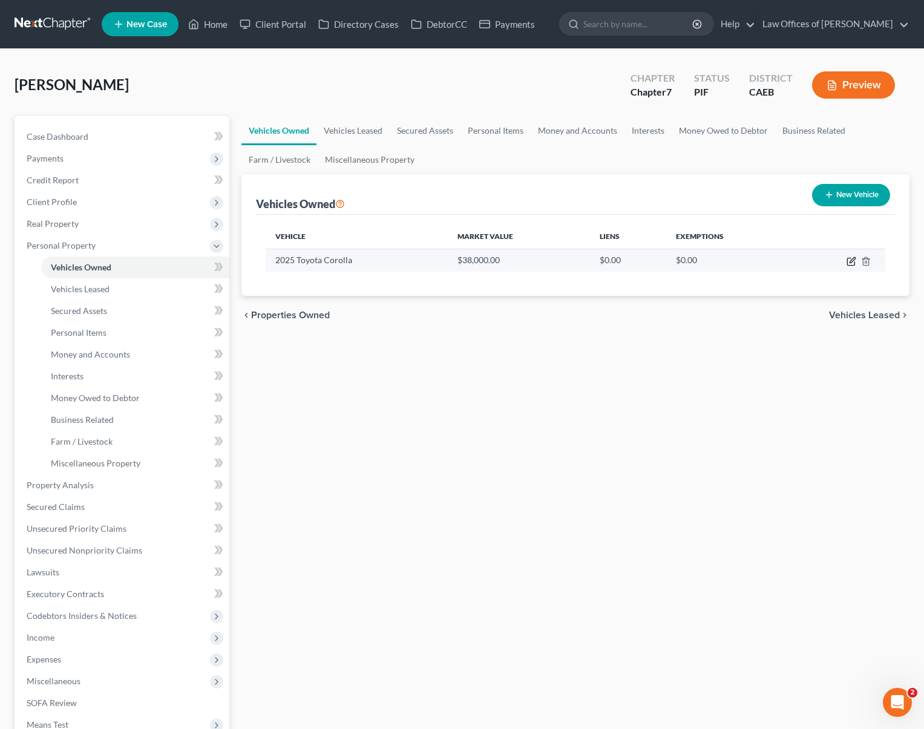
click at [850, 260] on icon "button" at bounding box center [851, 259] width 5 height 5
select select "0"
select select "1"
select select "0"
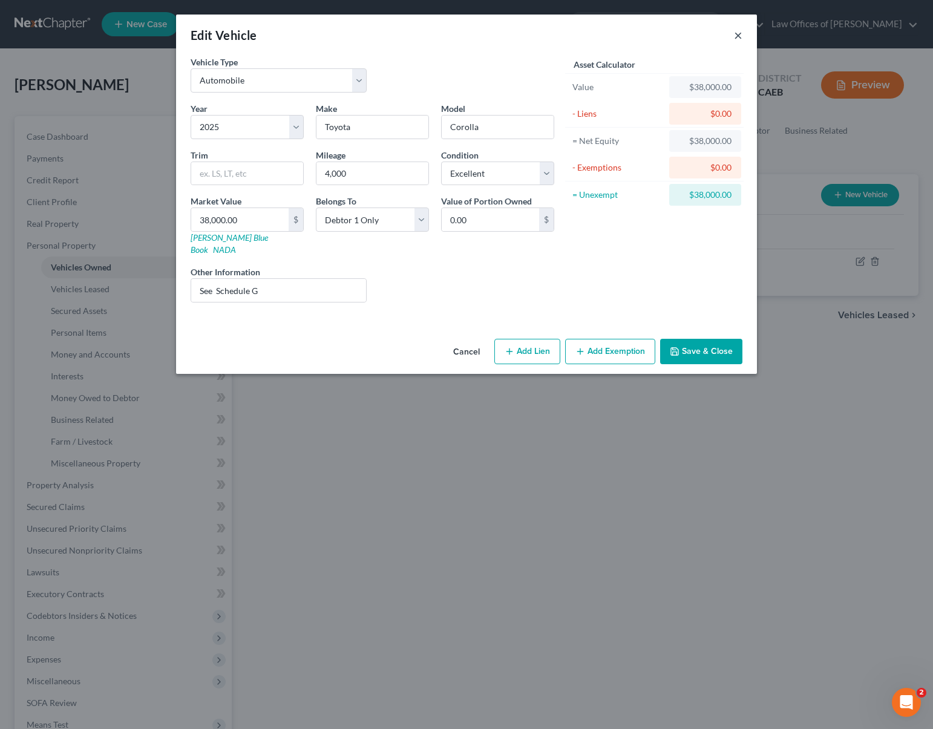
click at [738, 36] on button "×" at bounding box center [738, 35] width 8 height 15
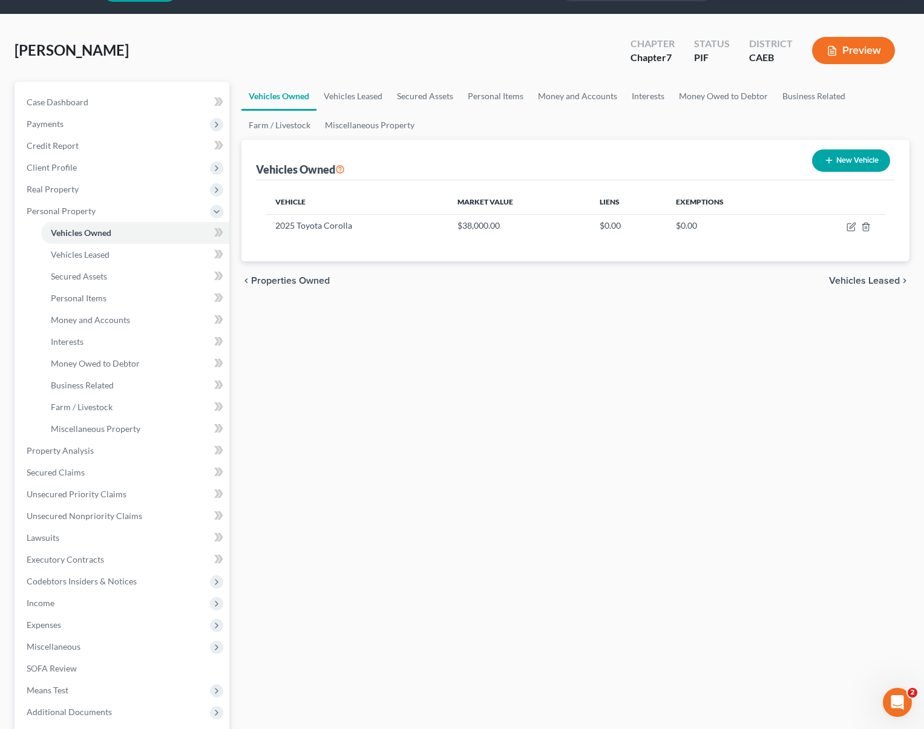
scroll to position [37, 0]
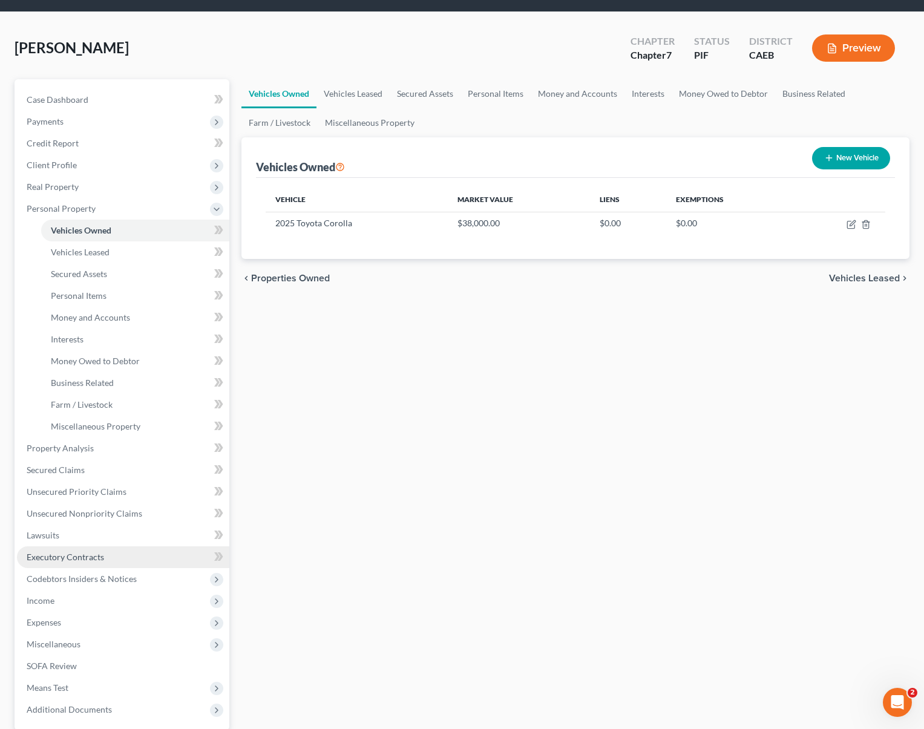
click at [121, 557] on link "Executory Contracts" at bounding box center [123, 557] width 212 height 22
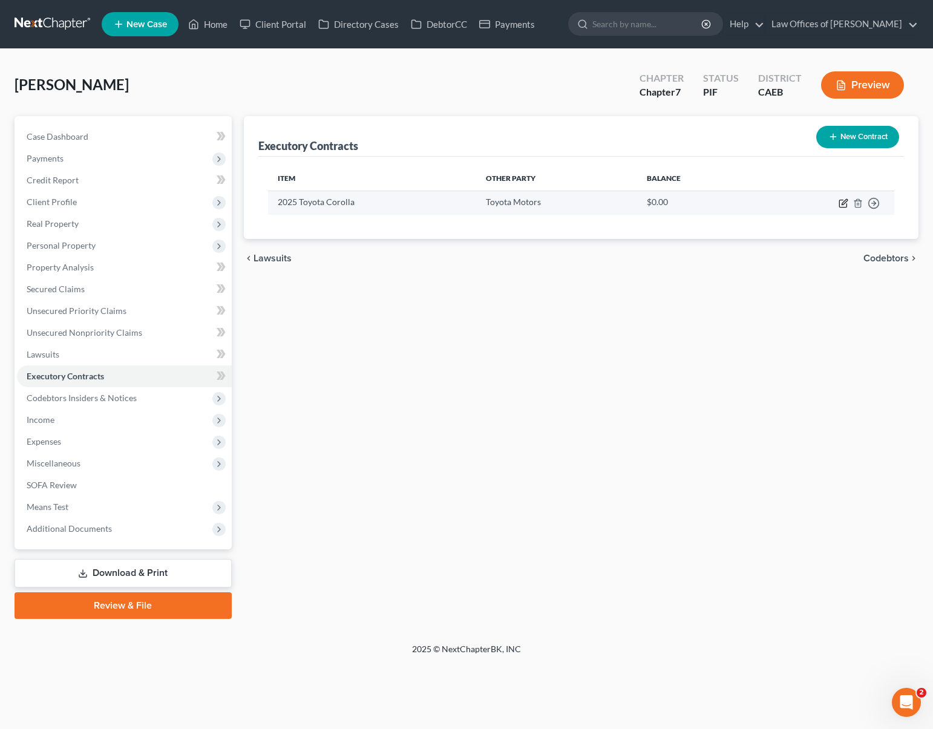
click at [843, 201] on icon "button" at bounding box center [844, 201] width 5 height 5
select select "3"
select select "14"
select select "0"
select select "1"
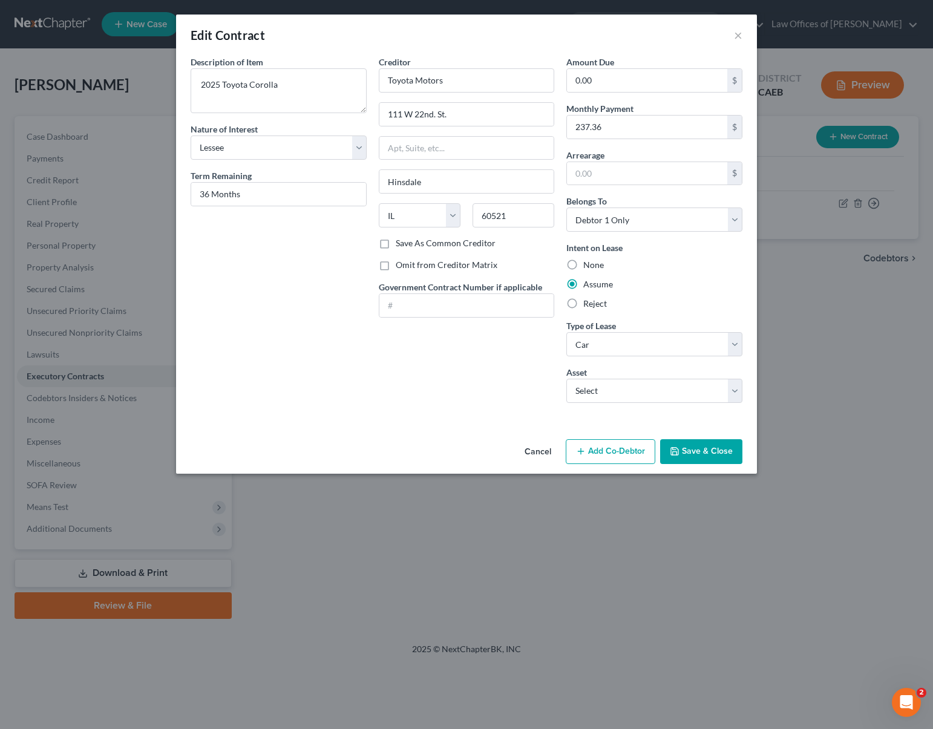
click at [721, 453] on button "Save & Close" at bounding box center [701, 451] width 82 height 25
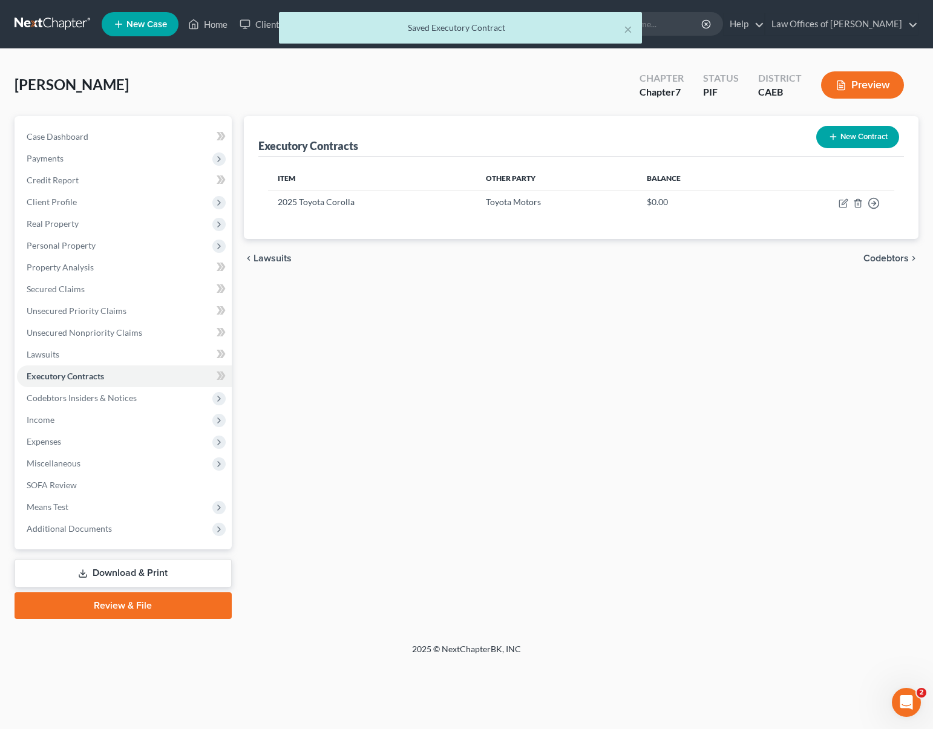
click at [163, 572] on link "Download & Print" at bounding box center [123, 573] width 217 height 28
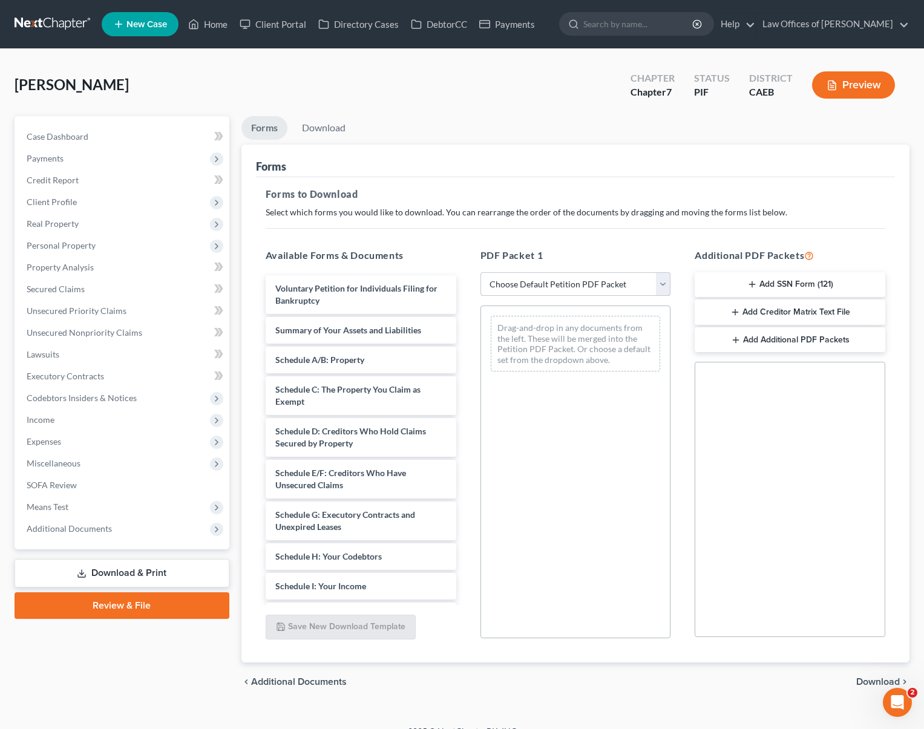
click at [662, 284] on select "Choose Default Petition PDF Packet Complete Bankruptcy Petition (all forms and …" at bounding box center [575, 284] width 191 height 24
select select "4"
click at [480, 272] on select "Choose Default Petition PDF Packet Complete Bankruptcy Petition (all forms and …" at bounding box center [575, 284] width 191 height 24
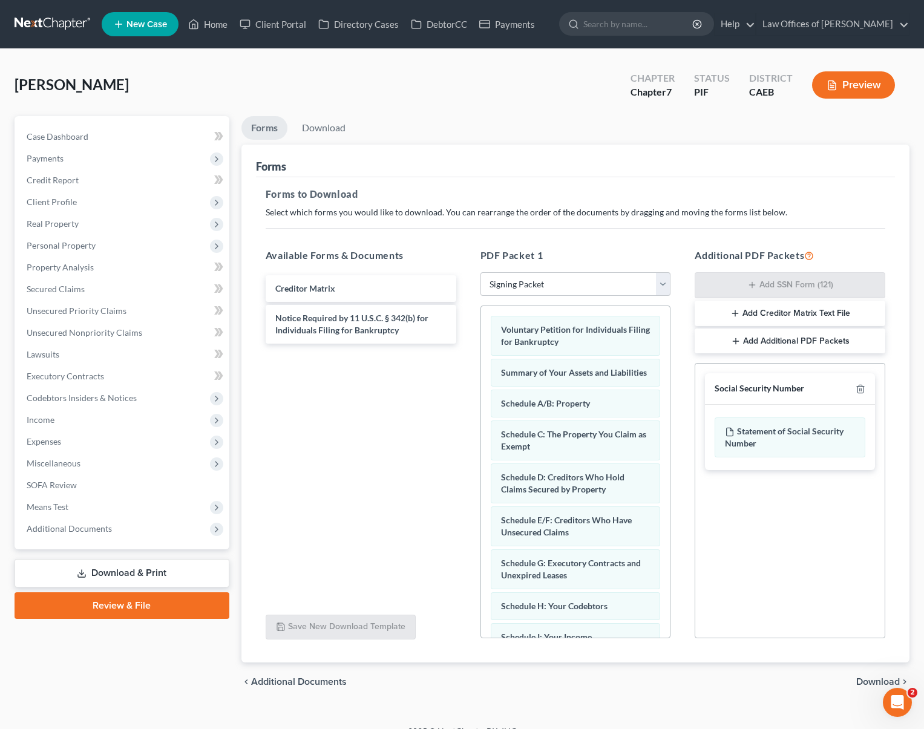
click at [877, 681] on span "Download" at bounding box center [878, 682] width 44 height 10
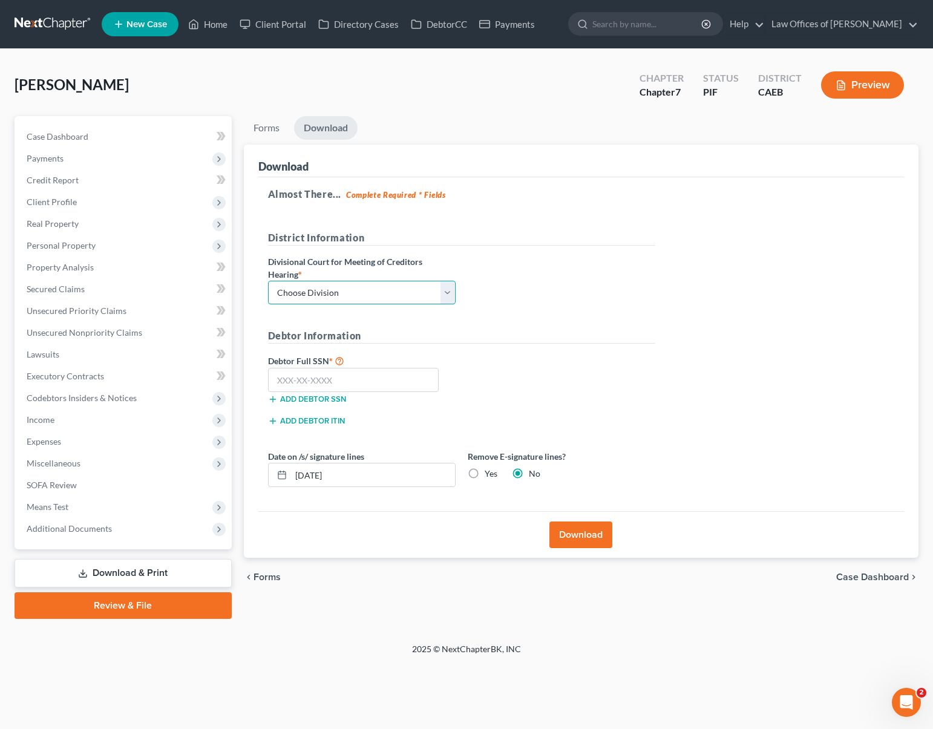
click at [445, 290] on select "Choose Division Fresno Modesto [GEOGRAPHIC_DATA]" at bounding box center [362, 293] width 188 height 24
select select "0"
click at [268, 281] on select "Choose Division Fresno Modesto [GEOGRAPHIC_DATA]" at bounding box center [362, 293] width 188 height 24
click at [391, 385] on input "text" at bounding box center [353, 380] width 171 height 24
type input "111-11-1111"
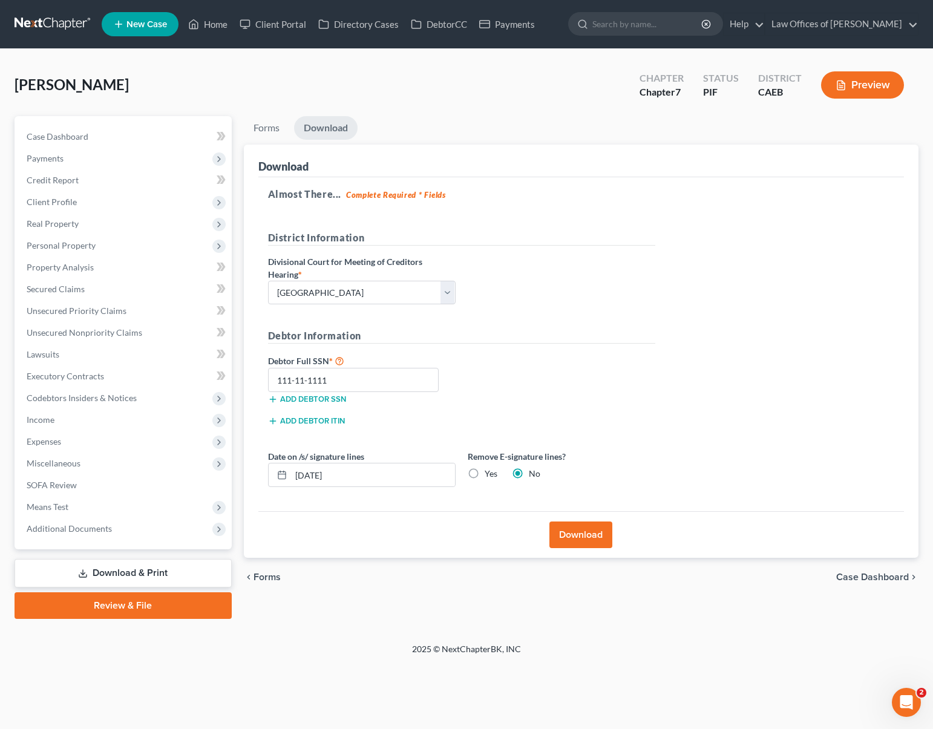
click at [568, 529] on button "Download" at bounding box center [580, 535] width 63 height 27
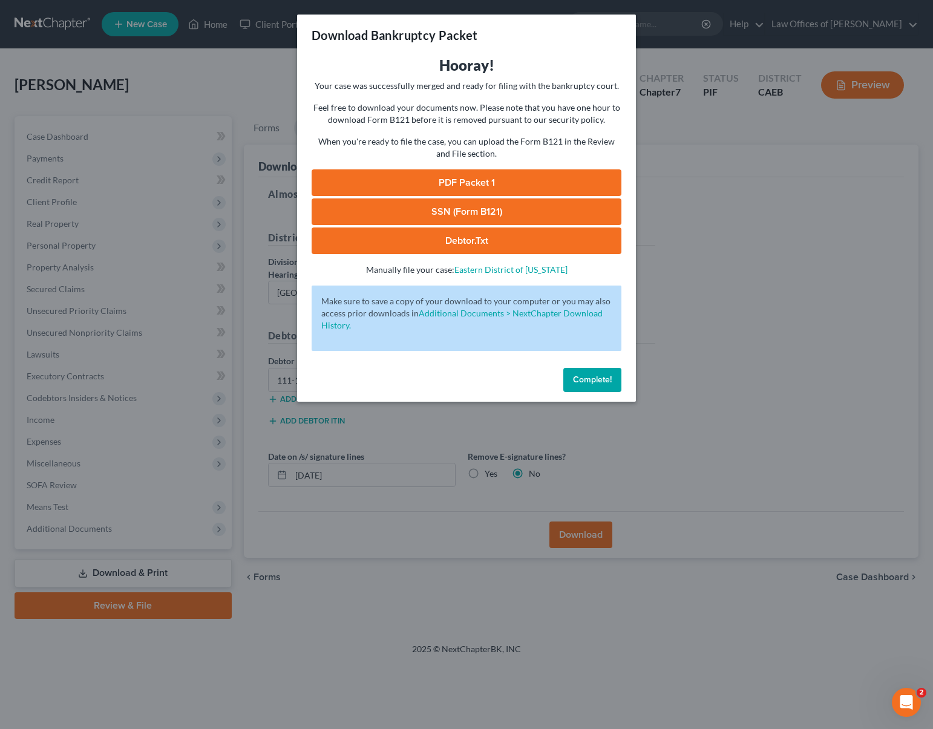
click at [481, 180] on link "PDF Packet 1" at bounding box center [467, 182] width 310 height 27
click at [584, 376] on span "Complete!" at bounding box center [592, 380] width 39 height 10
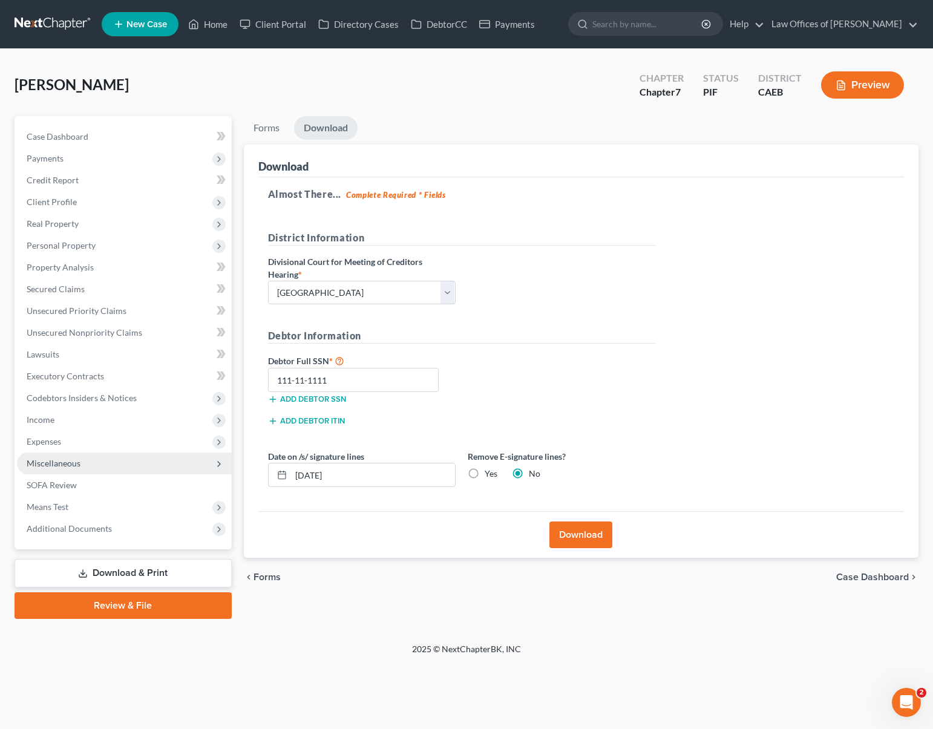
click at [108, 461] on span "Miscellaneous" at bounding box center [124, 464] width 215 height 22
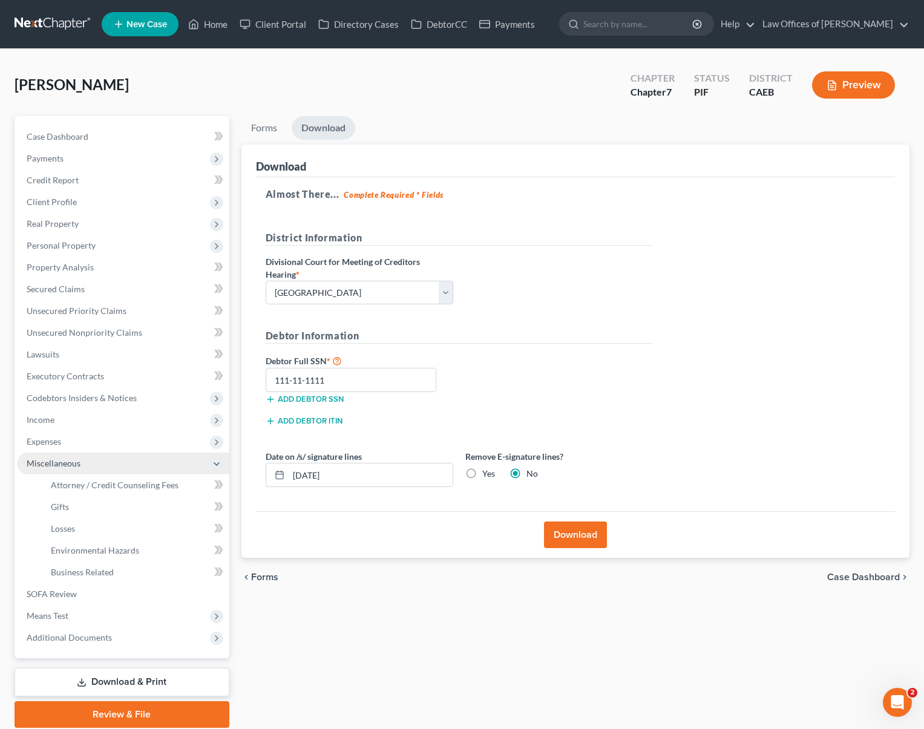
click at [64, 466] on span "Miscellaneous" at bounding box center [54, 463] width 54 height 10
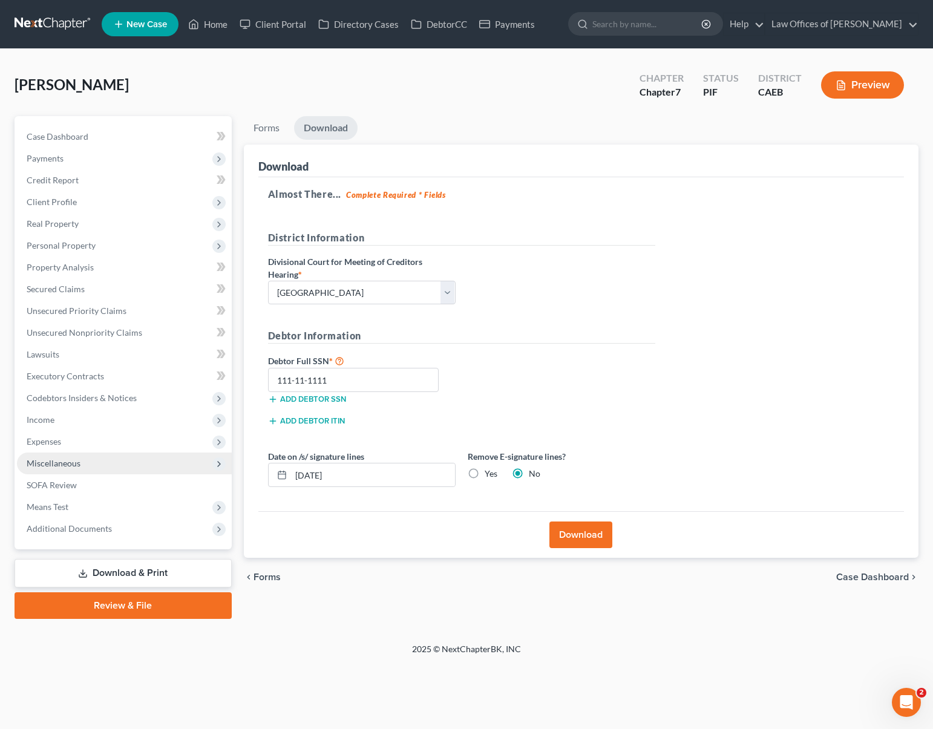
click at [54, 465] on span "Miscellaneous" at bounding box center [54, 463] width 54 height 10
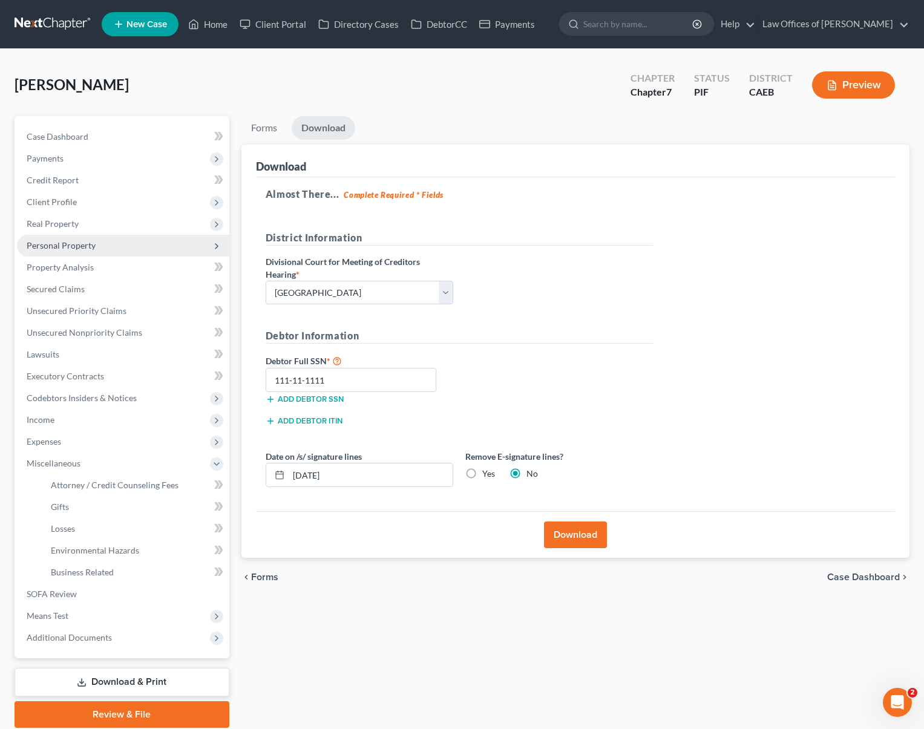
click at [113, 249] on span "Personal Property" at bounding box center [123, 246] width 212 height 22
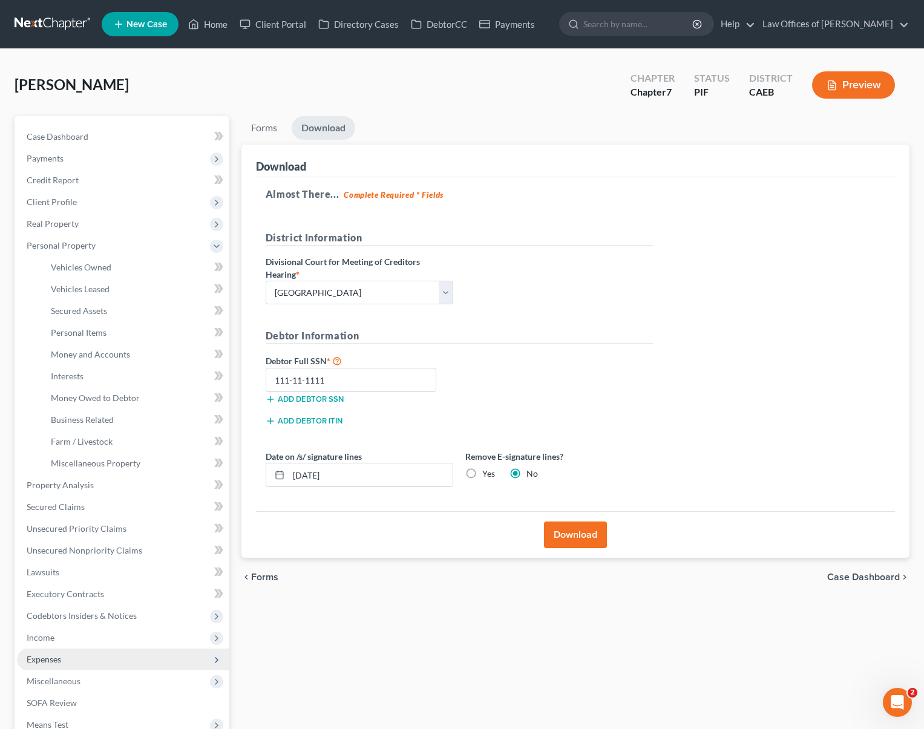
click at [61, 658] on span "Expenses" at bounding box center [123, 660] width 212 height 22
